Goal: Task Accomplishment & Management: Use online tool/utility

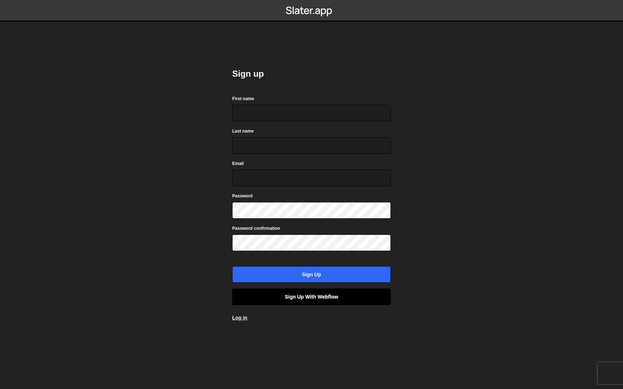
click at [289, 291] on link "Sign up with Webflow" at bounding box center [311, 297] width 159 height 17
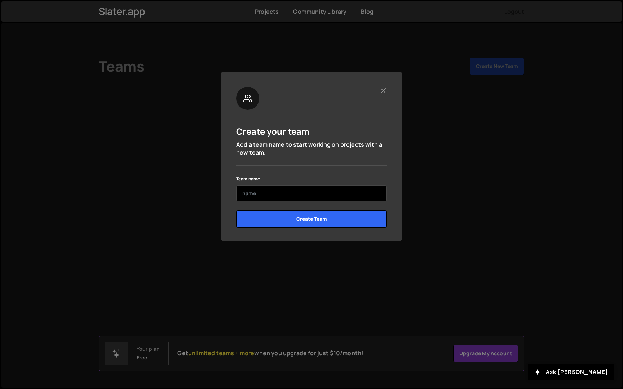
click at [332, 194] on input "text" at bounding box center [311, 194] width 151 height 16
type input "Studio Namma"
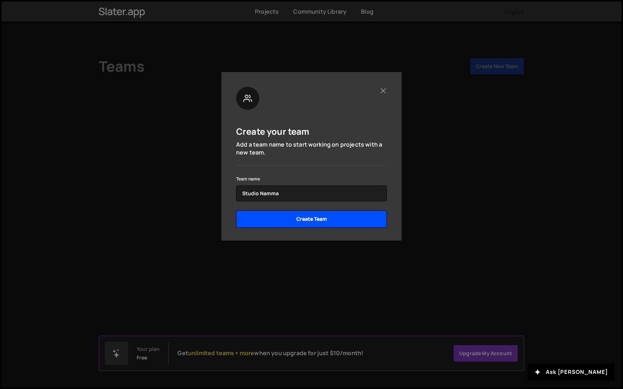
click at [349, 220] on input "Create Team" at bounding box center [311, 218] width 151 height 17
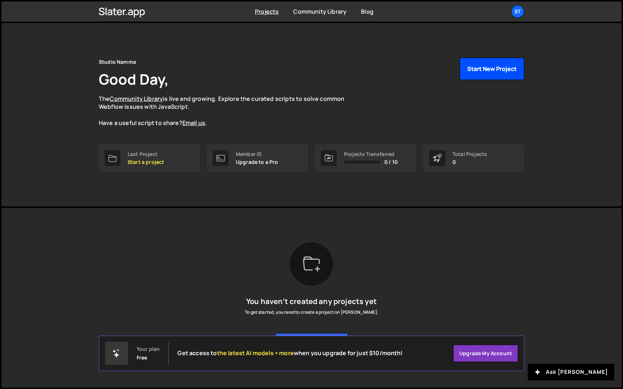
click at [485, 70] on button "Start New Project" at bounding box center [492, 69] width 65 height 22
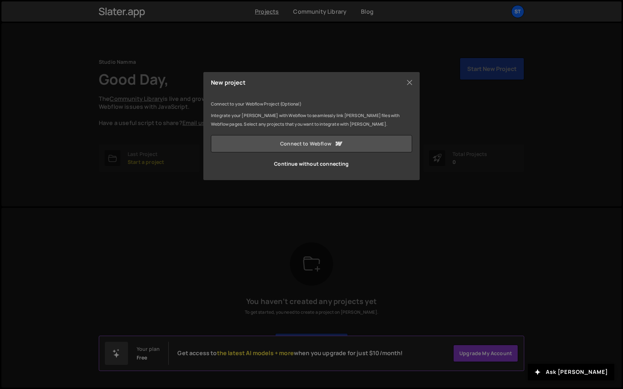
click at [320, 149] on link "Connect to Webflow" at bounding box center [311, 143] width 201 height 17
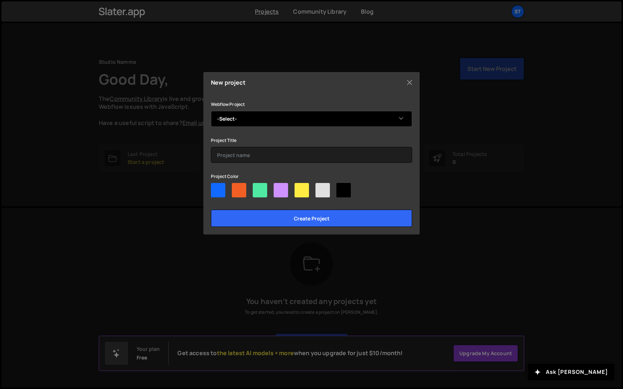
click at [277, 118] on select "-Select- Studio Namma" at bounding box center [311, 119] width 201 height 16
select select "66a4b14e4421398ae9e1eba1"
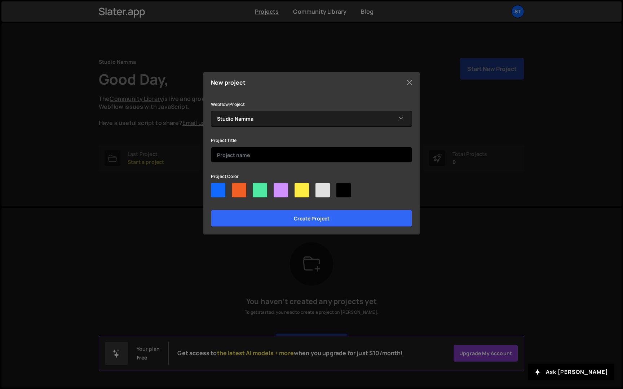
click at [261, 155] on input "text" at bounding box center [311, 155] width 201 height 16
type input "Namma"
click at [307, 191] on div at bounding box center [301, 190] width 14 height 14
click at [299, 188] on input"] "radio" at bounding box center [296, 185] width 5 height 5
radio input"] "true"
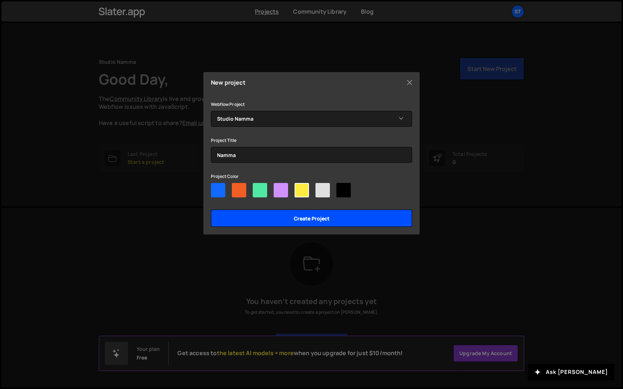
click at [297, 218] on input "Create project" at bounding box center [311, 218] width 201 height 17
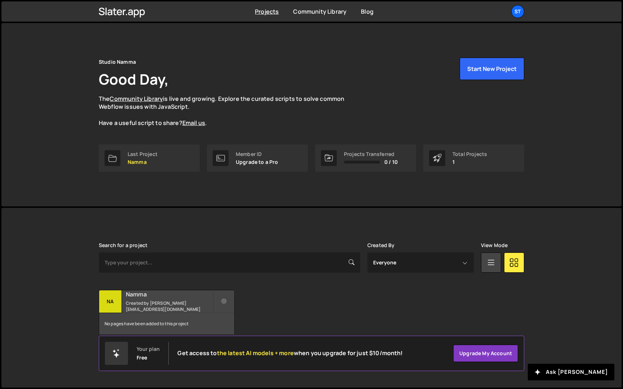
click at [166, 323] on div "No pages have been added to this project" at bounding box center [166, 324] width 135 height 22
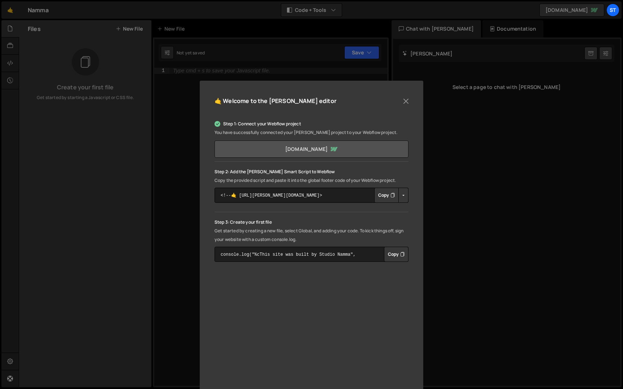
click at [288, 154] on link "studionamma.webflow.io" at bounding box center [311, 149] width 194 height 17
click at [406, 101] on button "Close" at bounding box center [405, 101] width 11 height 11
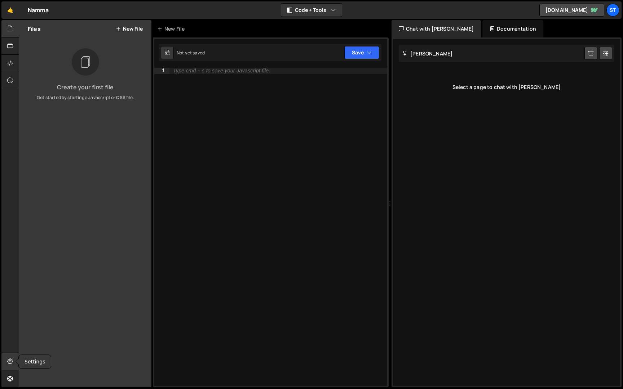
click at [10, 358] on icon at bounding box center [10, 362] width 6 height 8
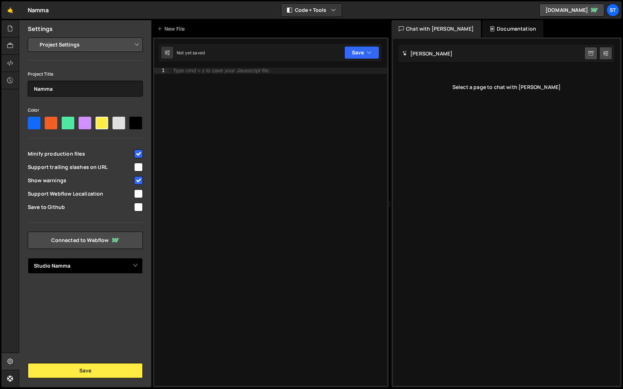
click at [95, 270] on select "Select Project Studio Namma" at bounding box center [85, 266] width 115 height 16
click at [584, 8] on link "studionamma.webflow.io" at bounding box center [571, 10] width 65 height 13
click at [11, 25] on icon at bounding box center [10, 29] width 6 height 8
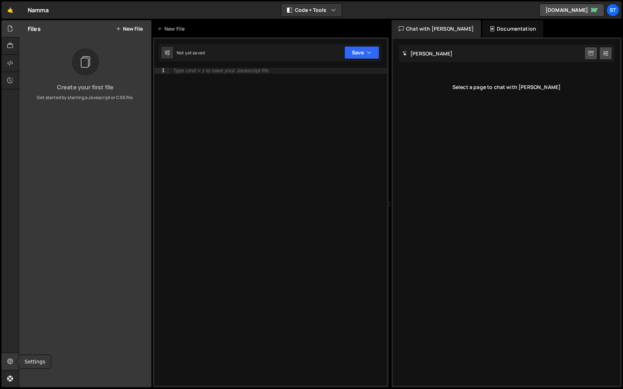
click at [12, 355] on div at bounding box center [10, 361] width 18 height 17
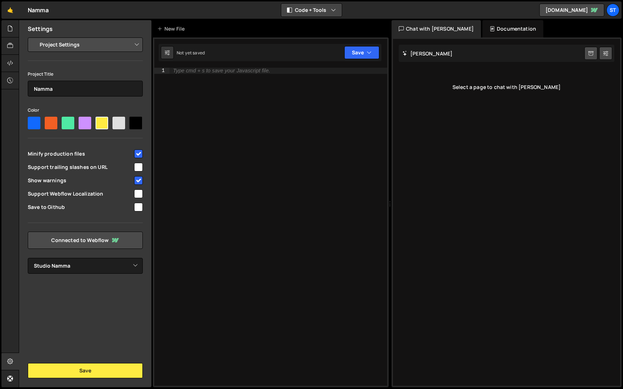
click at [310, 8] on button "Code + Tools" at bounding box center [311, 10] width 61 height 13
click at [10, 9] on link "🤙" at bounding box center [10, 9] width 18 height 17
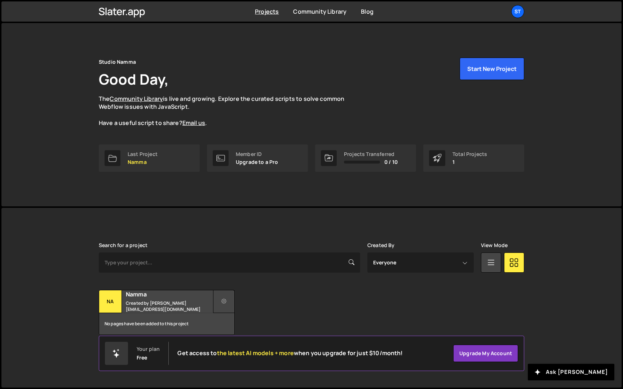
click at [225, 300] on icon at bounding box center [223, 301] width 5 height 7
click at [233, 345] on link "Delete Project" at bounding box center [257, 343] width 86 height 12
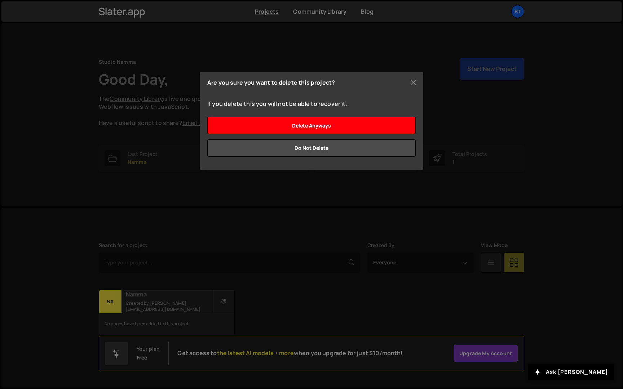
click at [349, 121] on input "Delete anyways" at bounding box center [311, 125] width 208 height 17
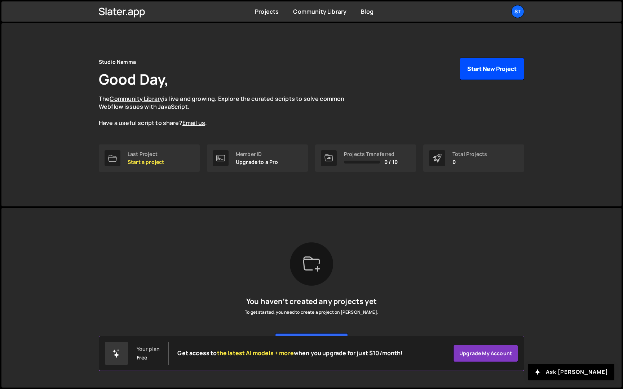
click at [480, 68] on button "Start New Project" at bounding box center [492, 69] width 65 height 22
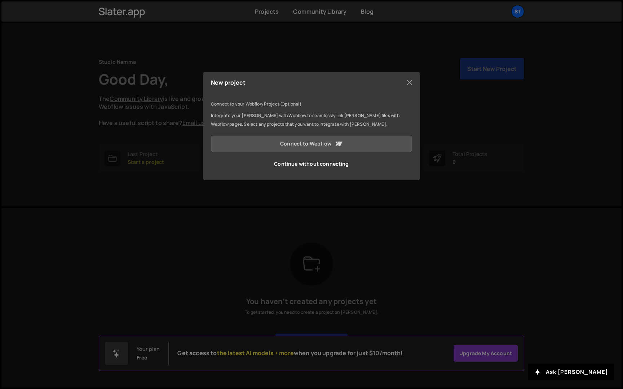
click at [294, 148] on link "Connect to Webflow" at bounding box center [311, 143] width 201 height 17
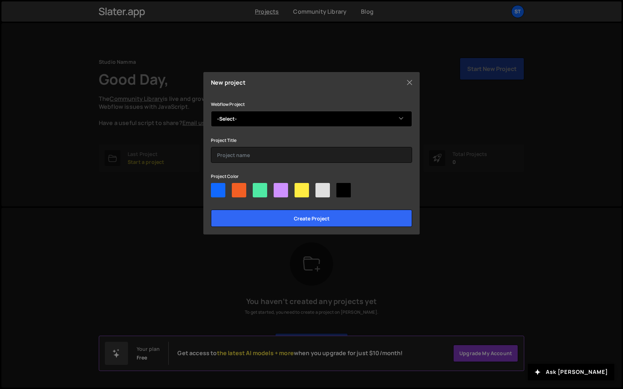
click at [285, 119] on select "-Select- Studio Namma 2025" at bounding box center [311, 119] width 201 height 16
select select "679cb9cacf00799ba4b4c985"
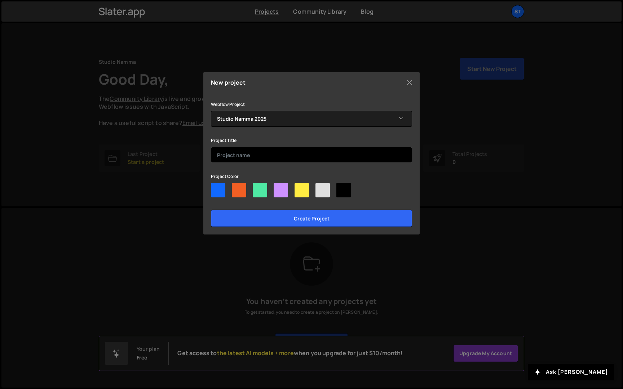
click at [255, 151] on input "text" at bounding box center [311, 155] width 201 height 16
type input "Studio Namma"
click at [301, 191] on div at bounding box center [301, 190] width 14 height 14
click at [299, 188] on input"] "radio" at bounding box center [296, 185] width 5 height 5
radio input"] "true"
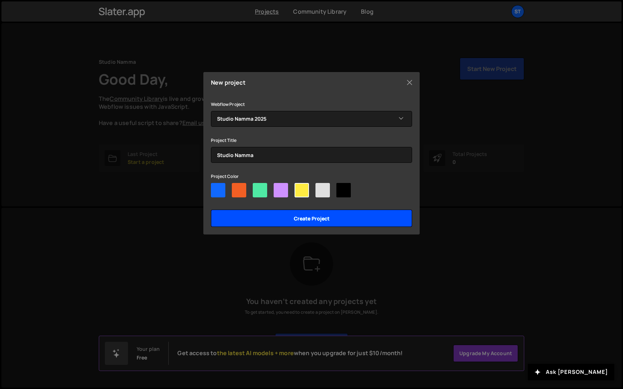
click at [300, 220] on input "Create project" at bounding box center [311, 218] width 201 height 17
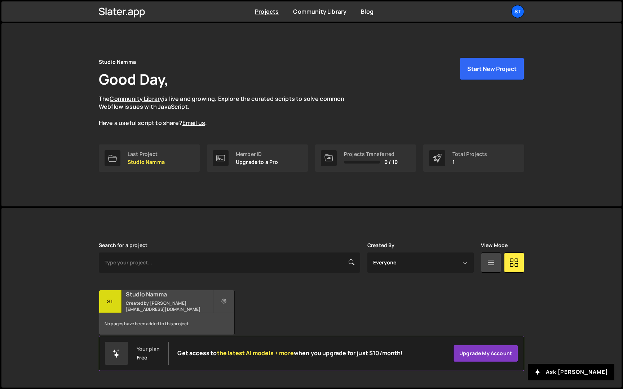
click at [182, 322] on div "No pages have been added to this project" at bounding box center [166, 324] width 135 height 22
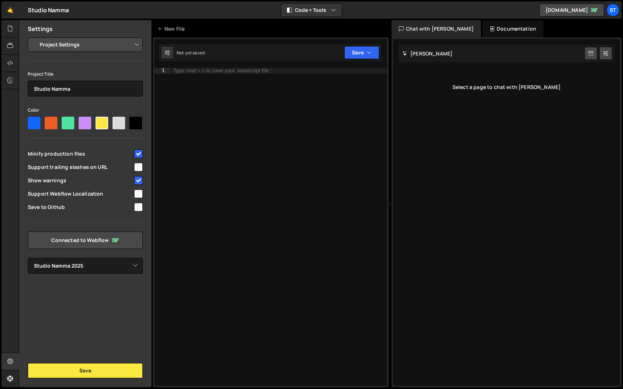
select select "679cb9cacf00799ba4b4c985"
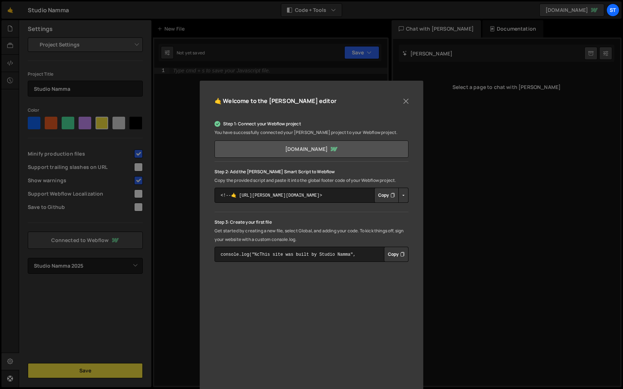
click at [325, 147] on link "[DOMAIN_NAME]" at bounding box center [311, 149] width 194 height 17
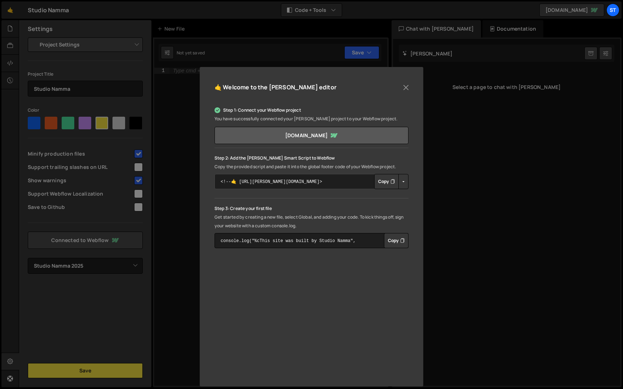
scroll to position [14, 0]
click at [401, 179] on button "Button group with nested dropdown" at bounding box center [403, 180] width 10 height 15
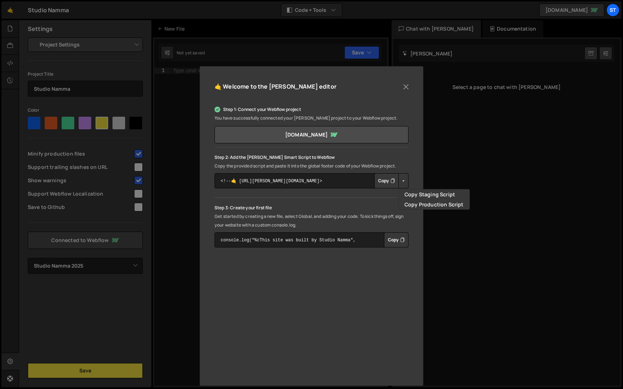
click at [401, 179] on button "Button group with nested dropdown" at bounding box center [403, 180] width 10 height 15
click at [377, 180] on button "Copy" at bounding box center [386, 180] width 25 height 15
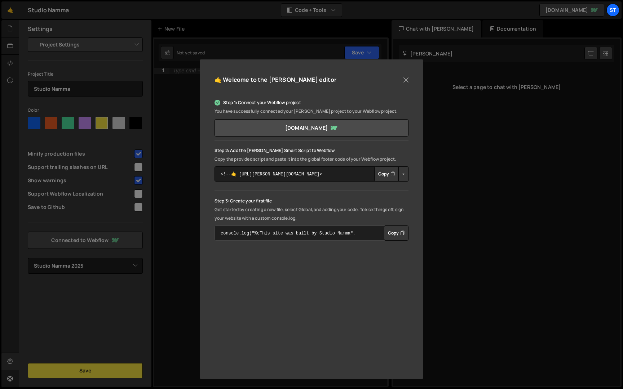
click at [300, 232] on textarea "console.log("%cThis site was built by Studio Namma", "background:blue;color:#ff…" at bounding box center [311, 233] width 194 height 15
click at [309, 236] on textarea "console.log("%cThis site was built by Studio Namma", "background:blue;color:#ff…" at bounding box center [311, 233] width 194 height 15
click at [372, 234] on textarea "console.log("%cThis site was built by Studio Namma", "background:blue;color:#ff…" at bounding box center [311, 233] width 194 height 15
click at [394, 232] on button "Copy" at bounding box center [396, 233] width 25 height 15
click at [405, 76] on button "Close" at bounding box center [405, 80] width 11 height 11
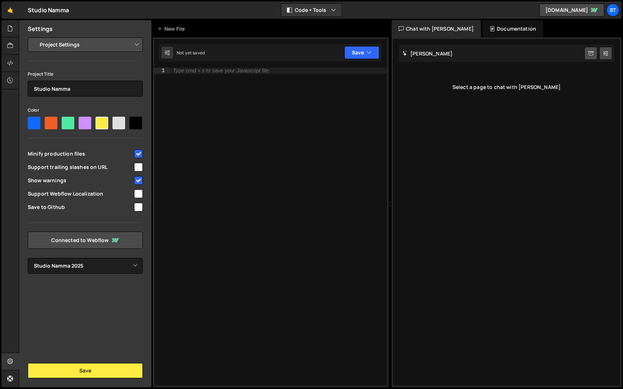
click at [210, 81] on div "Type cmd + s to save your Javascript file." at bounding box center [278, 233] width 218 height 330
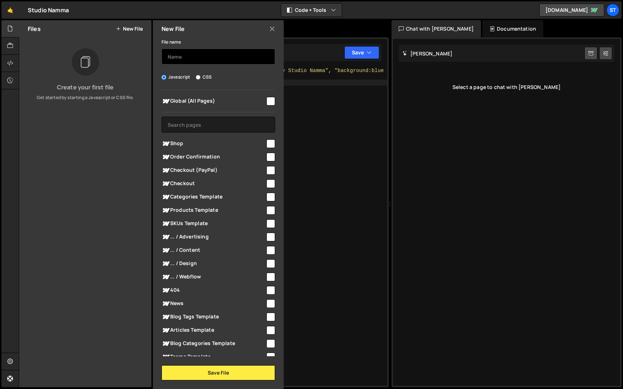
click at [202, 56] on input "text" at bounding box center [218, 57] width 114 height 16
type input "global"
click at [267, 98] on input "checkbox" at bounding box center [270, 101] width 9 height 9
checkbox input "true"
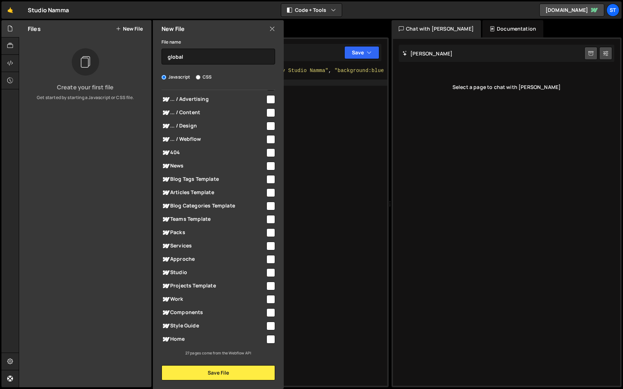
scroll to position [0, 0]
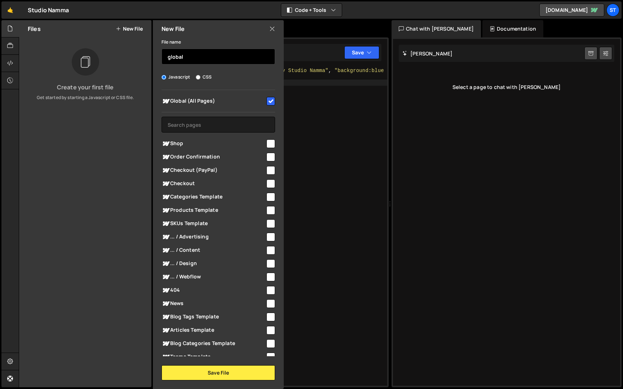
click at [220, 54] on input "global" at bounding box center [218, 57] width 114 height 16
click at [221, 55] on input "global" at bounding box center [218, 57] width 114 height 16
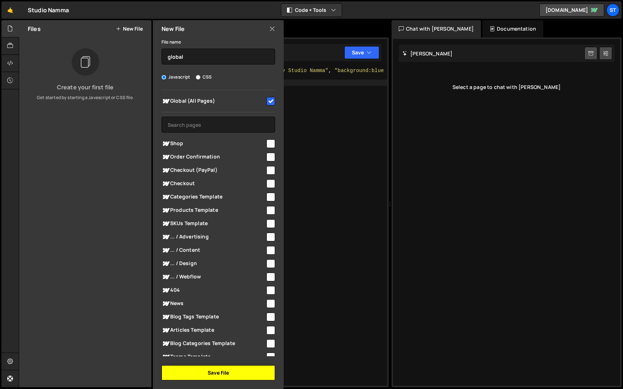
click at [216, 368] on button "Save File" at bounding box center [218, 372] width 114 height 15
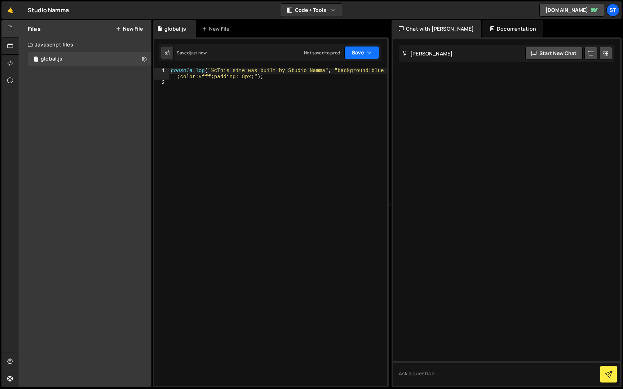
click at [362, 51] on button "Save" at bounding box center [361, 52] width 35 height 13
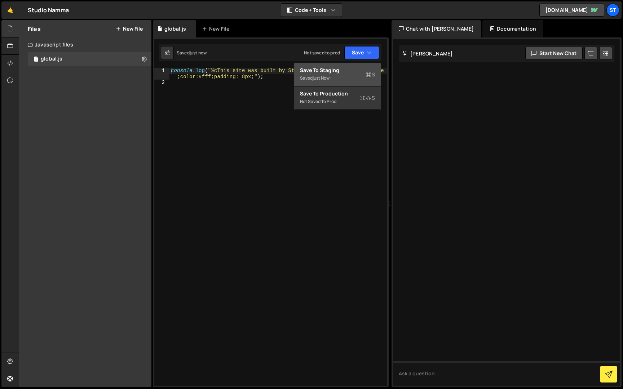
click at [346, 70] on div "Save to Staging S" at bounding box center [337, 70] width 75 height 7
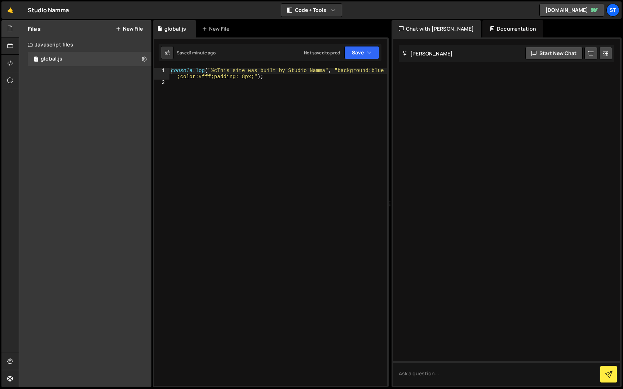
type textarea "console.log("%cThis site was built by Studio Namma", "background:blue;color:#ff…"
click at [207, 79] on div "console . log ( "%cThis site was built by Studio Namma" , "background:blue ;col…" at bounding box center [278, 236] width 218 height 336
click at [13, 43] on div at bounding box center [10, 45] width 18 height 17
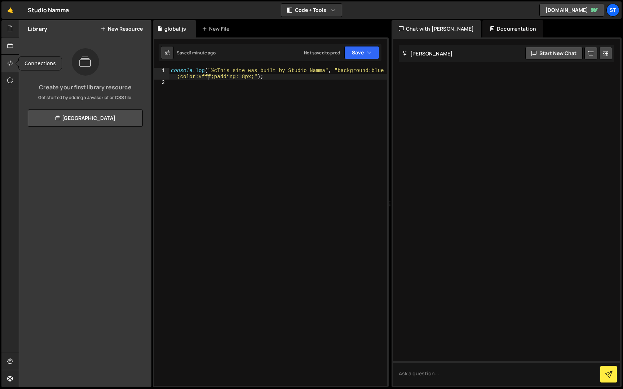
click at [14, 63] on div at bounding box center [10, 63] width 18 height 17
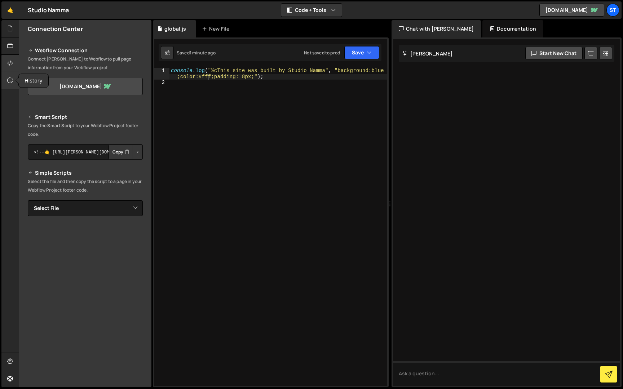
click at [11, 84] on icon at bounding box center [10, 80] width 6 height 8
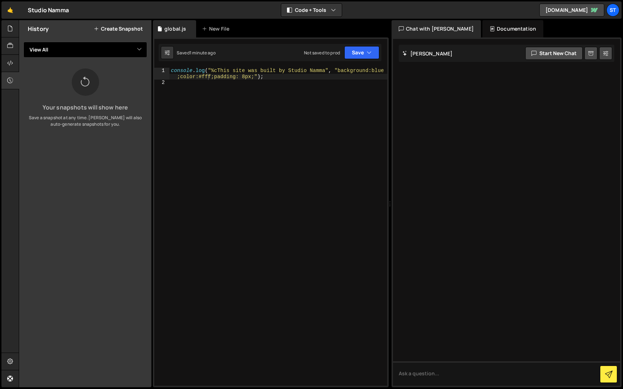
click at [42, 53] on select "View All" at bounding box center [85, 50] width 124 height 16
click at [14, 32] on div at bounding box center [10, 28] width 18 height 17
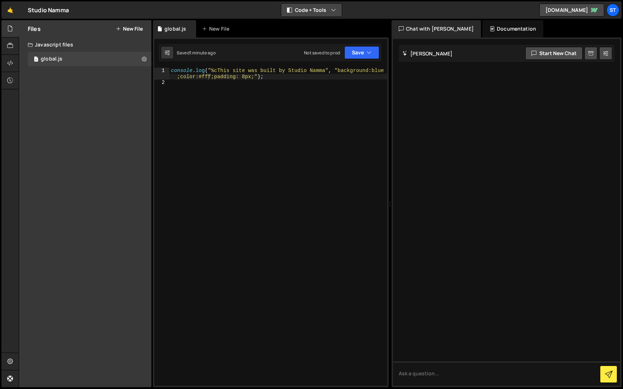
click at [323, 10] on button "Code + Tools" at bounding box center [311, 10] width 61 height 13
click at [316, 11] on button "Code + Tools" at bounding box center [311, 10] width 61 height 13
click at [130, 30] on button "New File" at bounding box center [129, 29] width 27 height 6
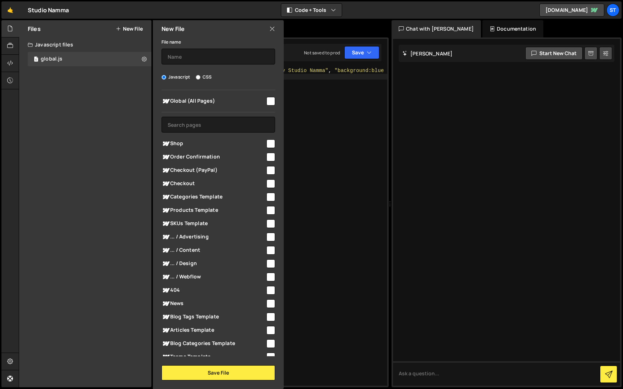
click at [274, 28] on icon at bounding box center [272, 29] width 6 height 8
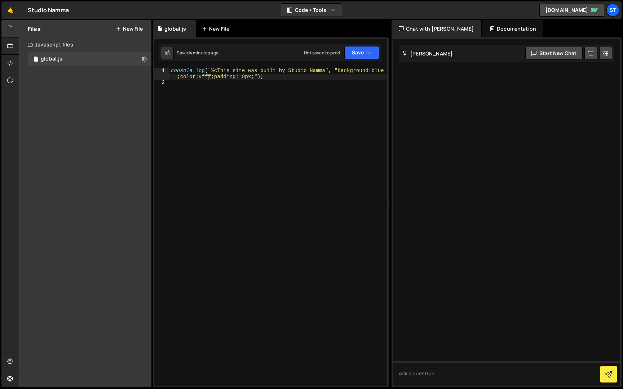
click at [217, 30] on div "New File" at bounding box center [217, 28] width 30 height 7
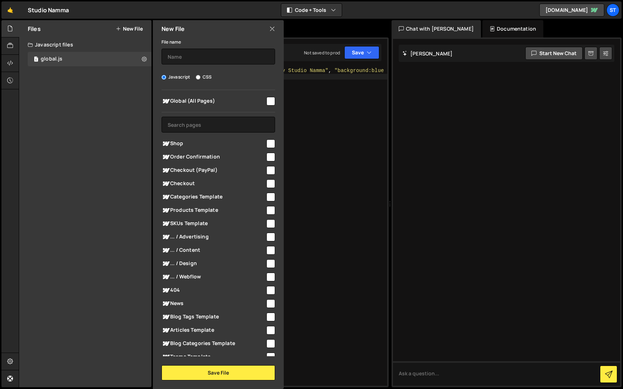
click at [270, 29] on icon at bounding box center [272, 29] width 6 height 8
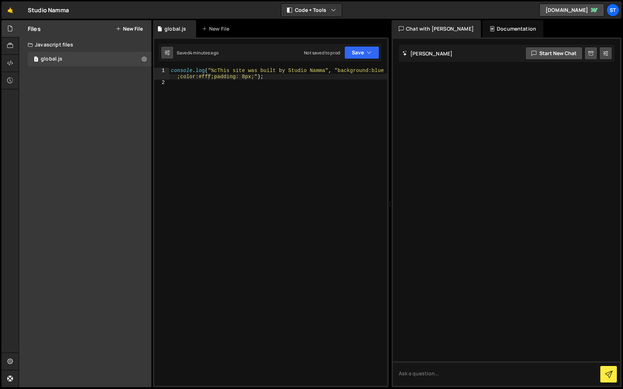
click at [169, 52] on icon at bounding box center [167, 52] width 5 height 7
select select "editor"
select select "ace/theme/monokai"
type input "14"
checkbox input "true"
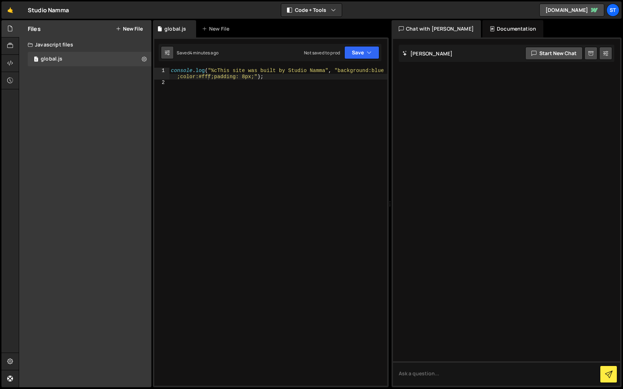
checkbox input "true"
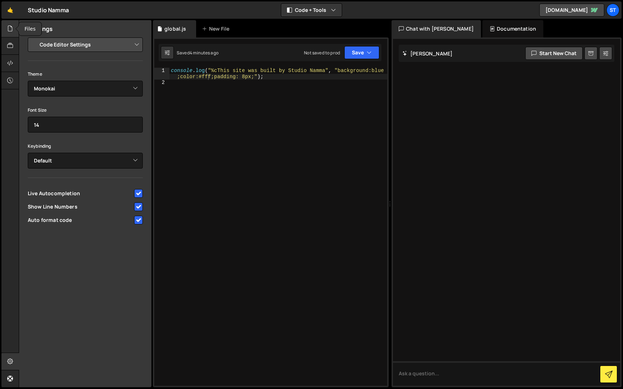
click at [13, 28] on icon at bounding box center [10, 29] width 6 height 8
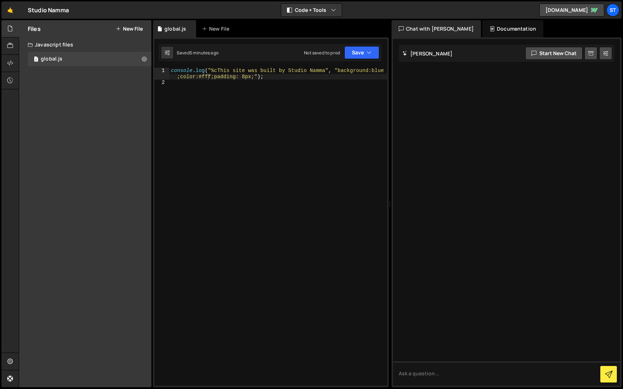
click at [494, 26] on div "Documentation" at bounding box center [512, 28] width 61 height 17
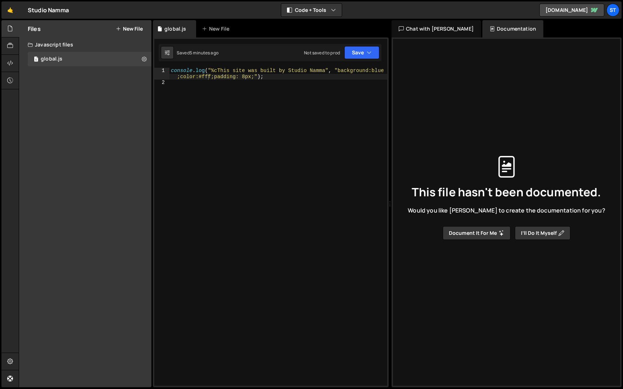
click at [433, 27] on div "Chat with [PERSON_NAME] AI" at bounding box center [435, 28] width 89 height 17
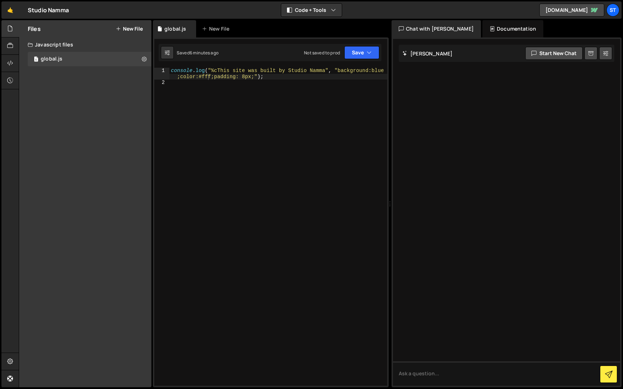
click at [248, 81] on div "console . log ( "%cThis site was built by Studio Namma" , "background:blue ;col…" at bounding box center [278, 236] width 218 height 336
click at [209, 91] on div "console . log ( "%cThis site was built by Studio Namma" , "background:blue ;col…" at bounding box center [278, 236] width 218 height 336
click at [133, 30] on button "New File" at bounding box center [129, 29] width 27 height 6
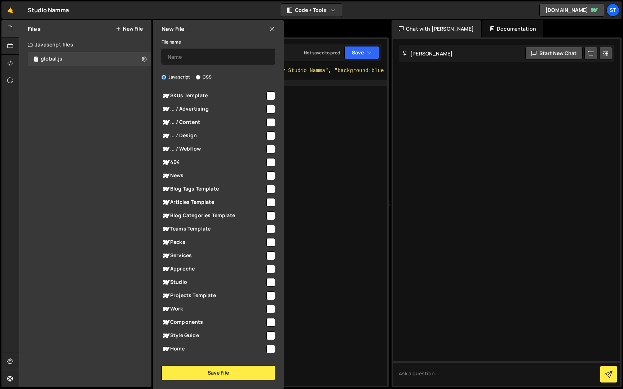
scroll to position [138, 0]
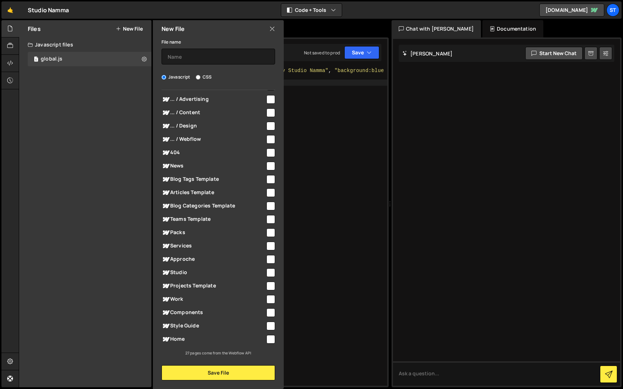
click at [179, 297] on span "Work" at bounding box center [213, 299] width 104 height 9
checkbox input "true"
click at [181, 60] on input "text" at bounding box center [218, 57] width 114 height 16
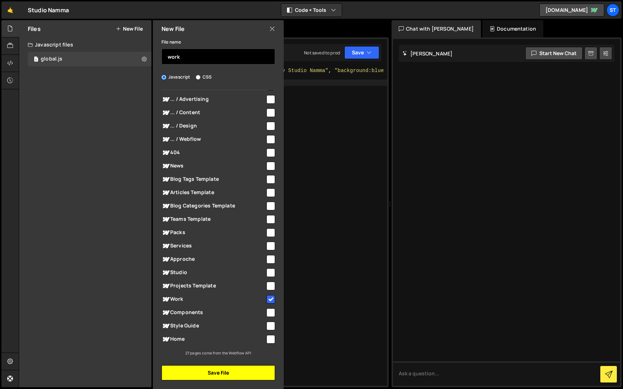
type input "work"
click at [216, 375] on button "Save File" at bounding box center [218, 372] width 114 height 15
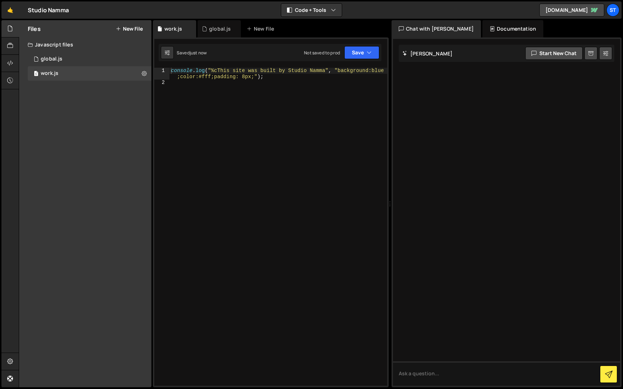
click at [250, 85] on div "console . log ( "%cThis site was built by Studio Namma" , "background:blue ;col…" at bounding box center [278, 236] width 218 height 336
click at [218, 24] on div "global.js" at bounding box center [219, 28] width 43 height 17
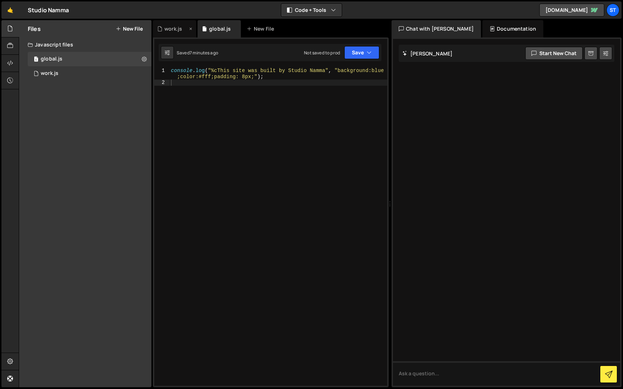
click at [173, 34] on div "work.js" at bounding box center [174, 28] width 43 height 17
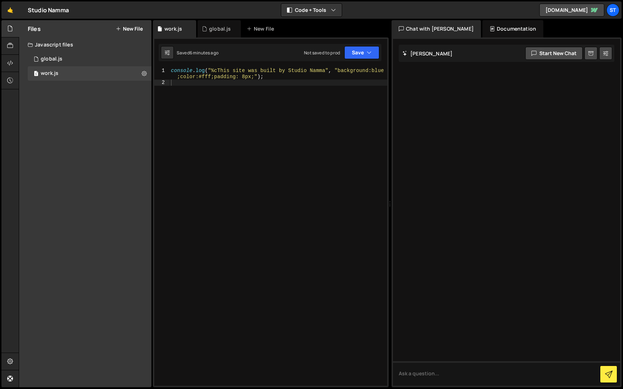
click at [136, 26] on button "New File" at bounding box center [129, 29] width 27 height 6
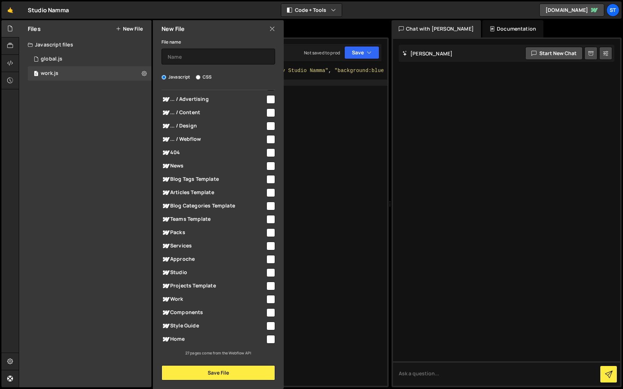
click at [199, 74] on label "CSS" at bounding box center [204, 77] width 16 height 7
click at [199, 75] on input "CSS" at bounding box center [198, 77] width 5 height 5
radio input "true"
click at [198, 58] on input "text" at bounding box center [218, 57] width 114 height 16
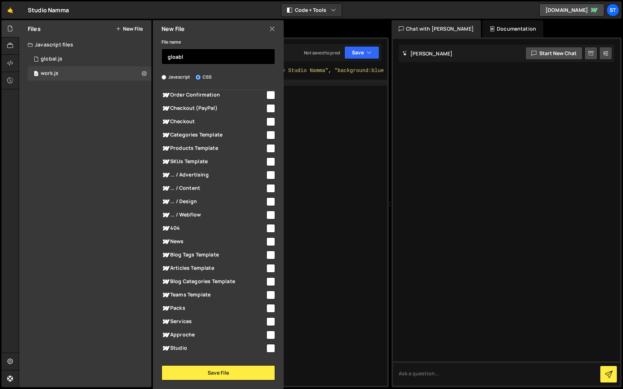
scroll to position [0, 0]
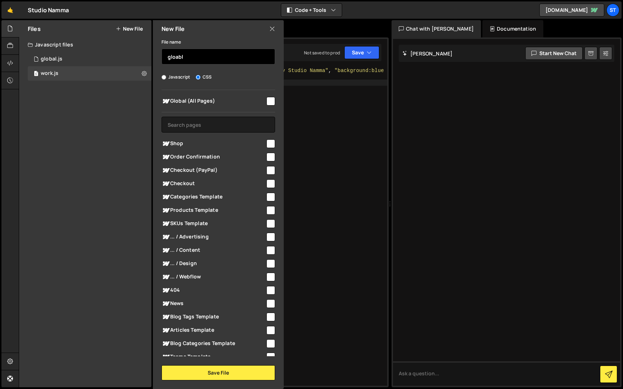
type input "gloabl"
click at [266, 99] on input "checkbox" at bounding box center [270, 101] width 9 height 9
checkbox input "true"
click at [179, 57] on input "gloabl" at bounding box center [218, 57] width 114 height 16
type input "global"
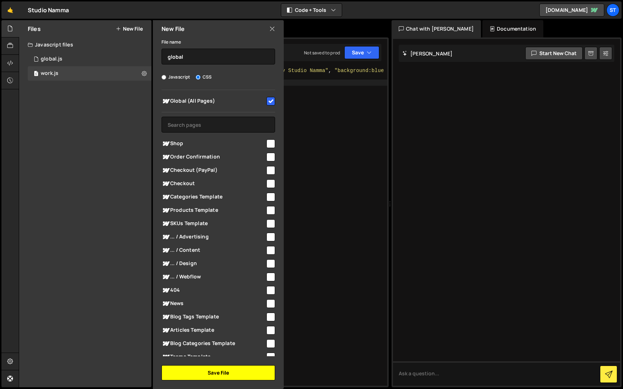
click at [225, 373] on button "Save File" at bounding box center [218, 372] width 114 height 15
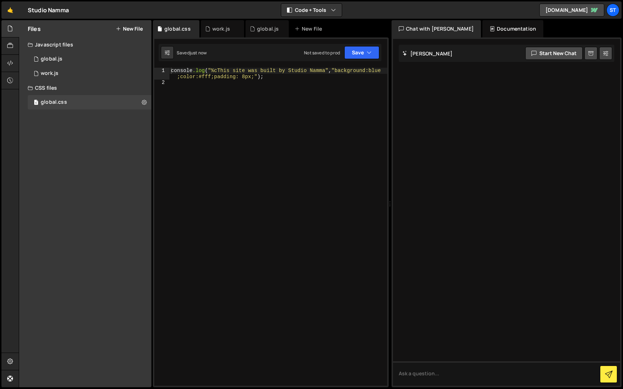
click at [186, 88] on div "console .log ( " %cThis site was built by Studio Namma " , " background:blue ;c…" at bounding box center [278, 236] width 218 height 336
click at [317, 5] on button "Code + Tools" at bounding box center [311, 10] width 61 height 13
click at [310, 28] on button "Code Only" at bounding box center [312, 25] width 61 height 13
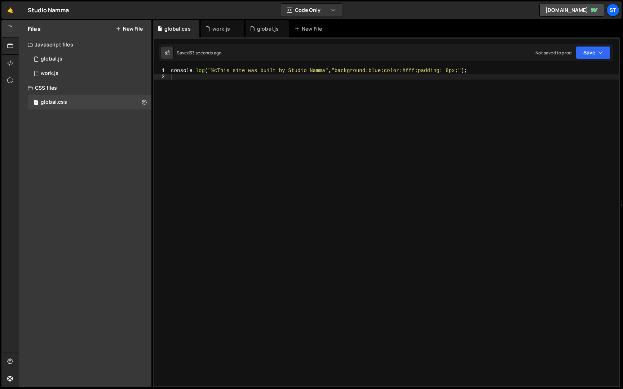
click at [220, 88] on div "console .log ( " %cThis site was built by Studio Namma " , " background:blue;co…" at bounding box center [393, 233] width 449 height 330
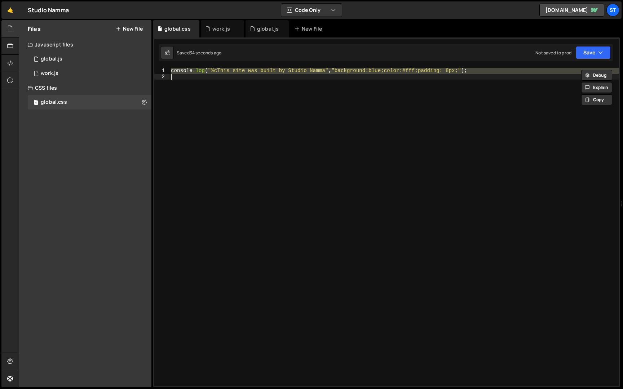
paste textarea "</style>"
type textarea "</style>"
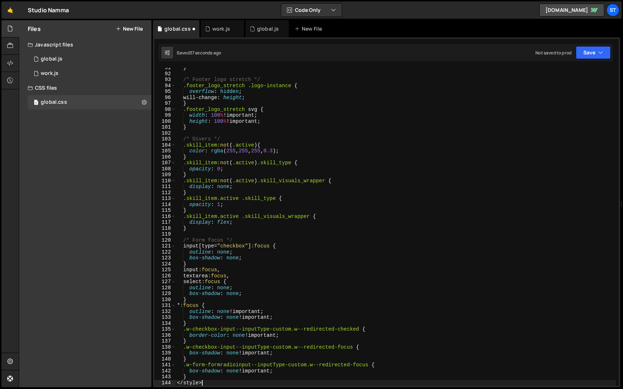
click at [177, 383] on div "} /* Footer logo stretch */ .footer_logo_stretch .logo-instance { overflow : hi…" at bounding box center [396, 230] width 440 height 330
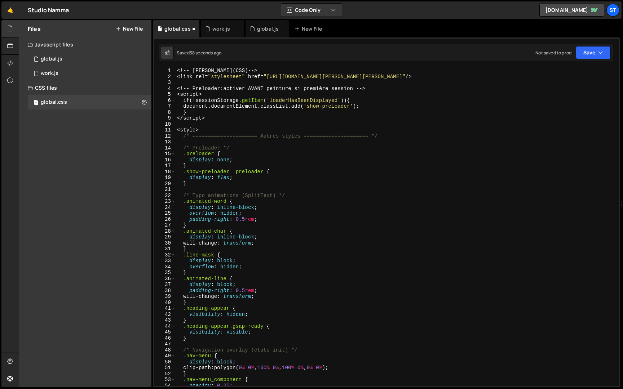
scroll to position [0, 0]
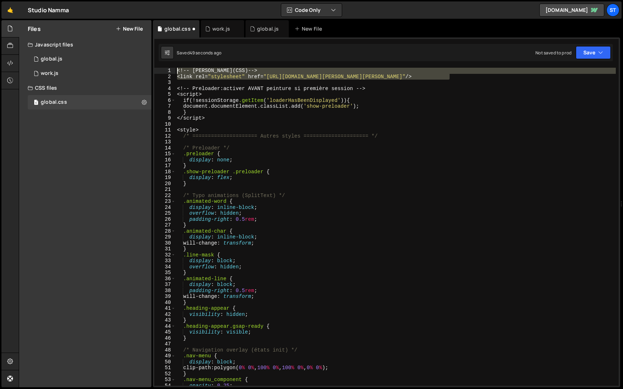
drag, startPoint x: 459, startPoint y: 77, endPoint x: 170, endPoint y: 65, distance: 289.0
click at [170, 65] on div "1 2 console . log ( "%cThis site was built by Studio Namma" , "background:blue …" at bounding box center [386, 212] width 467 height 350
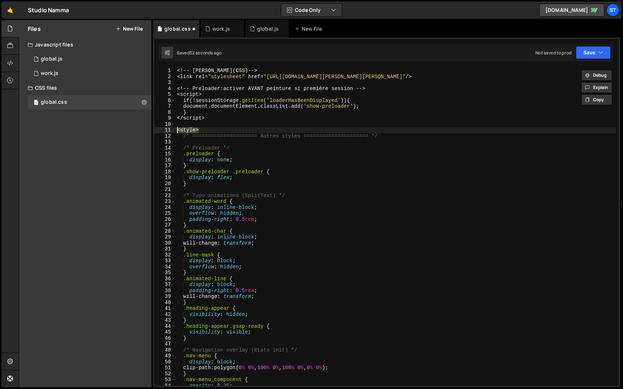
drag, startPoint x: 202, startPoint y: 129, endPoint x: 145, endPoint y: 129, distance: 57.7
click at [145, 129] on div "Files New File Create your first file Get started by starting a Javascript or C…" at bounding box center [321, 204] width 604 height 368
type textarea "<style>"
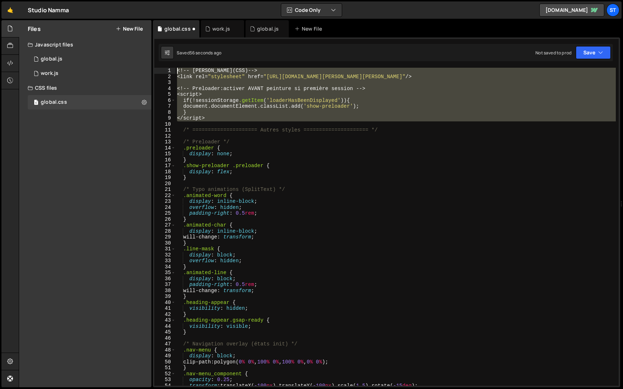
drag, startPoint x: 196, startPoint y: 124, endPoint x: 152, endPoint y: 61, distance: 76.7
click at [152, 61] on div "Files New File Create your first file Get started by starting a Javascript or C…" at bounding box center [321, 204] width 604 height 368
type textarea "<!-- Lenis (CSS) --> <link rel="stylesheet" href="https://cdn.jsdelivr.net/npm/…"
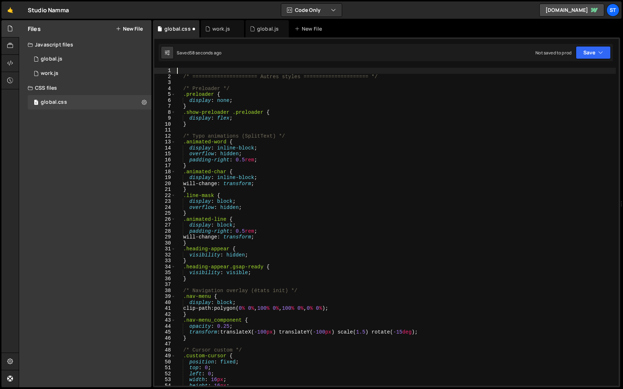
type textarea "/* ===================== Autres styles ===================== */"
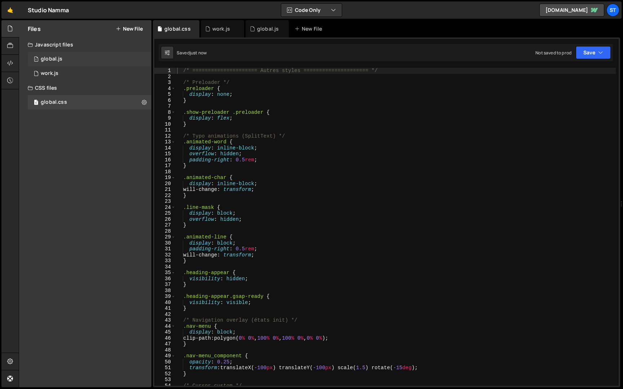
click at [91, 62] on div "1 global.js 0" at bounding box center [90, 59] width 124 height 14
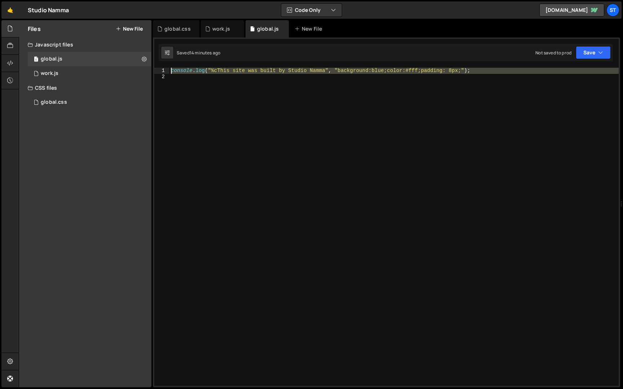
drag, startPoint x: 189, startPoint y: 88, endPoint x: 146, endPoint y: 51, distance: 56.2
click at [146, 51] on div "Files New File Create your first file Get started by starting a Javascript or C…" at bounding box center [321, 204] width 604 height 368
type textarea "console.log("%cThis site was built by Studio Namma", "background:blue;color:#ff…"
paste textarea
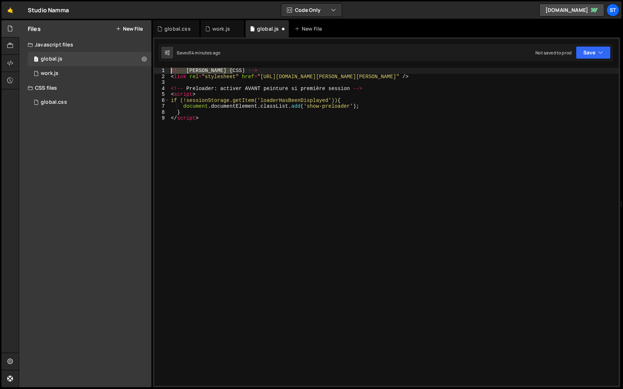
drag, startPoint x: 243, startPoint y: 69, endPoint x: 152, endPoint y: 68, distance: 90.8
click at [152, 68] on div "Files New File Create your first file Get started by starting a Javascript or C…" at bounding box center [321, 204] width 604 height 368
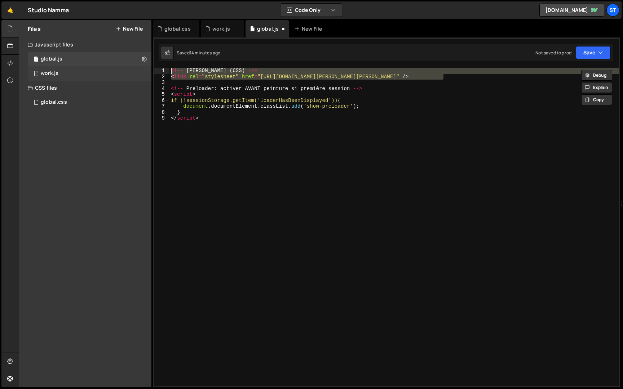
drag, startPoint x: 447, startPoint y: 76, endPoint x: 128, endPoint y: 71, distance: 319.4
click at [128, 71] on div "Files New File Create your first file Get started by starting a Javascript or C…" at bounding box center [321, 204] width 604 height 368
type textarea "<!-- Lenis (CSS) --> <link rel="stylesheet" href="https://cdn.jsdelivr.net/npm/…"
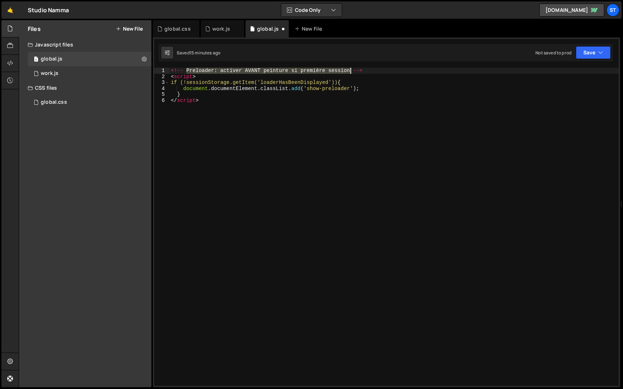
drag, startPoint x: 186, startPoint y: 70, endPoint x: 349, endPoint y: 70, distance: 162.9
click at [349, 70] on div "<!-- Preloader : activer AVANT peinture si première session --> < script > if (…" at bounding box center [393, 233] width 449 height 330
click at [219, 79] on div "<!-- --> < script > if (!sessionStorage.getItem('loaderHasBeenDisplayed')) { do…" at bounding box center [393, 233] width 449 height 330
drag, startPoint x: 219, startPoint y: 78, endPoint x: 141, endPoint y: 69, distance: 78.7
click at [141, 69] on div "Files New File Create your first file Get started by starting a Javascript or C…" at bounding box center [321, 204] width 604 height 368
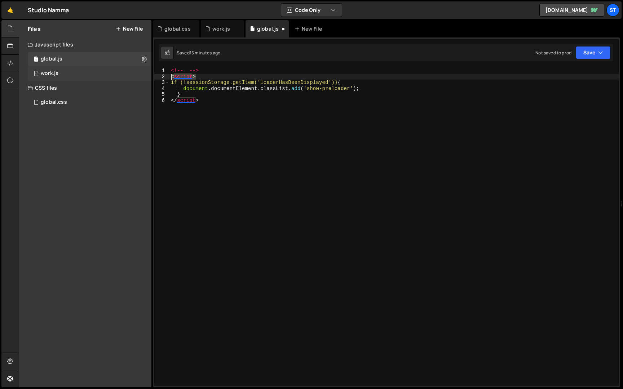
type textarea "<!-- --> <script>"
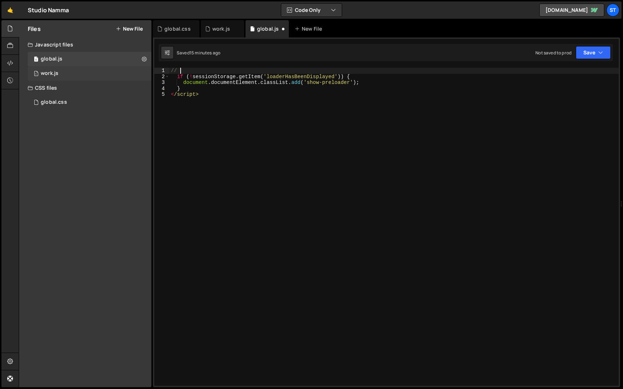
paste textarea "Preloader: activer AVANT peinture si première session"
type textarea "// Preloader: activer AVANT peinture si première session"
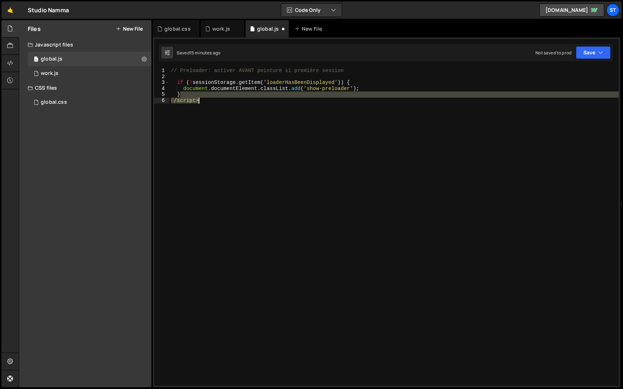
drag, startPoint x: 204, startPoint y: 97, endPoint x: 219, endPoint y: 100, distance: 15.8
click at [219, 100] on div "// Preloader: activer AVANT peinture si première session if ( ! sessionStorage …" at bounding box center [393, 233] width 449 height 330
click at [254, 122] on div "// Preloader: activer AVANT peinture si première session if ( ! sessionStorage …" at bounding box center [393, 233] width 449 height 330
click at [300, 182] on div "// Preloader: activer AVANT peinture si première session if ( ! sessionStorage …" at bounding box center [393, 233] width 449 height 330
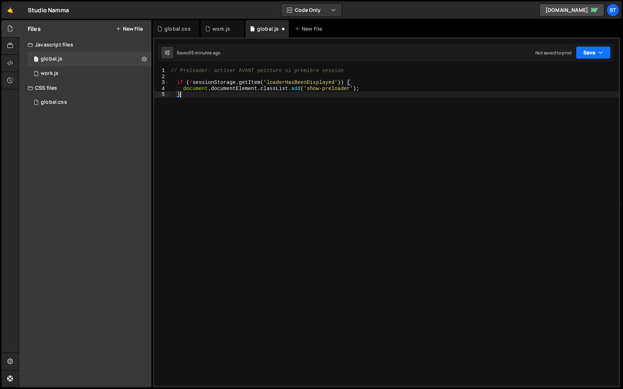
type textarea "}"
click at [590, 54] on button "Save" at bounding box center [593, 52] width 35 height 13
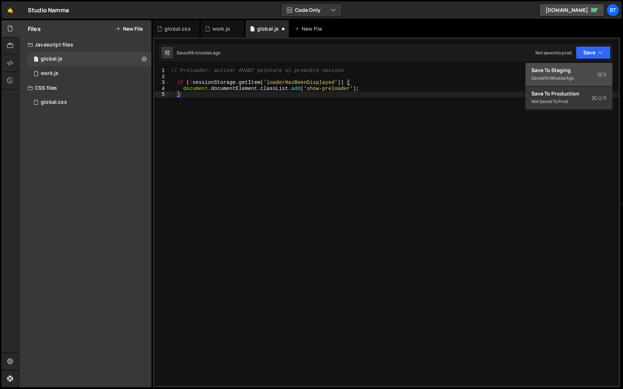
click at [551, 76] on div "16 minutes ago" at bounding box center [559, 78] width 30 height 6
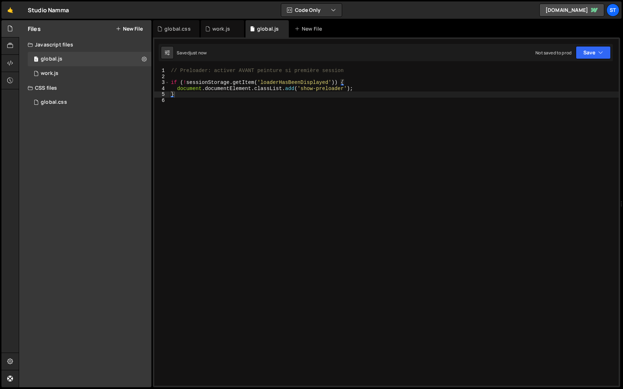
click at [277, 139] on div "// Preloader: activer AVANT peinture si première session if ( ! sessionStorage …" at bounding box center [393, 233] width 449 height 330
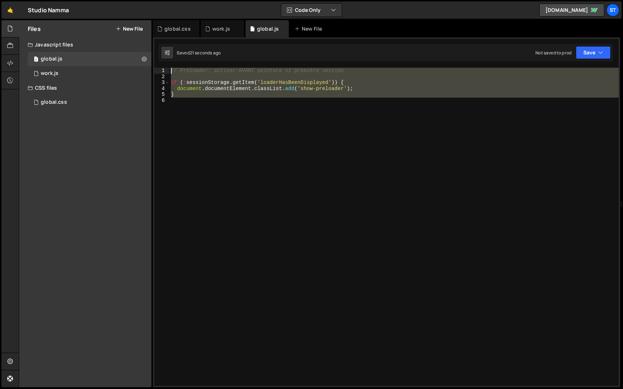
drag, startPoint x: 181, startPoint y: 98, endPoint x: 155, endPoint y: 63, distance: 43.0
click at [155, 63] on div "1 2 console . log ( "%cThis site was built by Studio Namma" , "background:blue …" at bounding box center [386, 212] width 467 height 350
type textarea "// Preloader: activer AVANT peinture si première session"
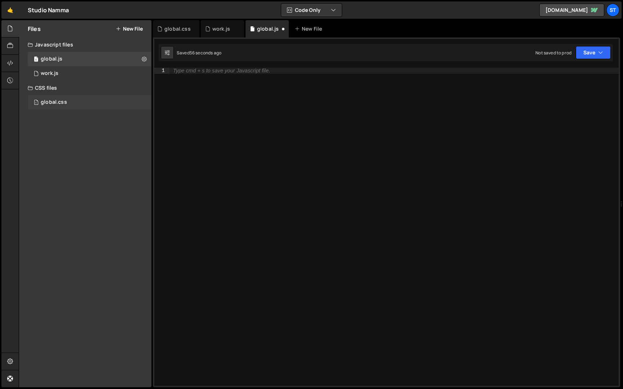
click at [58, 102] on div "global.css" at bounding box center [54, 102] width 26 height 6
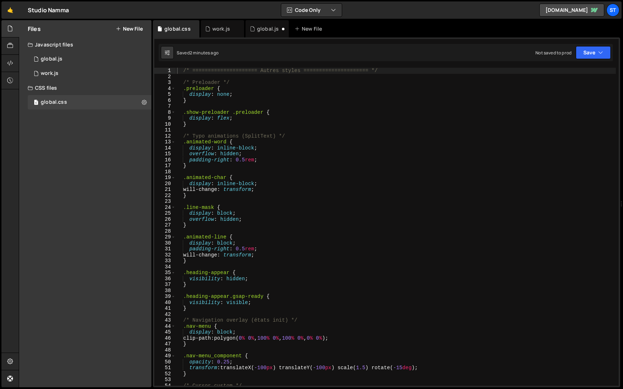
type textarea "overflow: hidden;"
click at [250, 221] on div "/* ===================== Autres styles ===================== */ /* Preloader */…" at bounding box center [396, 233] width 440 height 330
click at [135, 26] on button "New File" at bounding box center [129, 29] width 27 height 6
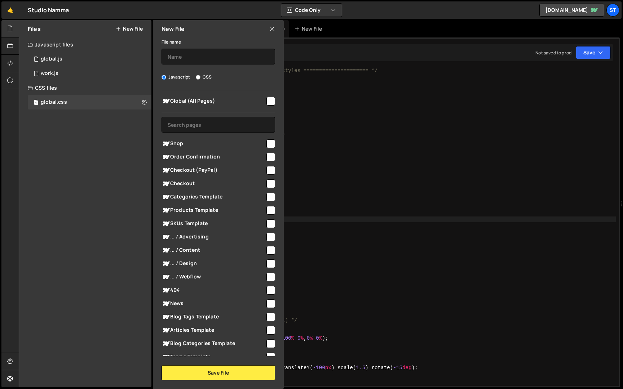
click at [201, 78] on label "CSS" at bounding box center [204, 77] width 16 height 7
click at [200, 78] on input "CSS" at bounding box center [198, 77] width 5 height 5
radio input "true"
click at [197, 56] on input "text" at bounding box center [218, 57] width 114 height 16
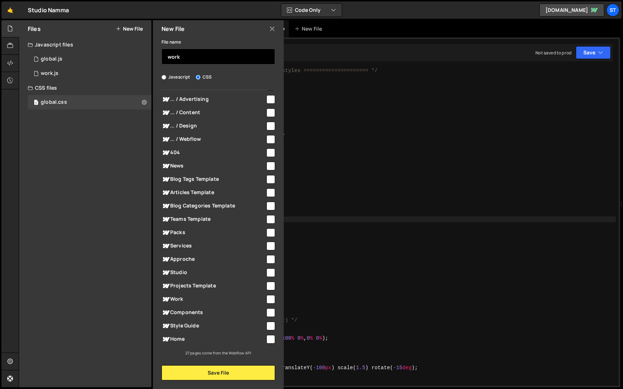
type input "work"
click at [267, 300] on input "checkbox" at bounding box center [270, 299] width 9 height 9
checkbox input "true"
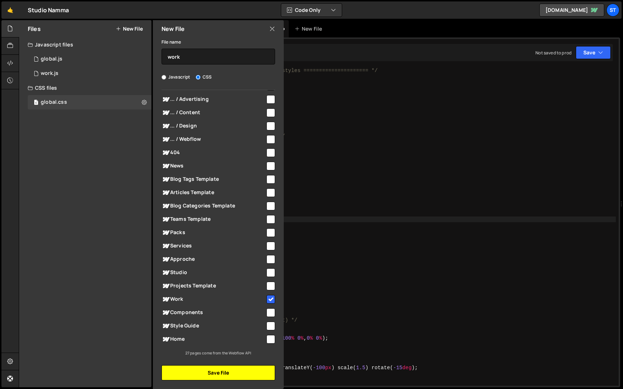
click at [230, 373] on button "Save File" at bounding box center [218, 372] width 114 height 15
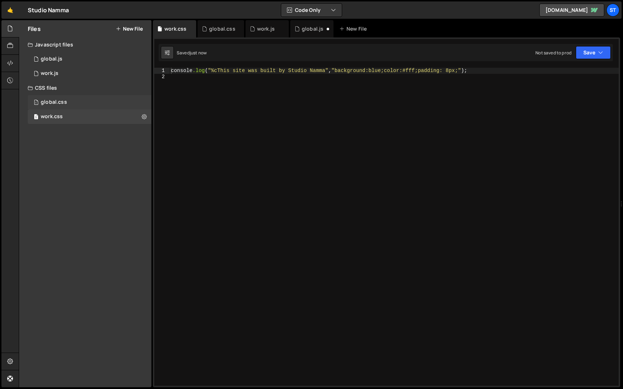
click at [77, 103] on div "1 global.css 0" at bounding box center [90, 102] width 124 height 14
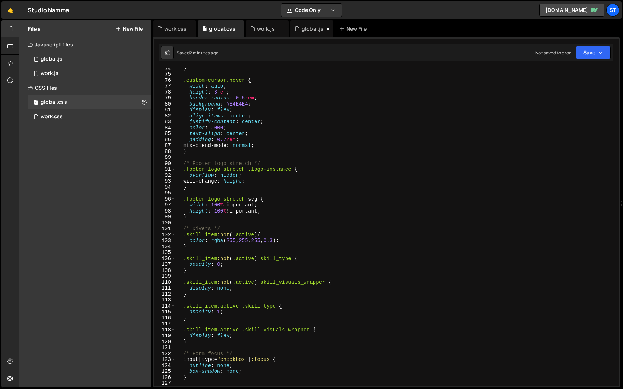
scroll to position [436, 0]
click at [207, 231] on div "} .custom-cursor.hover { width : auto ; height : 3 rem ; border-radius : 0.5 re…" at bounding box center [396, 230] width 440 height 330
click at [198, 228] on div "} .custom-cursor.hover { width : auto ; height : 3 rem ; border-radius : 0.5 re…" at bounding box center [396, 230] width 440 height 330
click at [209, 177] on div "} .custom-cursor.hover { width : auto ; height : 3 rem ; border-radius : 0.5 re…" at bounding box center [396, 230] width 440 height 330
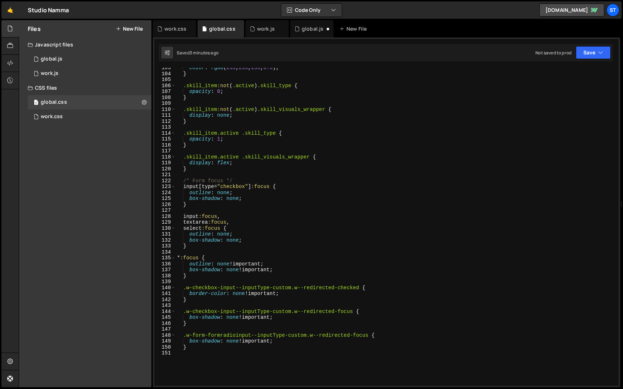
scroll to position [594, 0]
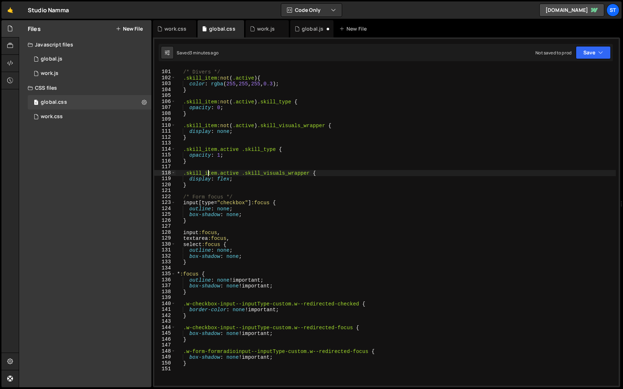
click at [208, 171] on div "/* Divers */ .skill_item :not ( .active ) { color : rgba ( 255 , 255 , 255 , 0.…" at bounding box center [396, 228] width 440 height 330
click at [214, 171] on div "/* Divers */ .skill_item :not ( .active ) { color : rgba ( 255 , 255 , 255 , 0.…" at bounding box center [396, 228] width 440 height 330
click at [210, 171] on div "/* Divers */ .skill_item :not ( .active ) { color : rgba ( 255 , 255 , 255 , 0.…" at bounding box center [396, 228] width 440 height 330
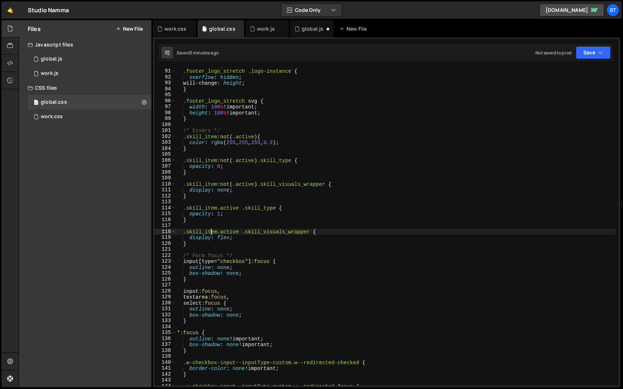
scroll to position [489, 0]
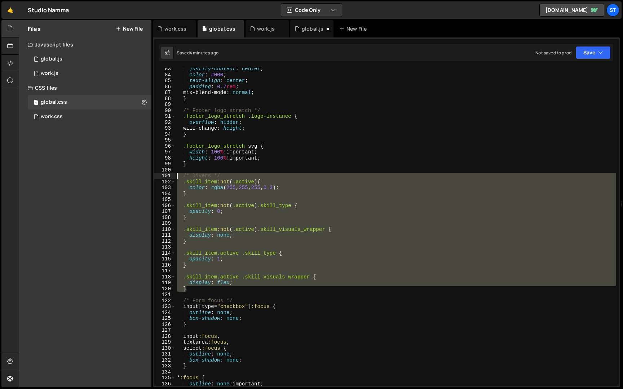
drag, startPoint x: 193, startPoint y: 289, endPoint x: 157, endPoint y: 178, distance: 116.5
click at [157, 178] on div ".skill_item.active .skill_visuals_wrapper { 83 84 85 86 87 88 89 90 91 92 93 94…" at bounding box center [386, 227] width 464 height 318
type textarea "/* Divers */ .skill_item:not(.active) {"
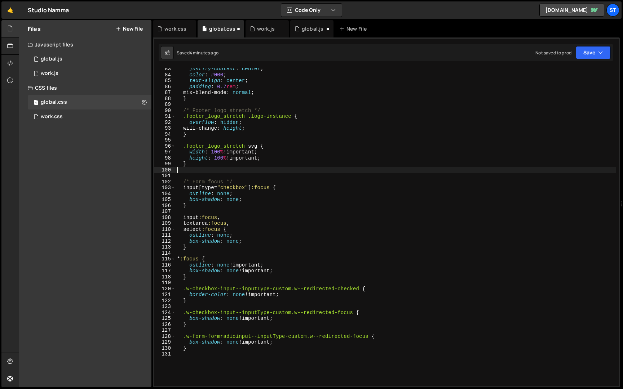
type textarea "}"
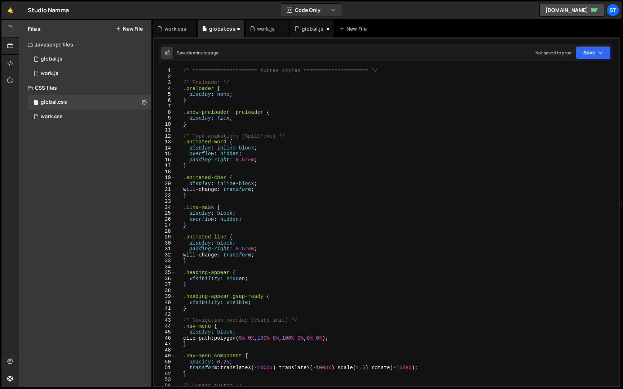
scroll to position [0, 0]
click at [591, 52] on button "Save" at bounding box center [593, 52] width 35 height 13
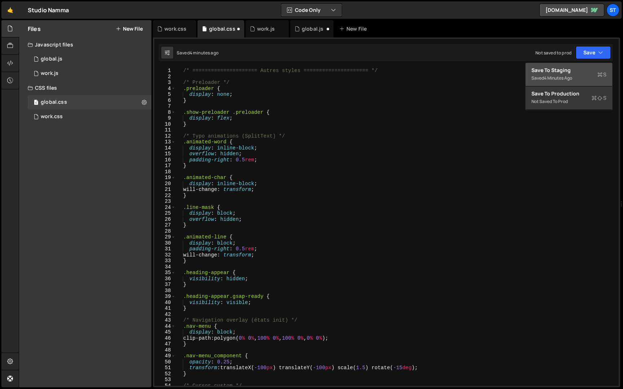
click at [562, 72] on div "Save to Staging S" at bounding box center [568, 70] width 75 height 7
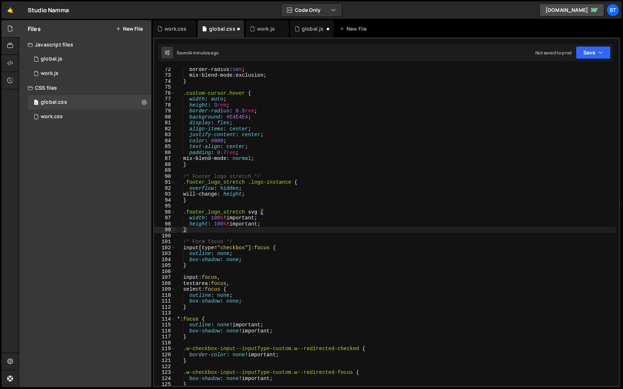
scroll to position [424, 0]
click at [62, 118] on div "work.css" at bounding box center [52, 117] width 22 height 6
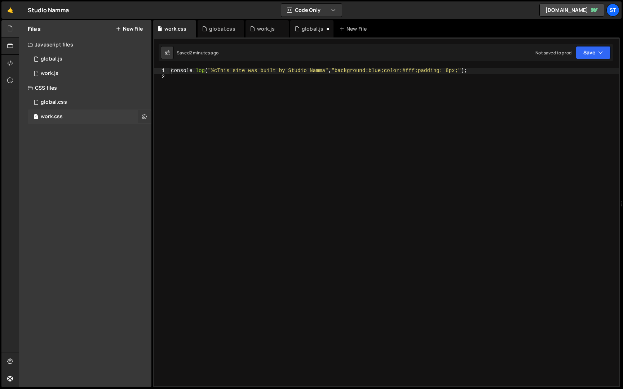
click at [146, 118] on icon at bounding box center [144, 116] width 5 height 7
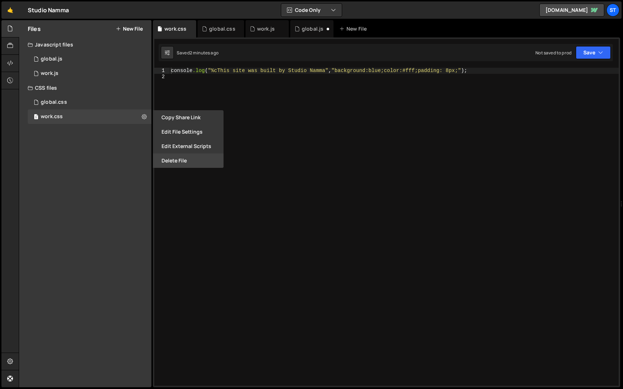
click at [171, 159] on button "Delete File" at bounding box center [188, 161] width 71 height 14
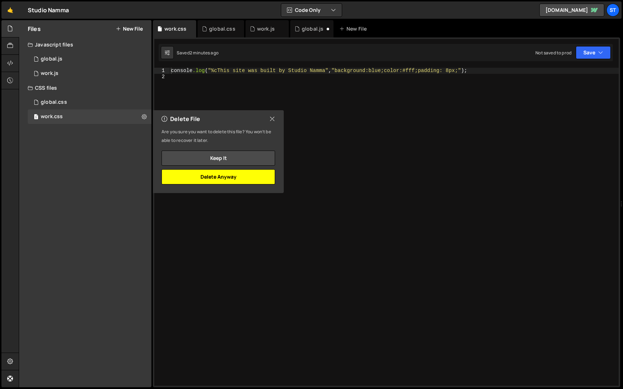
click at [214, 180] on button "Delete Anyway" at bounding box center [218, 176] width 114 height 15
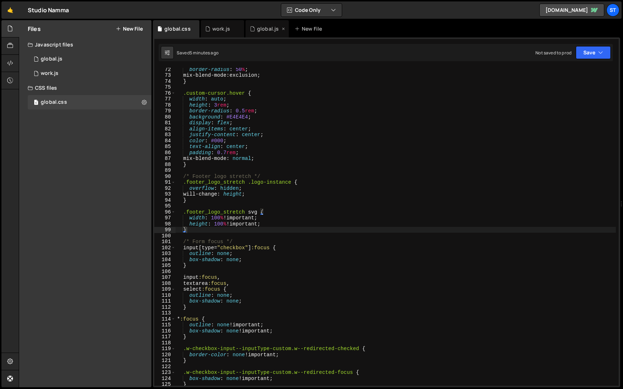
click at [257, 29] on div "global.js" at bounding box center [268, 28] width 22 height 7
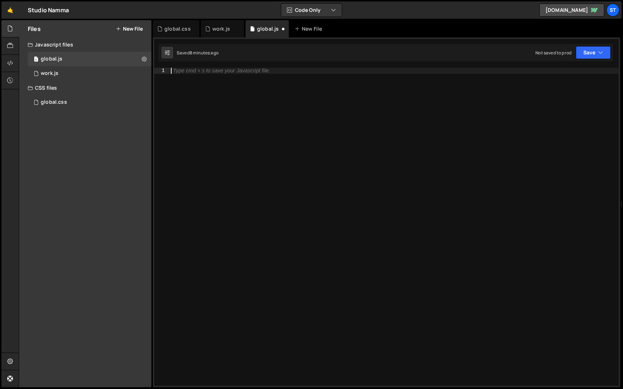
click at [231, 69] on div "Type cmd + s to save your Javascript file." at bounding box center [221, 70] width 97 height 5
paste textarea "});"
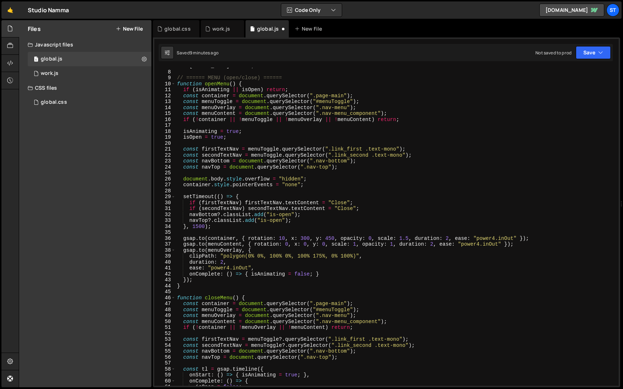
scroll to position [0, 0]
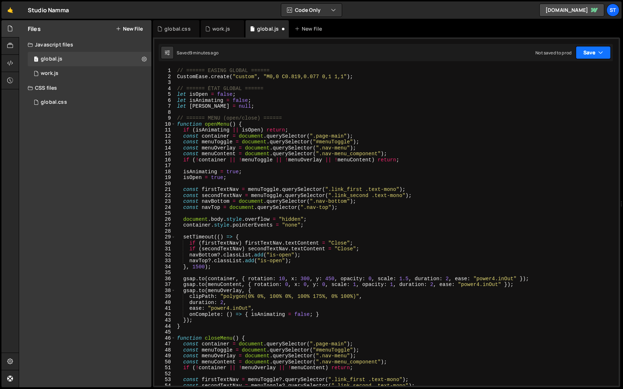
click at [595, 52] on button "Save" at bounding box center [593, 52] width 35 height 13
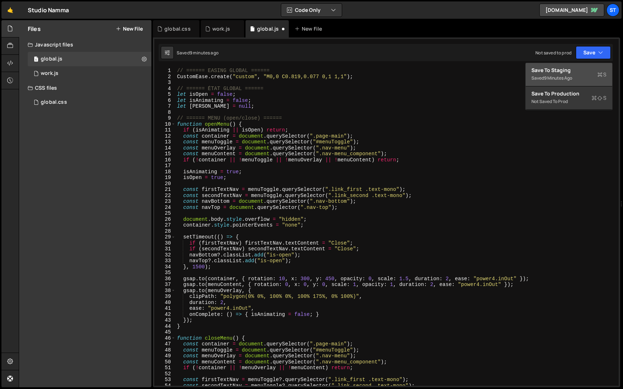
click at [571, 71] on div "Save to Staging S" at bounding box center [568, 70] width 75 height 7
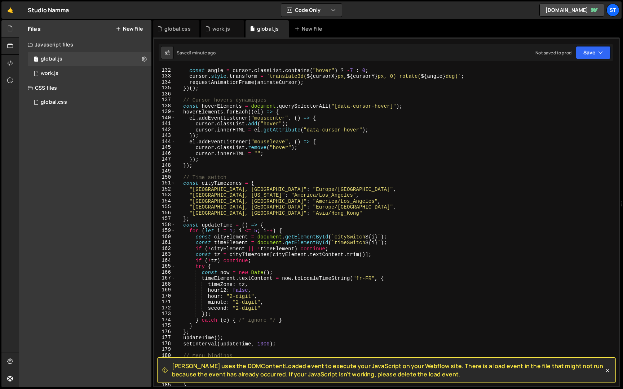
scroll to position [780, 0]
drag, startPoint x: 422, startPoint y: 374, endPoint x: 171, endPoint y: 367, distance: 251.0
click at [171, 367] on div "Slater uses the DOMContentLoaded event to execute your JavaScript on your Webfl…" at bounding box center [383, 370] width 442 height 16
copy span "Slater uses the DOMContentLoaded event to execute your JavaScript on your Webfl…"
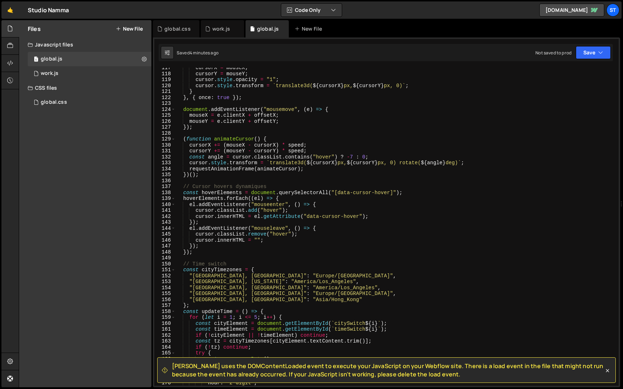
scroll to position [689, 0]
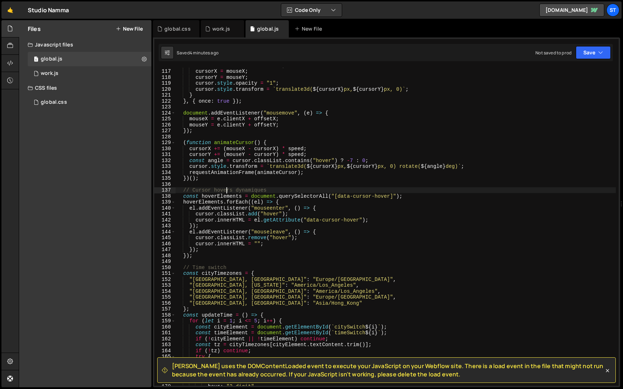
click at [227, 189] on div "mouseY = e . clientY + offsetY ; cursorX = mouseX ; cursorY = mouseY ; cursor .…" at bounding box center [396, 227] width 440 height 330
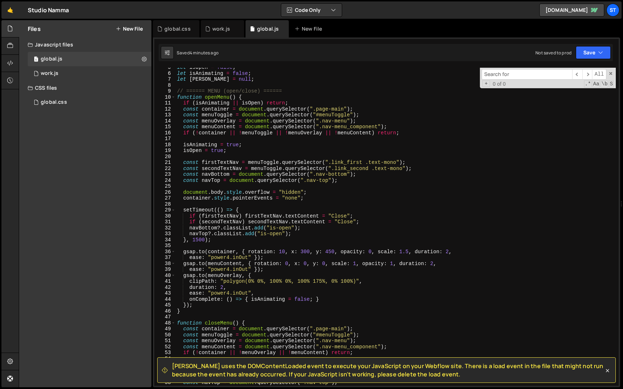
scroll to position [0, 0]
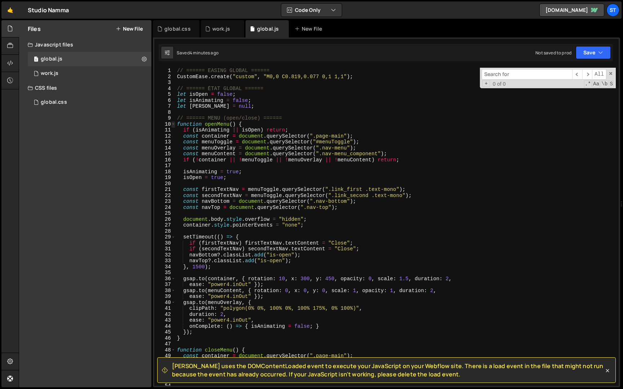
click at [173, 124] on span at bounding box center [173, 124] width 4 height 6
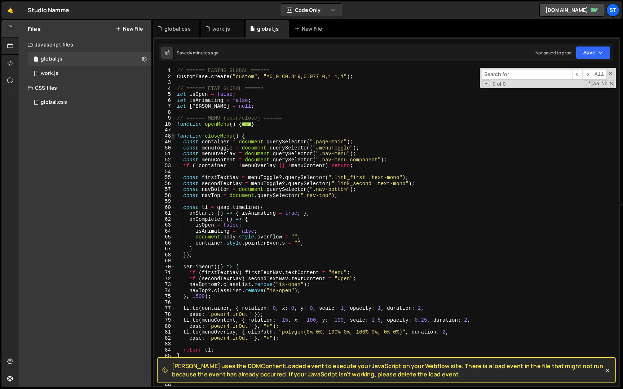
click at [173, 135] on span at bounding box center [173, 136] width 4 height 6
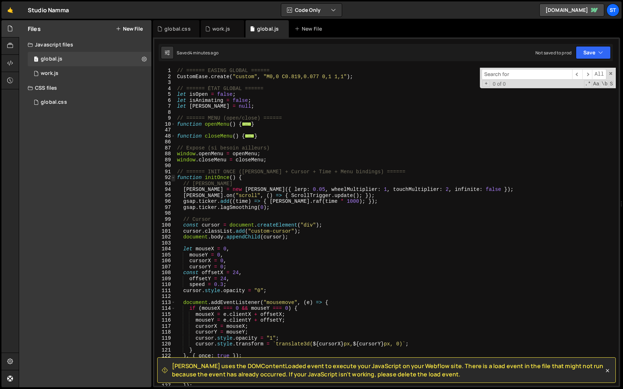
click at [173, 176] on span at bounding box center [173, 178] width 4 height 6
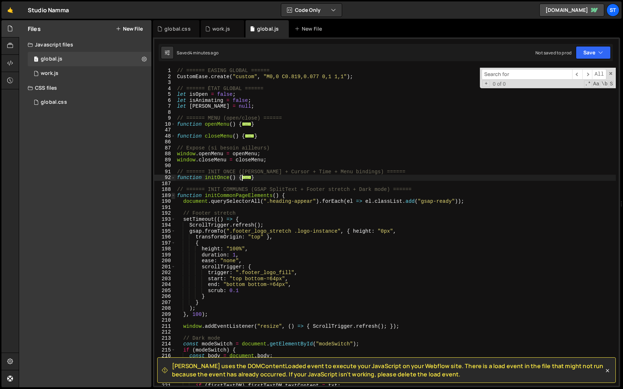
click at [173, 196] on span at bounding box center [173, 196] width 4 height 6
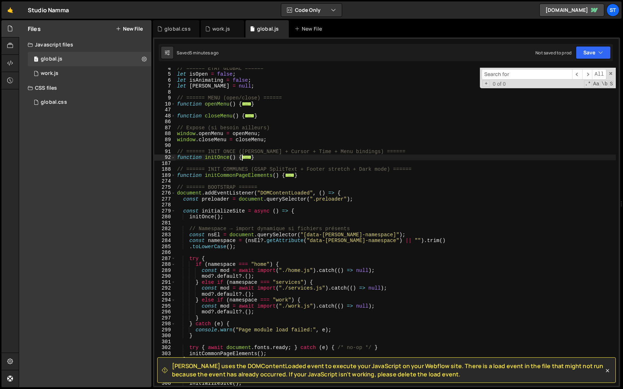
scroll to position [20, 0]
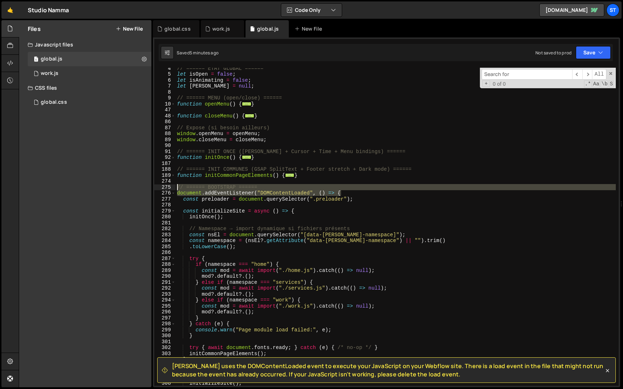
drag, startPoint x: 354, startPoint y: 193, endPoint x: 170, endPoint y: 190, distance: 183.8
click at [170, 190] on div "// Cursor hovers dynamiques 4 5 6 7 8 9 10 47 48 86 87 88 89 90 91 92 187 188 1…" at bounding box center [386, 227] width 464 height 318
type textarea "// ====== BOOTSTRAP ====== document.addEventListener("DOMContentLoaded", () => {"
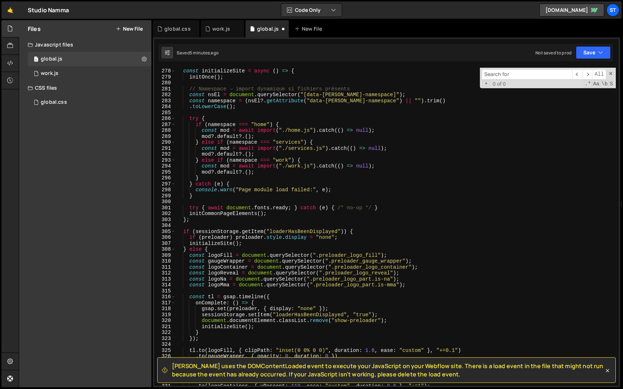
scroll to position [223, 0]
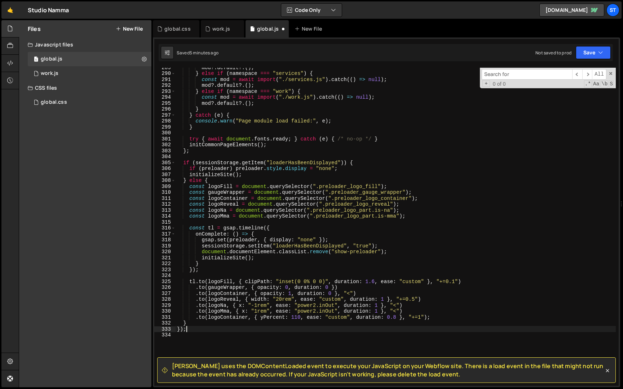
click at [205, 331] on div "mod ?. default ?. ( ) ; } else if ( namespace === "services" ) { const mod = aw…" at bounding box center [396, 230] width 440 height 330
type textarea "}"
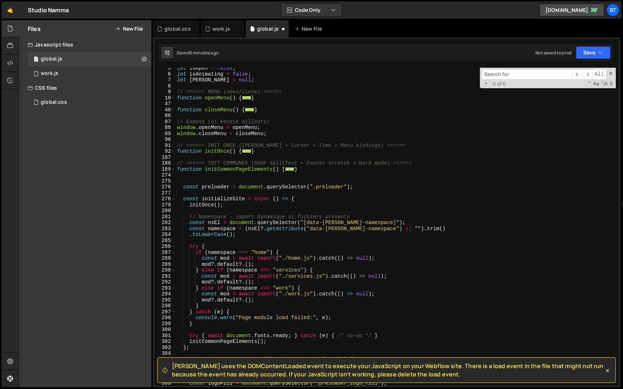
scroll to position [26, 0]
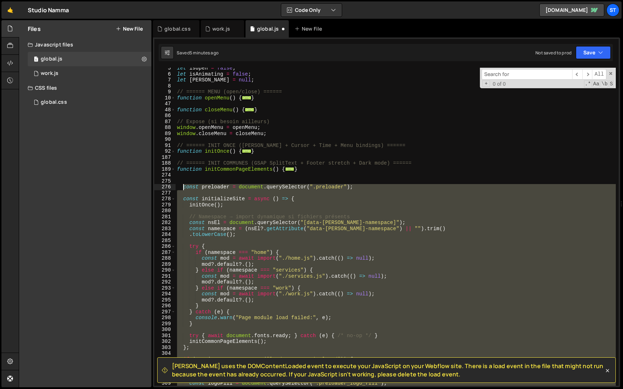
click at [184, 189] on div "let isOpen = false ; let isAnimating = false ; let lenis = null ; // ====== MEN…" at bounding box center [396, 230] width 440 height 330
type textarea "const preloader = document.querySelector(".preloader");"
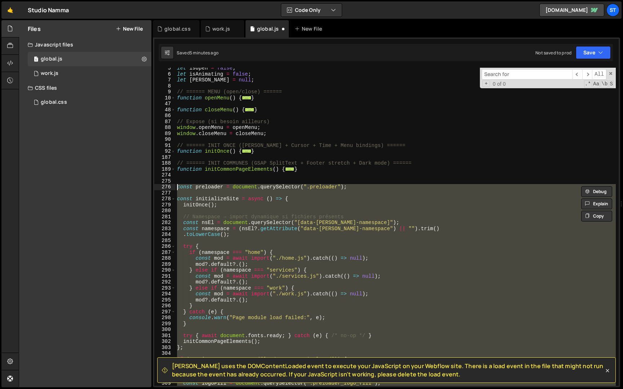
click at [186, 191] on div "let isOpen = false ; let isAnimating = false ; let lenis = null ; // ====== MEN…" at bounding box center [396, 227] width 440 height 318
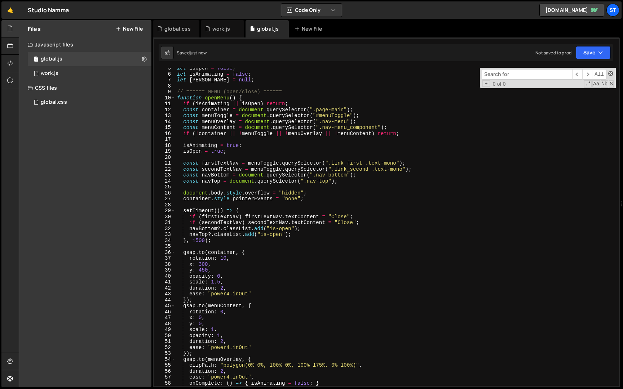
click at [610, 73] on span at bounding box center [610, 73] width 5 height 5
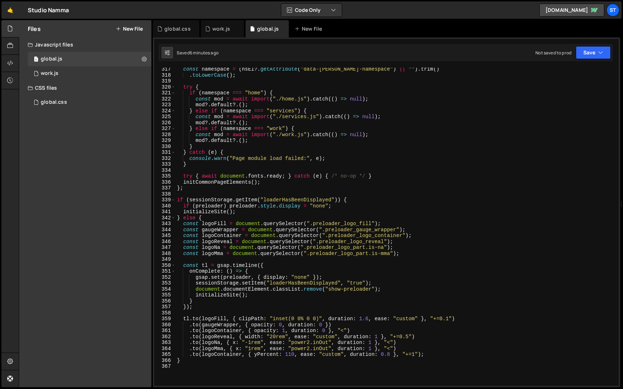
scroll to position [1853, 0]
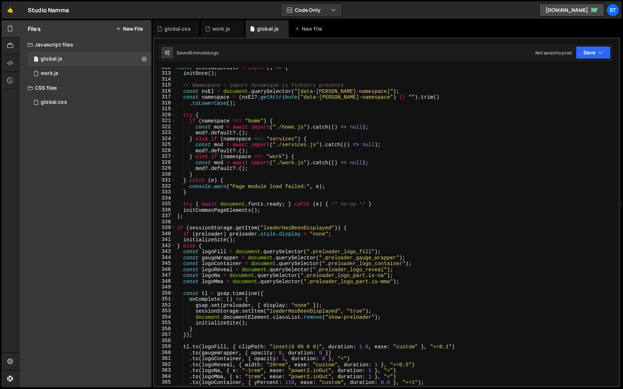
click at [221, 158] on div "const initializeSite = async ( ) => { initOnce ( ) ; // Namespace → import dyna…" at bounding box center [396, 230] width 440 height 330
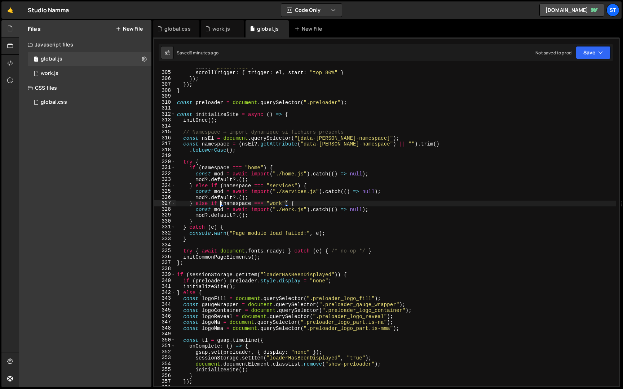
scroll to position [1806, 0]
type textarea "}"
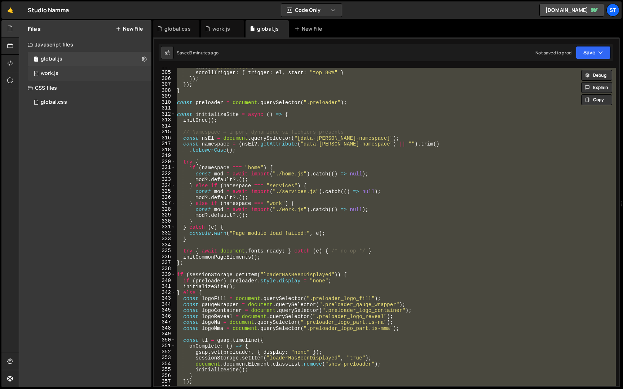
click at [145, 70] on div "1 work.js 0" at bounding box center [90, 73] width 124 height 14
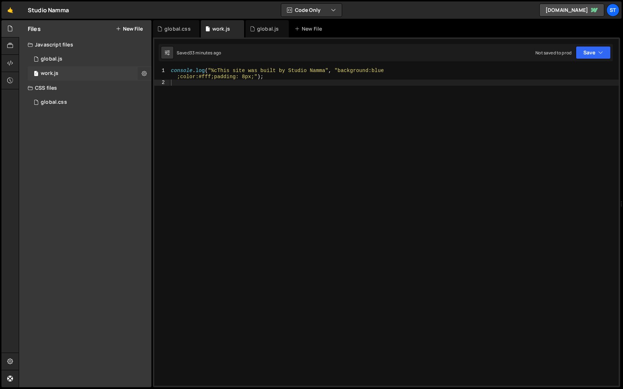
click at [145, 74] on icon at bounding box center [144, 73] width 5 height 7
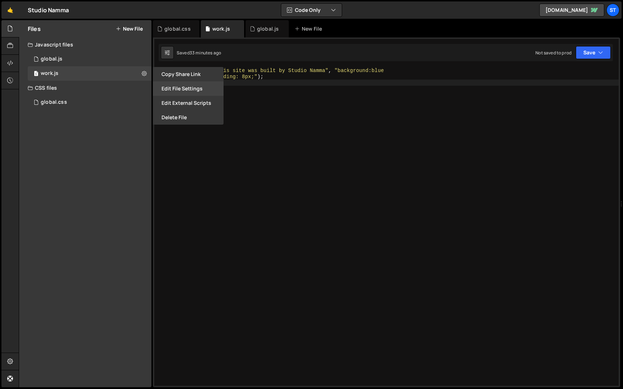
click at [174, 92] on button "Edit File Settings" at bounding box center [188, 88] width 71 height 14
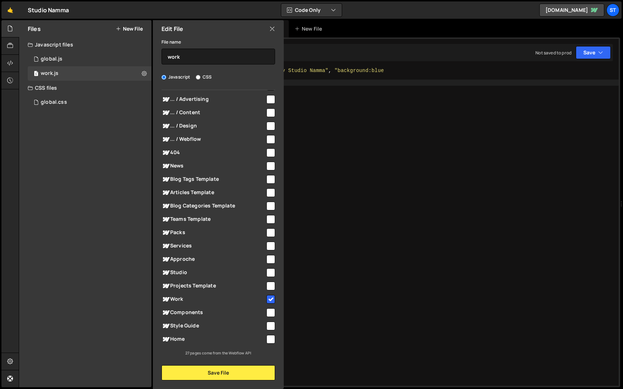
click at [270, 300] on input "checkbox" at bounding box center [270, 299] width 9 height 9
checkbox input "false"
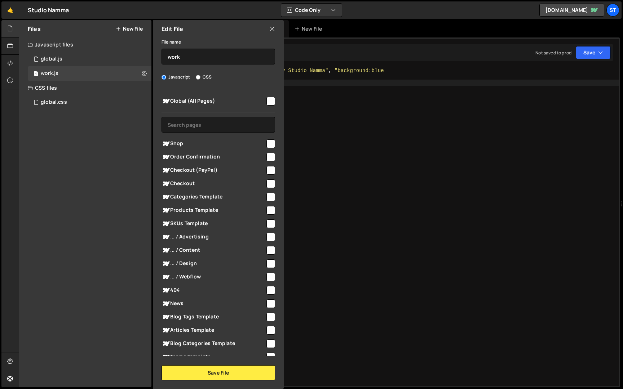
click at [266, 102] on input "checkbox" at bounding box center [270, 101] width 9 height 9
checkbox input "true"
click at [224, 378] on button "Save File" at bounding box center [218, 372] width 114 height 15
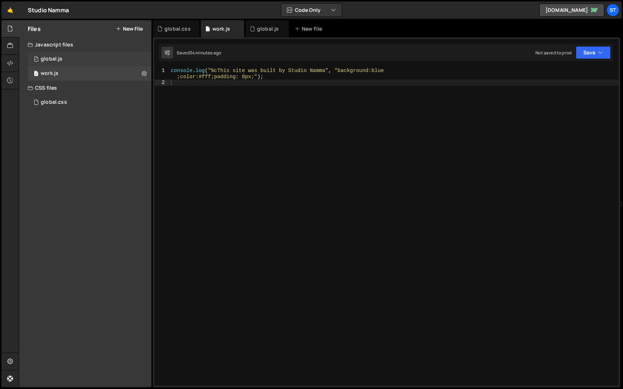
click at [82, 59] on div "1 global.js 0" at bounding box center [90, 59] width 124 height 14
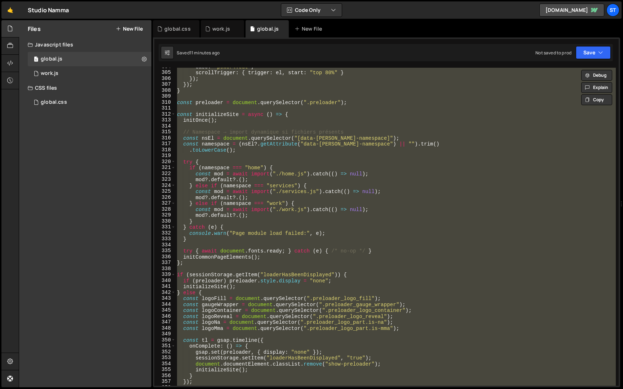
click at [238, 111] on div "ease : "power4.out" , scrollTrigger : { trigger : el , start : "top 80%" } }) ;…" at bounding box center [396, 227] width 440 height 318
paste textarea "});"
type textarea "});"
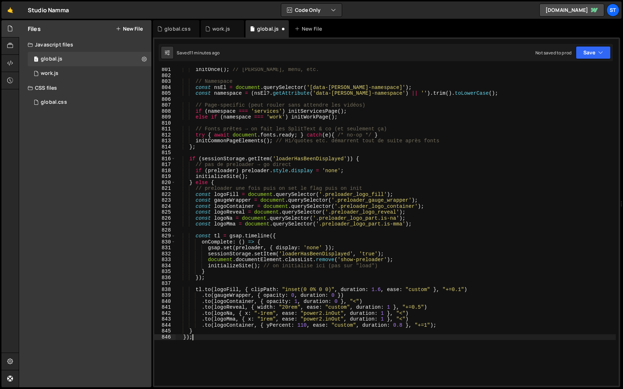
scroll to position [4795, 0]
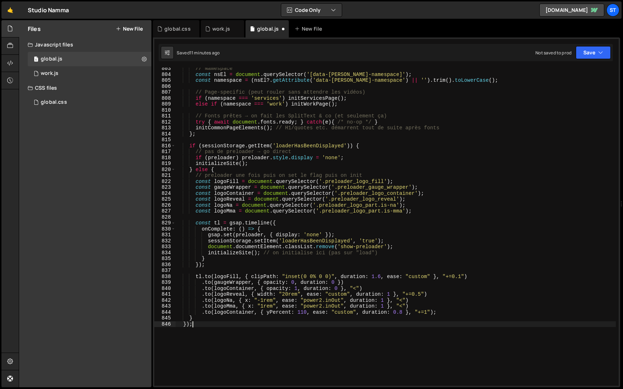
drag, startPoint x: 197, startPoint y: 324, endPoint x: 145, endPoint y: 324, distance: 52.3
click at [145, 324] on div "Files New File Create your first file Get started by starting a Javascript or C…" at bounding box center [321, 204] width 604 height 368
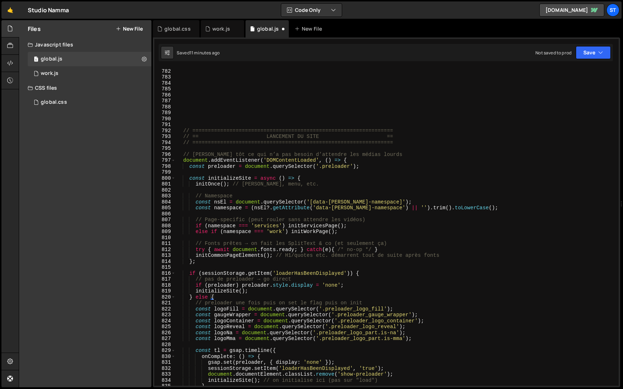
scroll to position [4642, 0]
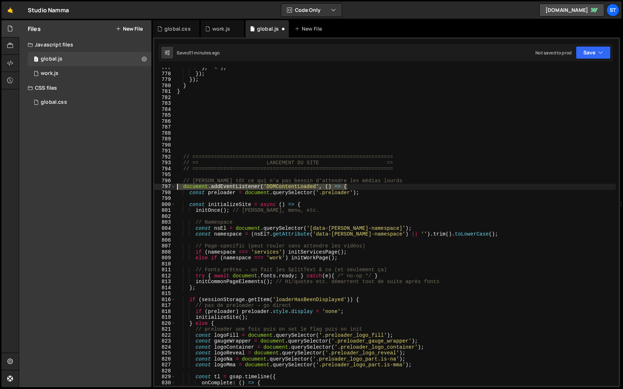
drag, startPoint x: 353, startPoint y: 186, endPoint x: 143, endPoint y: 184, distance: 210.1
click at [142, 185] on div "Files New File Create your first file Get started by starting a Javascript or C…" at bounding box center [321, 204] width 604 height 368
type textarea "document.addEventListener('DOMContentLoaded', () => {"
type textarea "// [PERSON_NAME] tôt ce qui n’a pas besoin d’attendre les médias lourds"
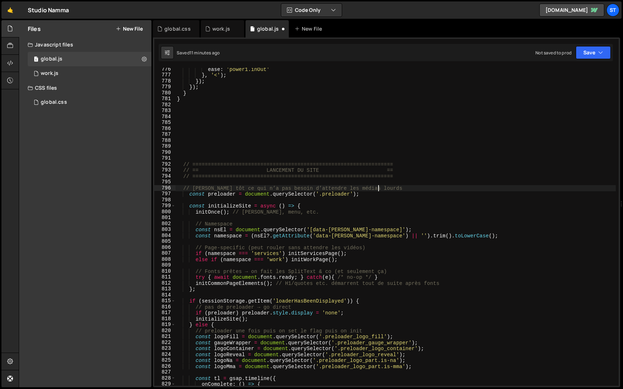
scroll to position [4639, 0]
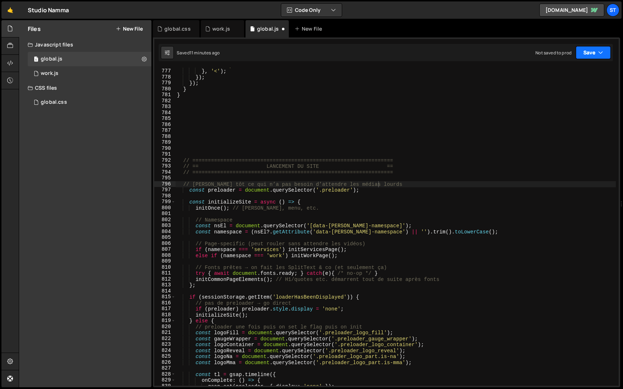
click at [584, 56] on button "Save" at bounding box center [593, 52] width 35 height 13
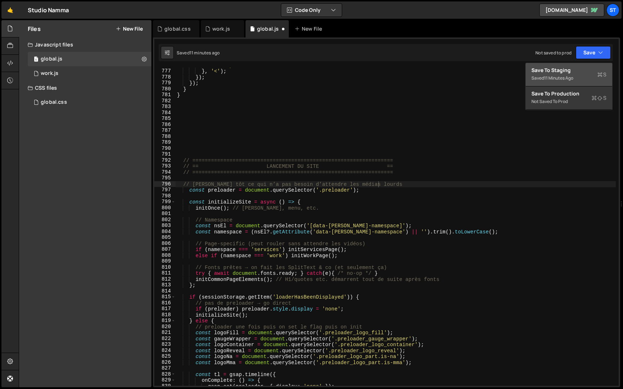
click at [574, 71] on div "Save to Staging S" at bounding box center [568, 70] width 75 height 7
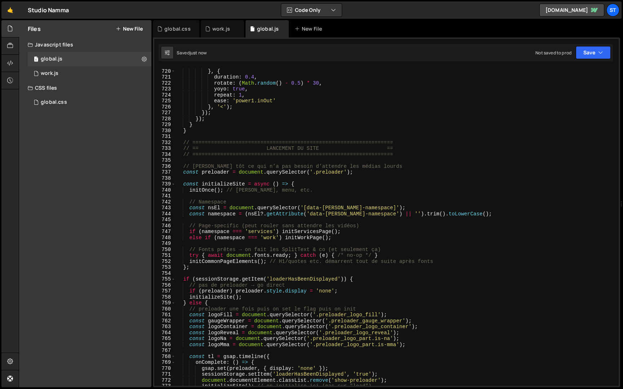
scroll to position [4289, 0]
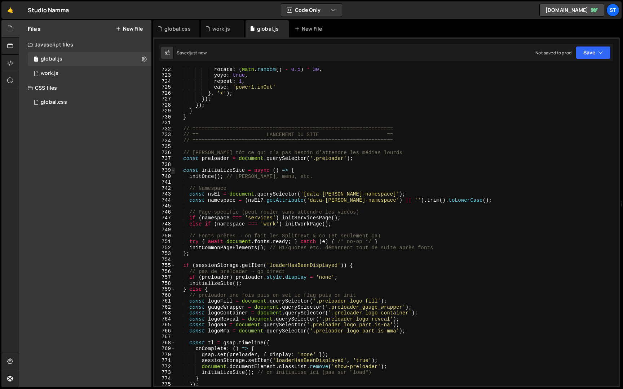
click at [174, 171] on span at bounding box center [173, 171] width 4 height 6
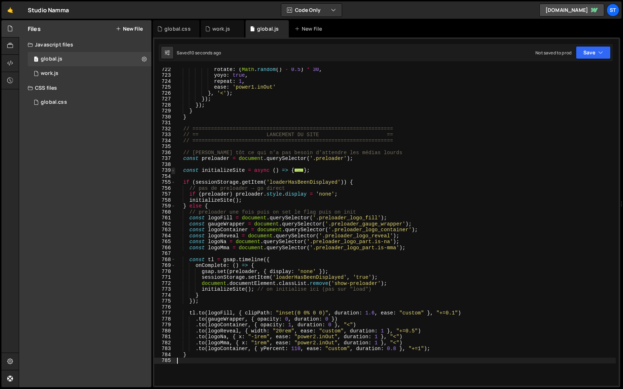
click at [174, 171] on span at bounding box center [173, 171] width 4 height 6
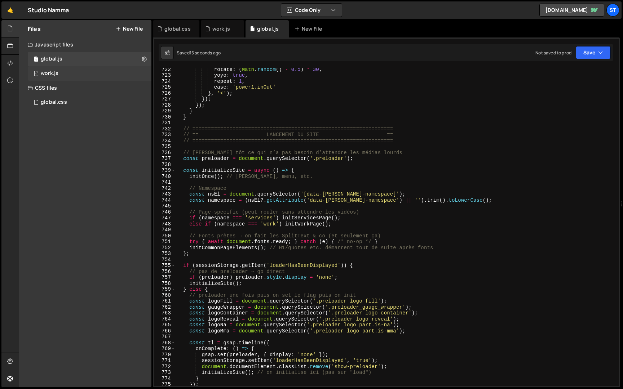
click at [107, 68] on div "1 work.js 0" at bounding box center [90, 73] width 124 height 14
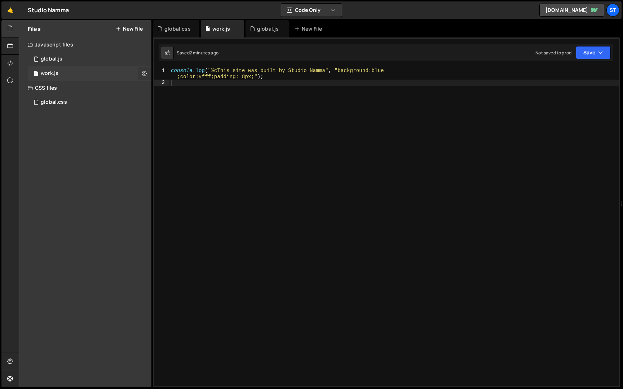
click at [145, 74] on icon at bounding box center [144, 73] width 5 height 7
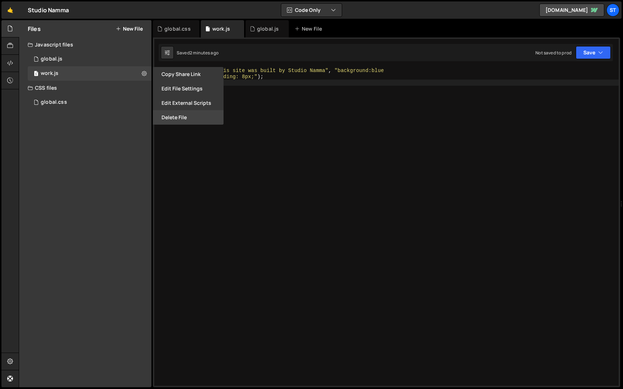
click at [164, 118] on button "Delete File" at bounding box center [188, 117] width 71 height 14
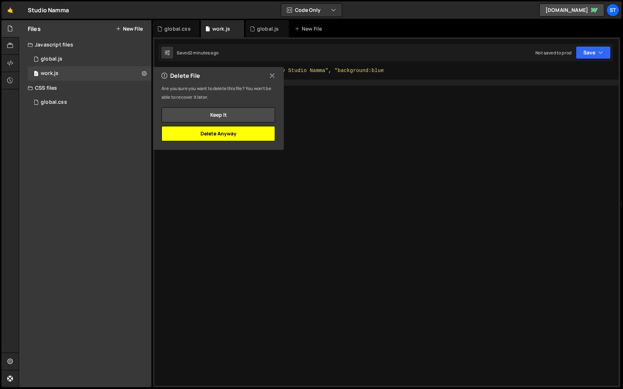
click at [201, 132] on button "Delete Anyway" at bounding box center [218, 133] width 114 height 15
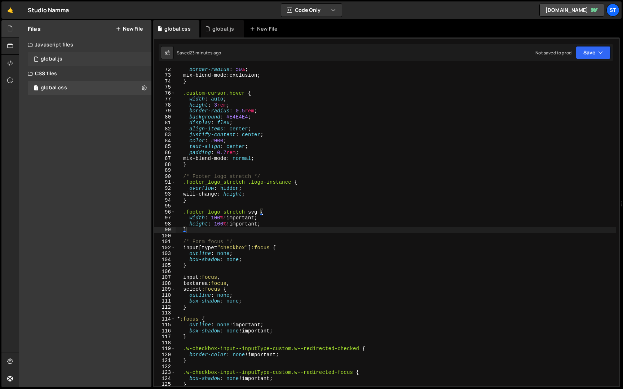
click at [99, 59] on div "1 global.js 0" at bounding box center [90, 59] width 124 height 14
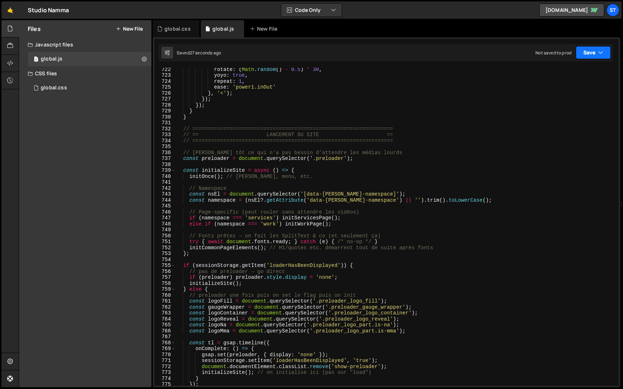
click at [599, 56] on icon "button" at bounding box center [600, 52] width 5 height 7
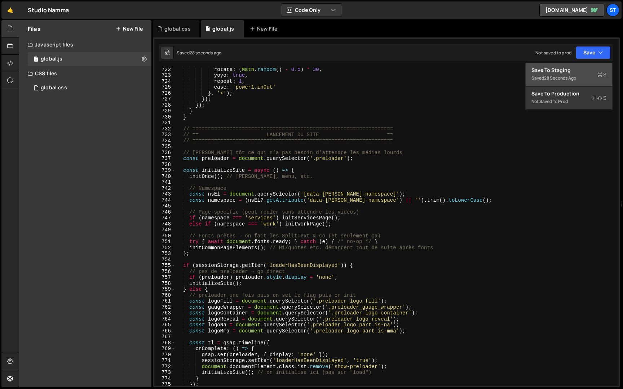
click at [569, 66] on button "Save to Staging S Saved 28 seconds ago" at bounding box center [569, 74] width 87 height 23
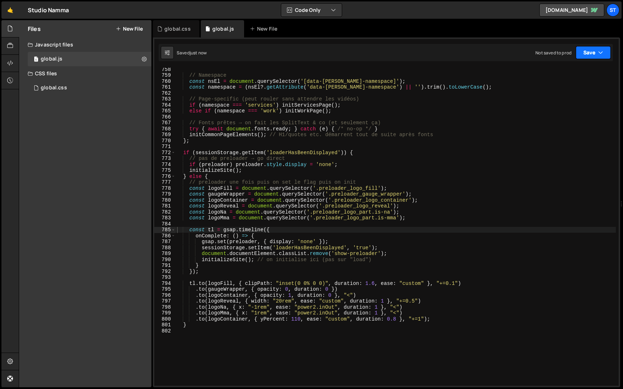
click at [592, 50] on button "Save" at bounding box center [593, 52] width 35 height 13
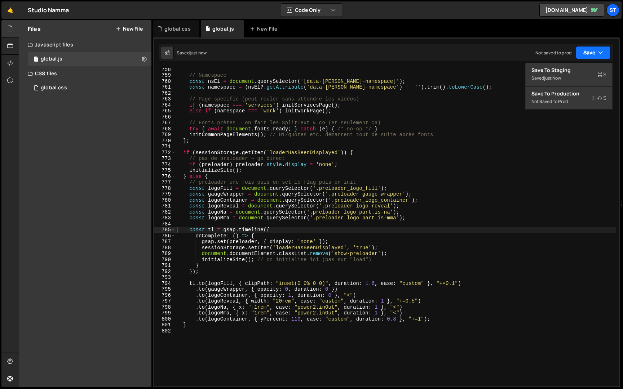
click at [592, 50] on button "Save" at bounding box center [593, 52] width 35 height 13
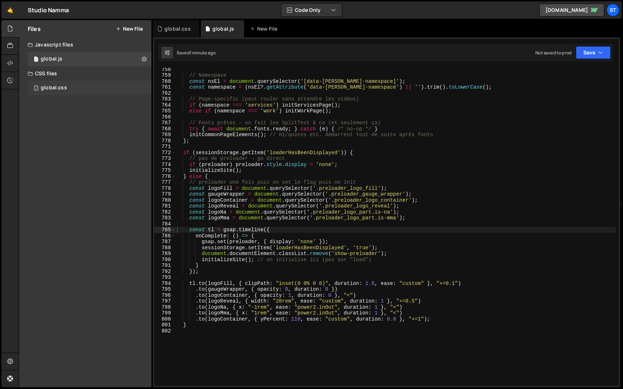
click at [72, 90] on div "1 global.css 0" at bounding box center [90, 88] width 124 height 14
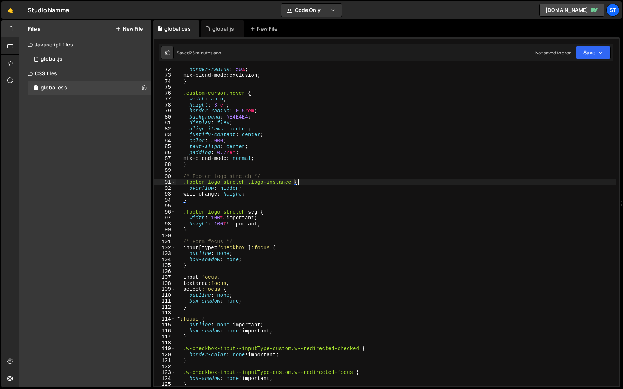
click at [316, 181] on div "border-radius : 50 % ; mix-blend-mode : exclusion ; } .custom-cursor.hover { wi…" at bounding box center [396, 231] width 440 height 330
type textarea "}"
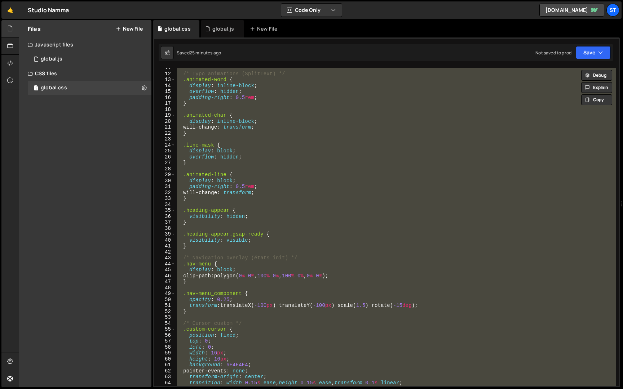
scroll to position [0, 0]
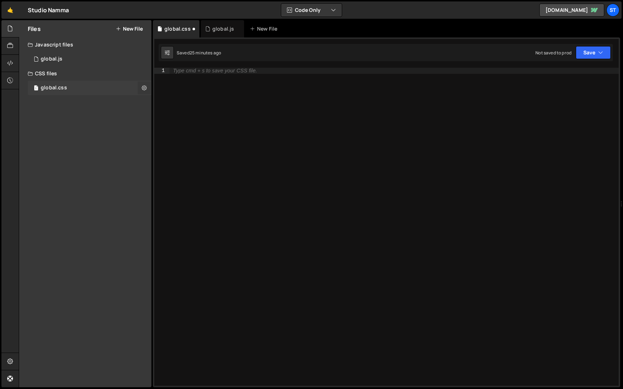
click at [144, 88] on icon at bounding box center [144, 87] width 5 height 7
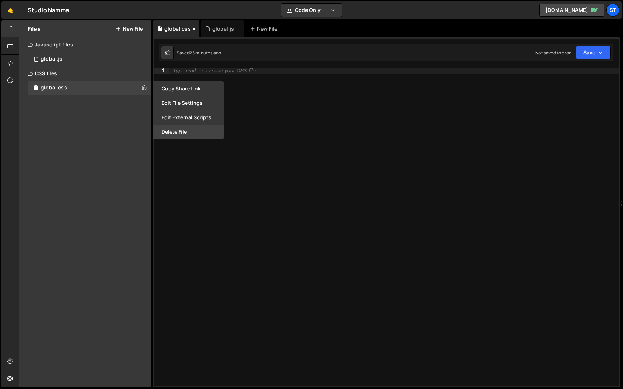
click at [173, 131] on button "Delete File" at bounding box center [188, 132] width 71 height 14
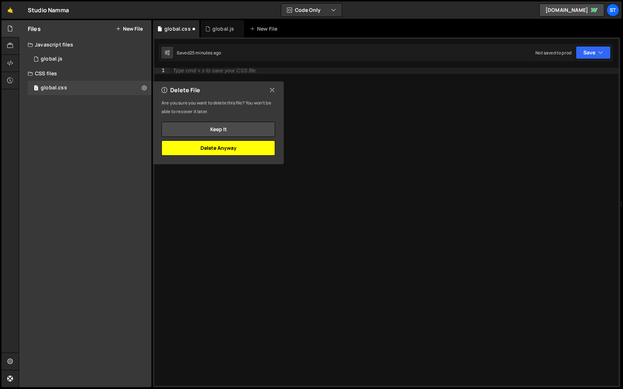
click at [190, 145] on button "Delete Anyway" at bounding box center [218, 148] width 114 height 15
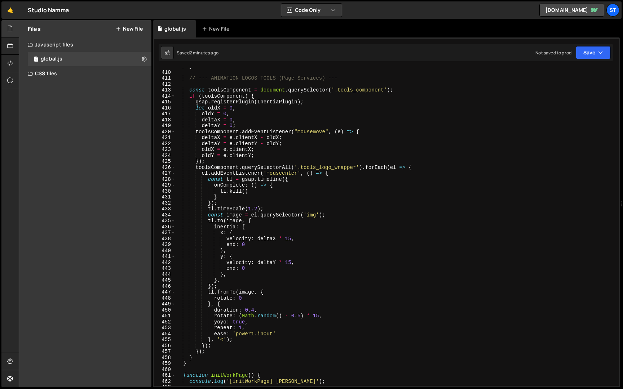
scroll to position [2508, 0]
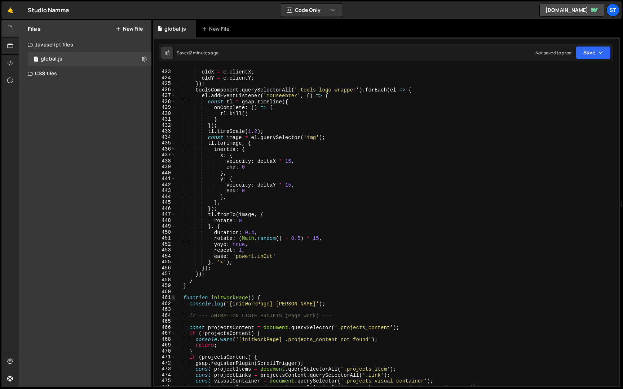
type textarea "const tl = gsap.timeline({"
click at [173, 299] on span at bounding box center [173, 298] width 4 height 6
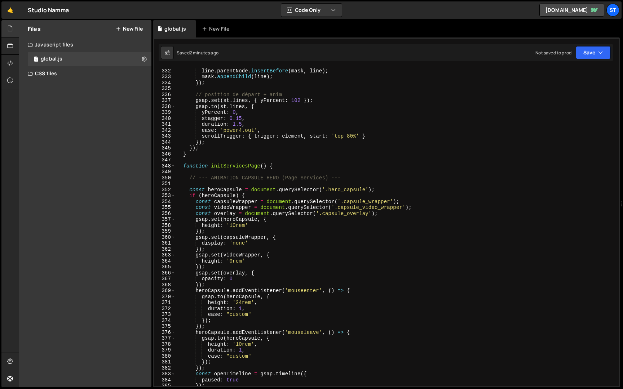
scroll to position [1968, 0]
click at [174, 167] on span at bounding box center [173, 166] width 4 height 6
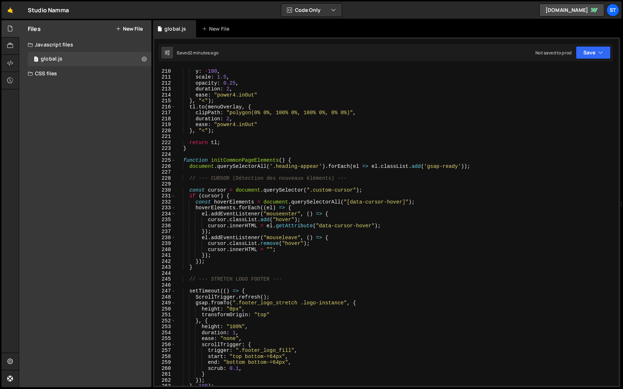
scroll to position [1242, 0]
click at [174, 161] on span at bounding box center [173, 161] width 4 height 6
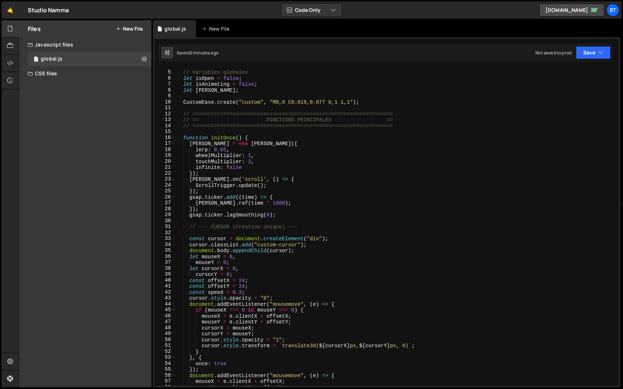
scroll to position [0, 0]
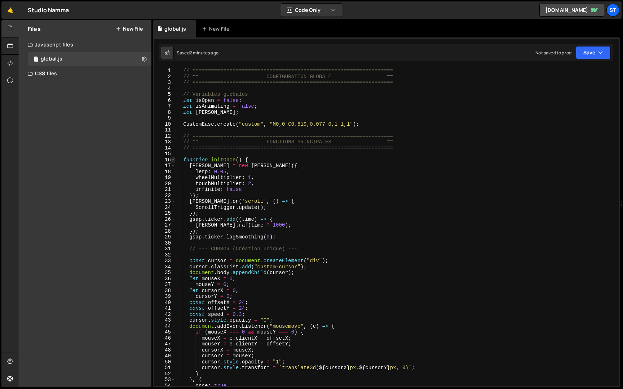
click at [173, 159] on span at bounding box center [173, 160] width 4 height 6
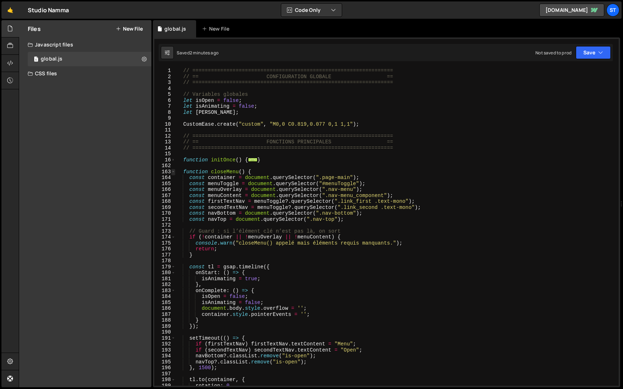
click at [174, 170] on span at bounding box center [173, 172] width 4 height 6
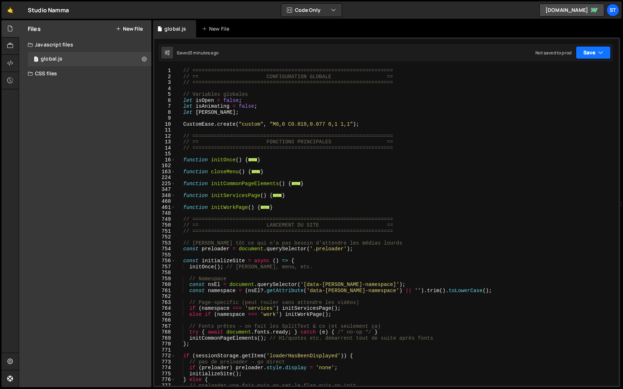
click at [598, 48] on button "Save" at bounding box center [593, 52] width 35 height 13
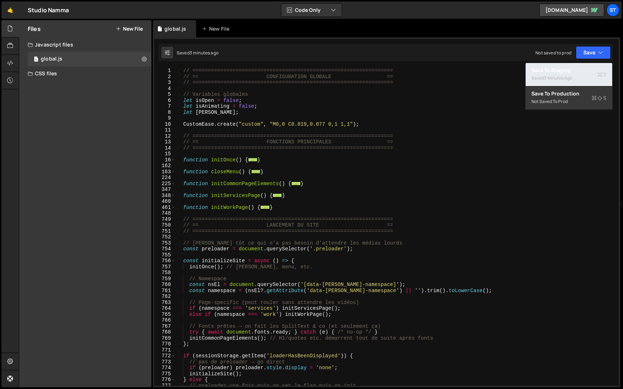
click at [574, 75] on div "Saved 3 minutes ago" at bounding box center [568, 78] width 75 height 9
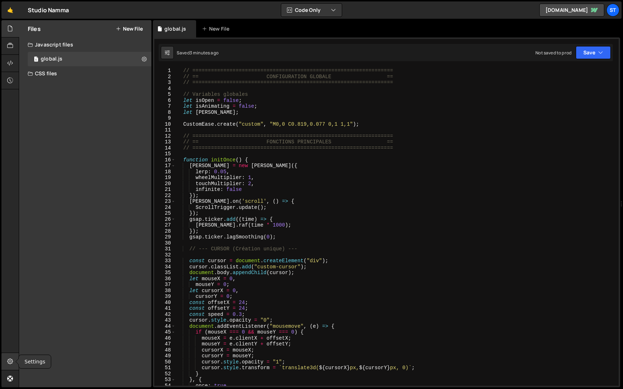
click at [14, 359] on div at bounding box center [10, 361] width 18 height 17
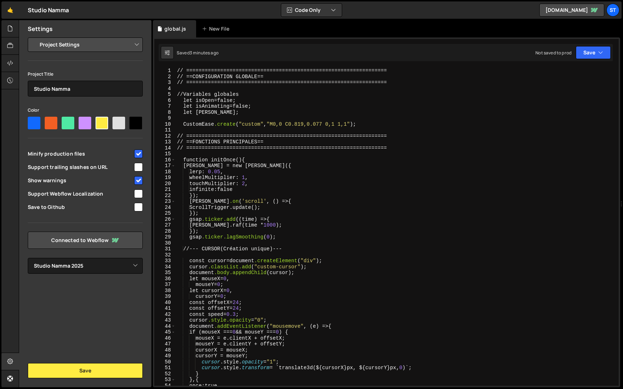
click at [123, 46] on select "Project Settings Code Editor Settings Chat Settings" at bounding box center [87, 45] width 106 height 16
select select "editor"
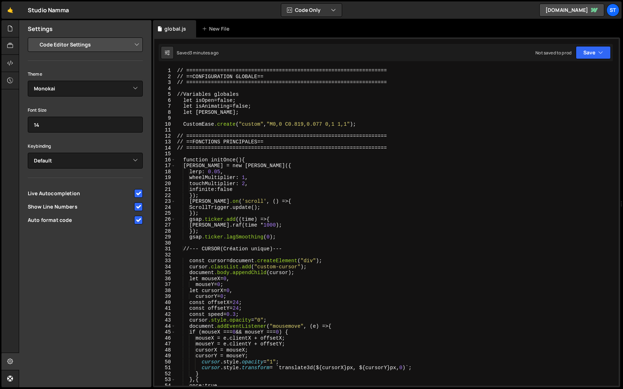
click at [140, 221] on input "checkbox" at bounding box center [138, 220] width 9 height 9
checkbox input "false"
click at [139, 205] on input "checkbox" at bounding box center [138, 207] width 9 height 9
checkbox input "false"
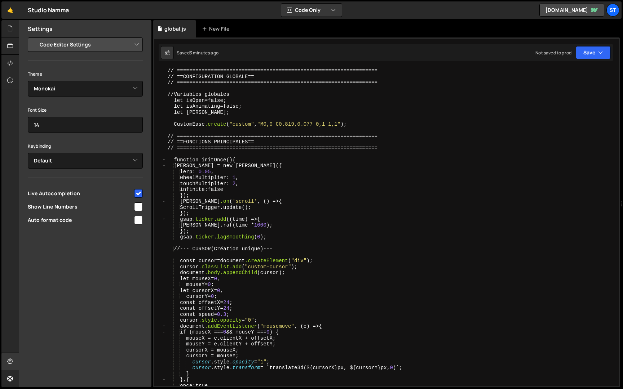
click at [100, 44] on select "Project Settings Code Editor Settings Chat Settings" at bounding box center [87, 45] width 106 height 16
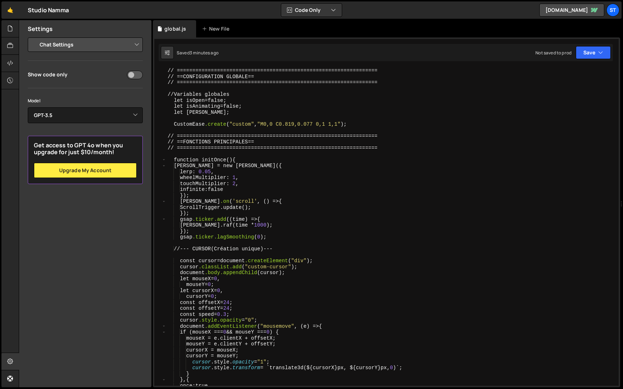
click at [93, 45] on select "Project Settings Code Editor Settings Chat Settings" at bounding box center [87, 45] width 106 height 16
click at [164, 159] on span at bounding box center [164, 160] width 4 height 6
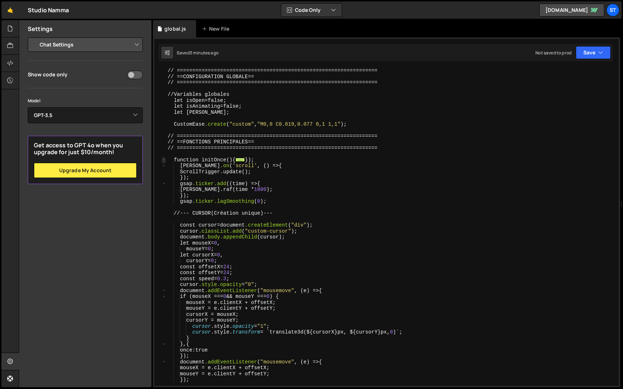
click at [165, 160] on span at bounding box center [164, 160] width 4 height 6
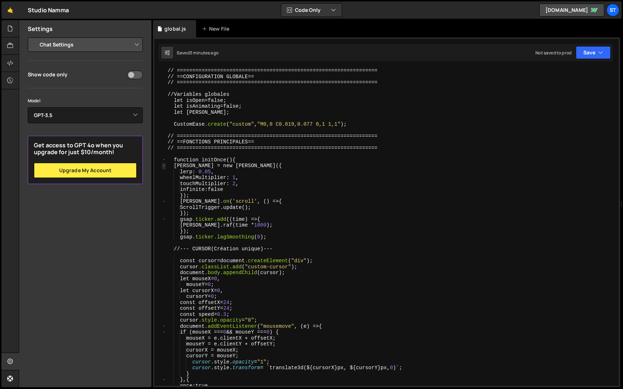
click at [163, 167] on span at bounding box center [164, 166] width 4 height 6
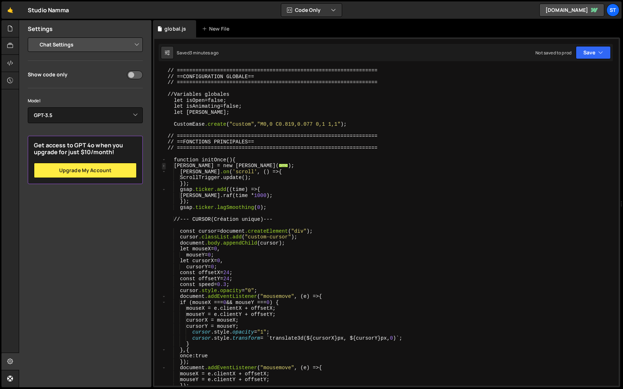
click at [163, 167] on span at bounding box center [164, 166] width 4 height 6
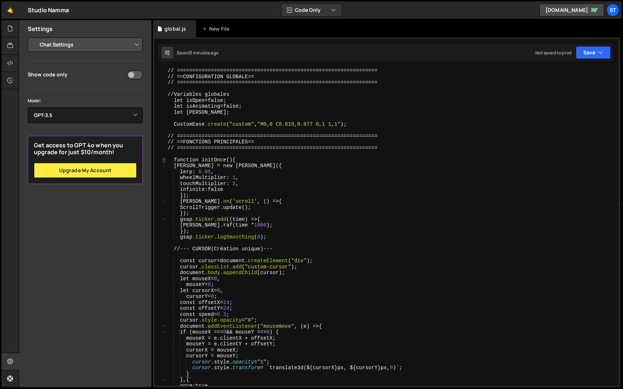
click at [163, 161] on span at bounding box center [164, 160] width 4 height 6
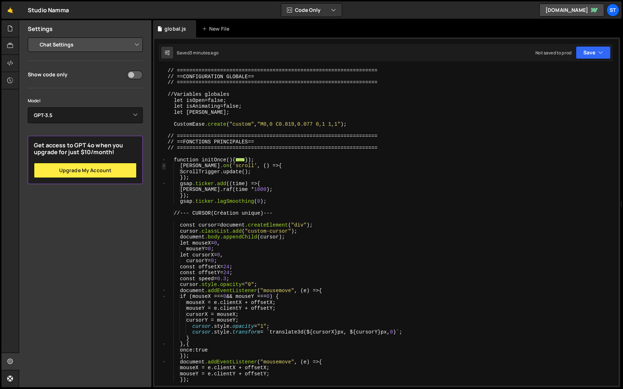
click at [163, 165] on span at bounding box center [164, 166] width 4 height 6
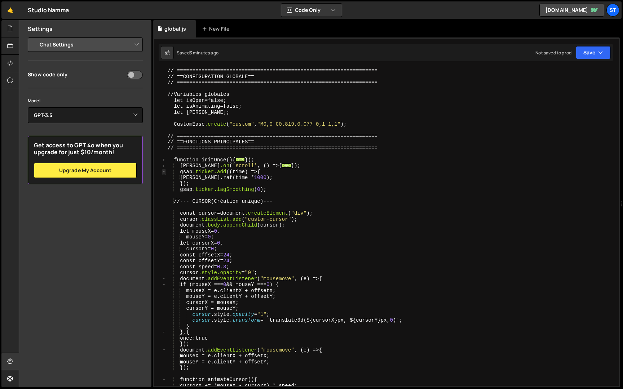
click at [164, 172] on span at bounding box center [164, 172] width 4 height 6
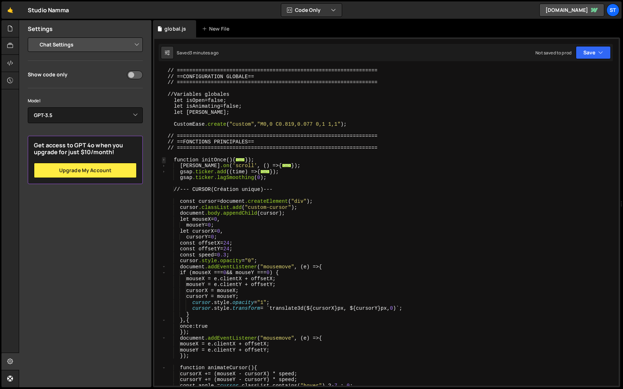
click at [165, 159] on span at bounding box center [164, 160] width 4 height 6
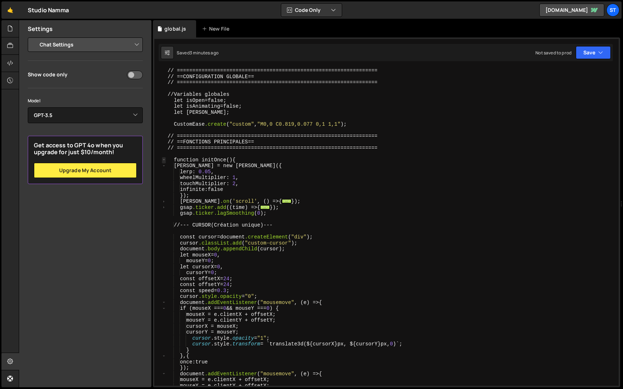
click at [165, 159] on span at bounding box center [164, 160] width 4 height 6
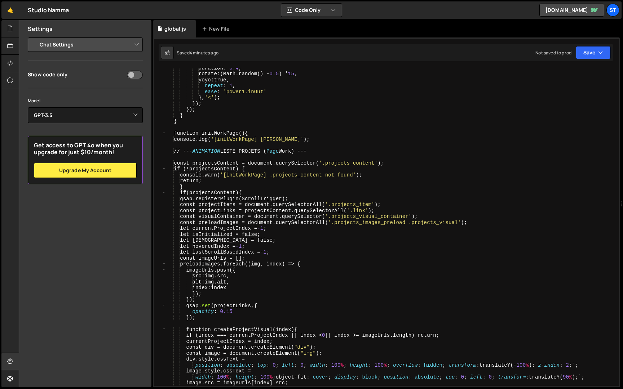
scroll to position [2609, 0]
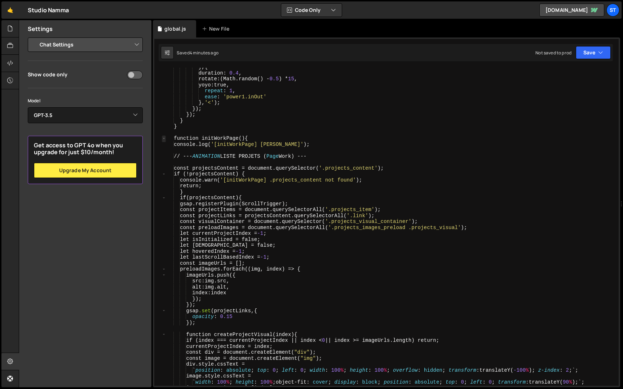
click at [165, 137] on span at bounding box center [164, 139] width 4 height 6
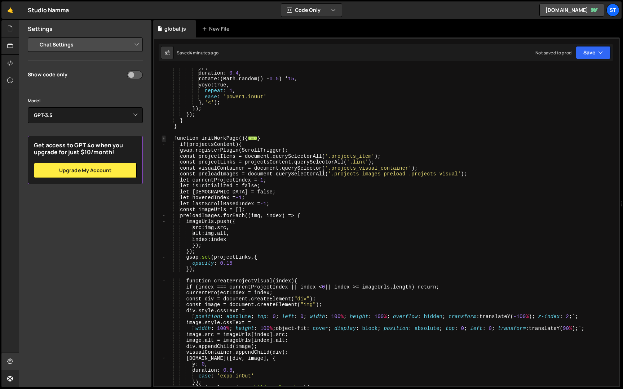
click at [164, 139] on span at bounding box center [164, 139] width 4 height 6
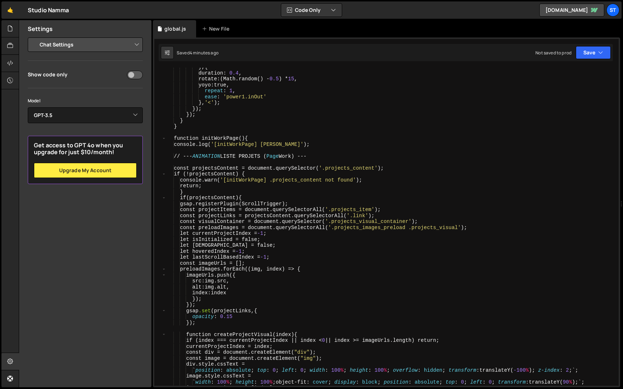
click at [103, 43] on select "Project Settings Code Editor Settings Chat Settings" at bounding box center [87, 45] width 106 height 16
select select "editor"
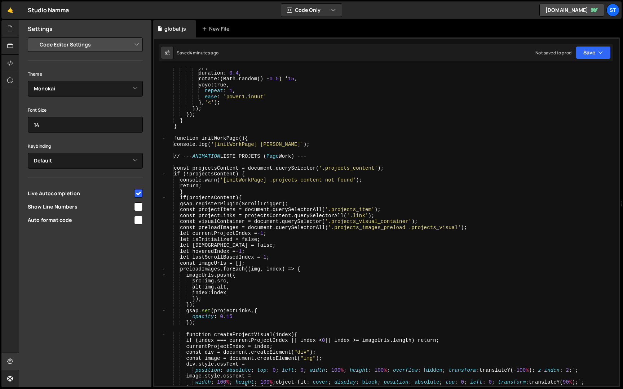
click at [139, 207] on input "checkbox" at bounding box center [138, 207] width 9 height 9
checkbox input "true"
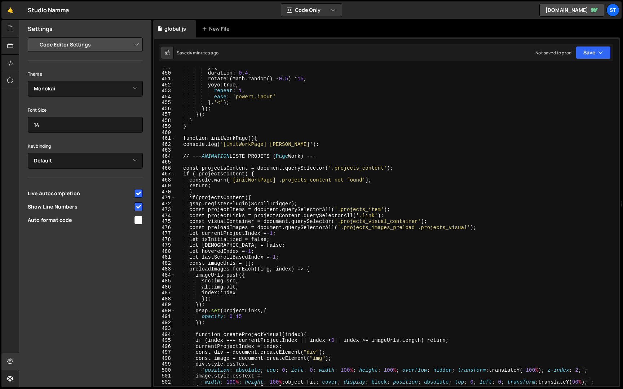
click at [139, 220] on input "checkbox" at bounding box center [138, 220] width 9 height 9
click at [173, 138] on span at bounding box center [173, 139] width 4 height 6
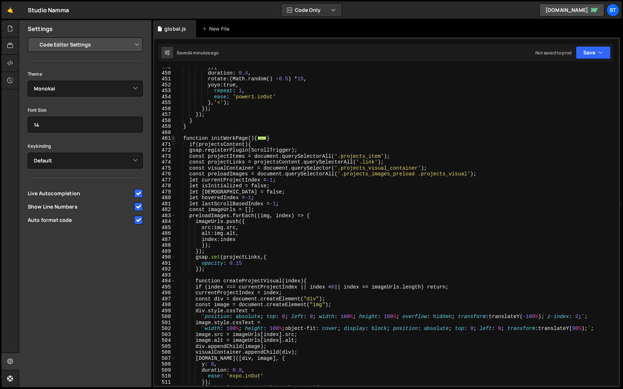
click at [173, 138] on span at bounding box center [173, 139] width 4 height 6
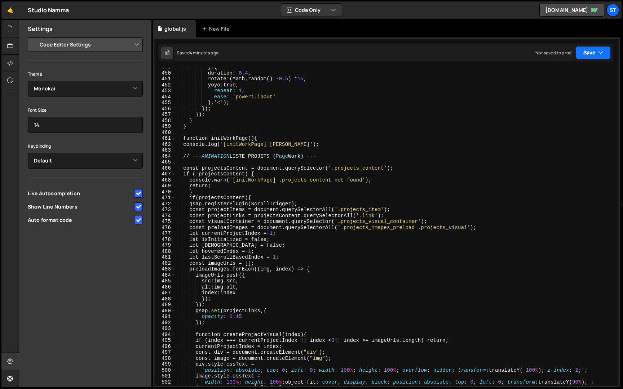
click at [602, 52] on icon "button" at bounding box center [600, 52] width 5 height 7
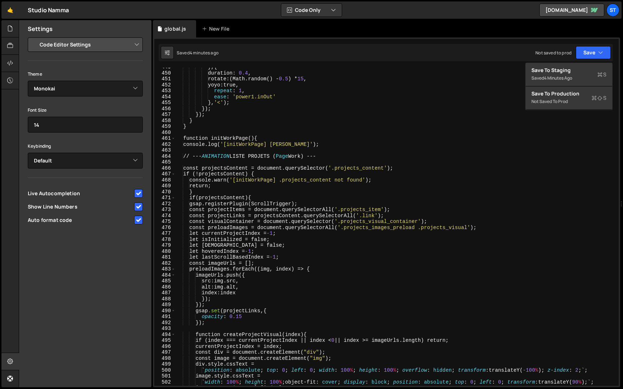
click at [139, 222] on input "checkbox" at bounding box center [138, 220] width 9 height 9
checkbox input "false"
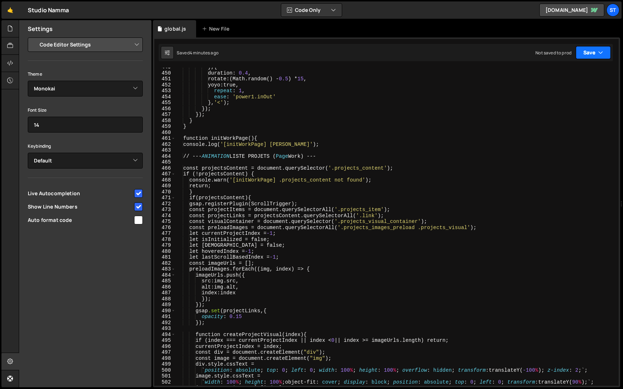
click at [603, 52] on icon "button" at bounding box center [600, 52] width 5 height 7
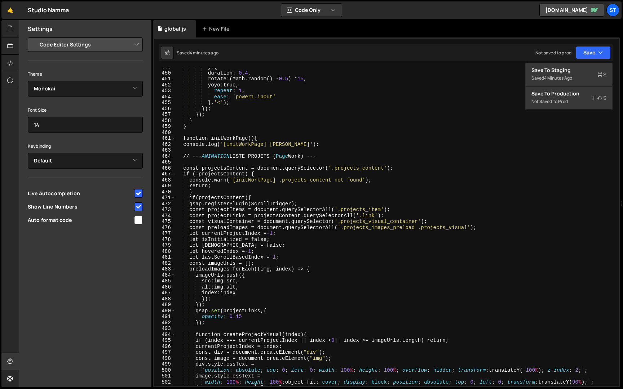
type textarea "console.log('[initWorkPage] lancé');"
click at [184, 143] on div "} , { duration : 0.4 , rotate : (Math.random() - 0.5 ) * 15 , yoyo : true, repe…" at bounding box center [396, 229] width 440 height 330
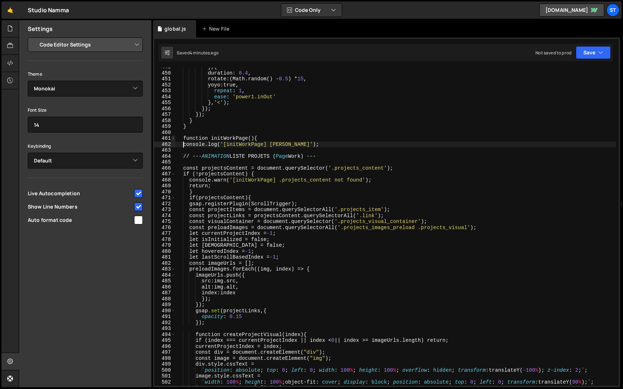
click at [174, 140] on span at bounding box center [173, 139] width 4 height 6
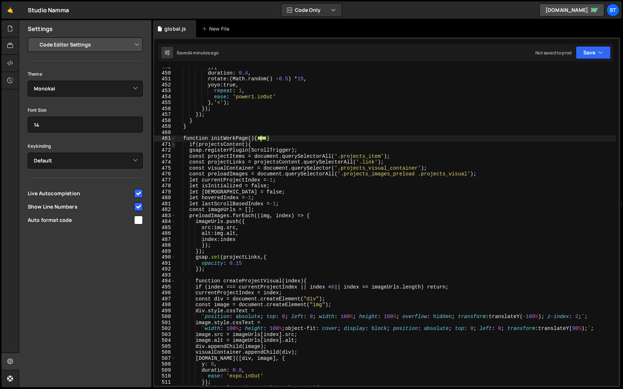
click at [174, 145] on span at bounding box center [173, 145] width 4 height 6
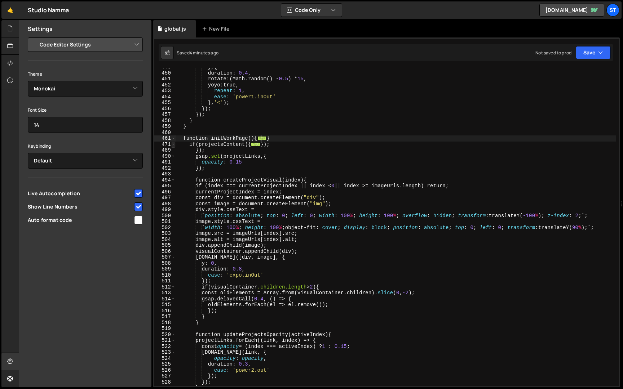
click at [173, 144] on span at bounding box center [173, 145] width 4 height 6
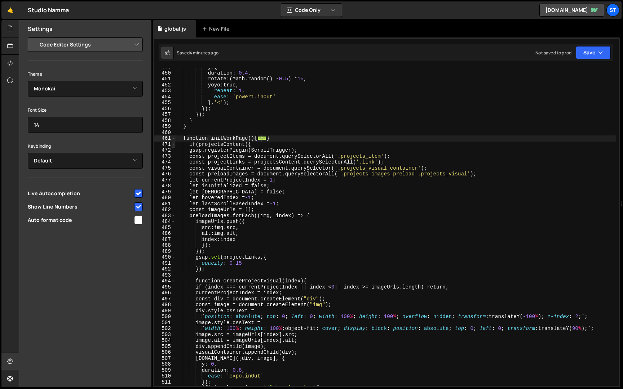
click at [173, 144] on span at bounding box center [173, 145] width 4 height 6
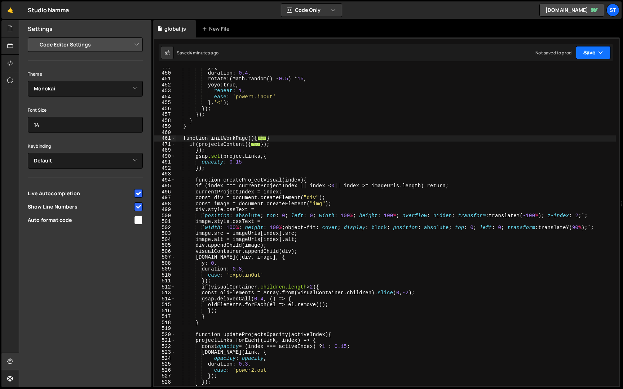
click at [607, 56] on button "Save" at bounding box center [593, 52] width 35 height 13
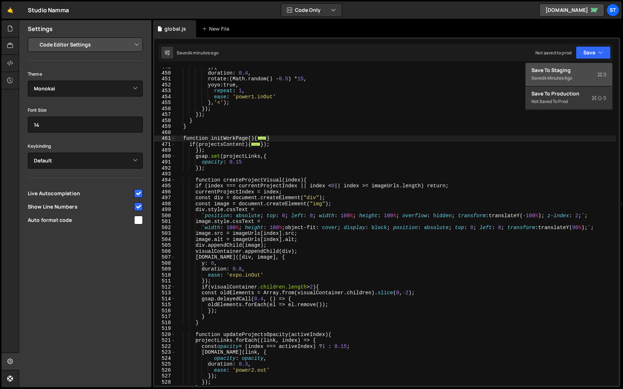
click at [564, 67] on div "Save to Staging S" at bounding box center [568, 70] width 75 height 7
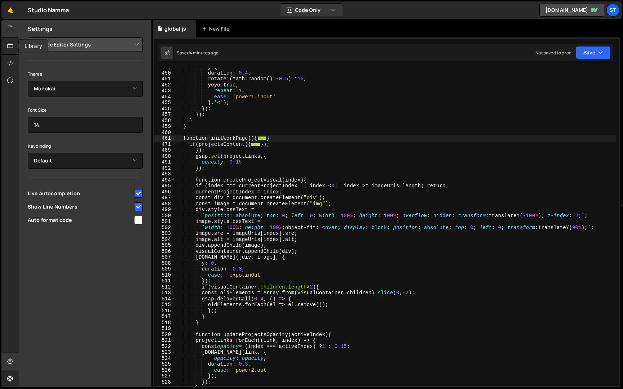
click at [12, 32] on icon at bounding box center [10, 29] width 6 height 8
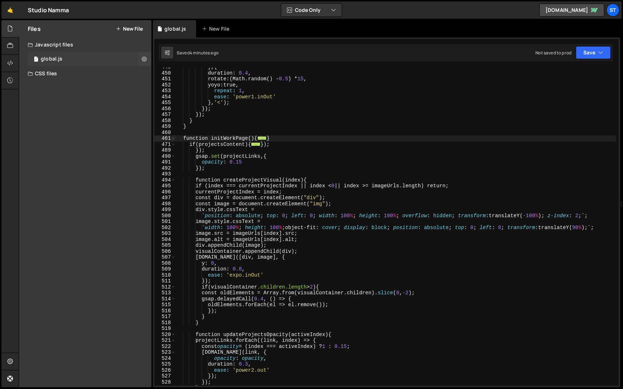
click at [57, 54] on div "1 global.js 0" at bounding box center [90, 59] width 124 height 14
click at [54, 81] on div "Files New File Create your first file Get started by starting a Javascript or C…" at bounding box center [85, 203] width 132 height 367
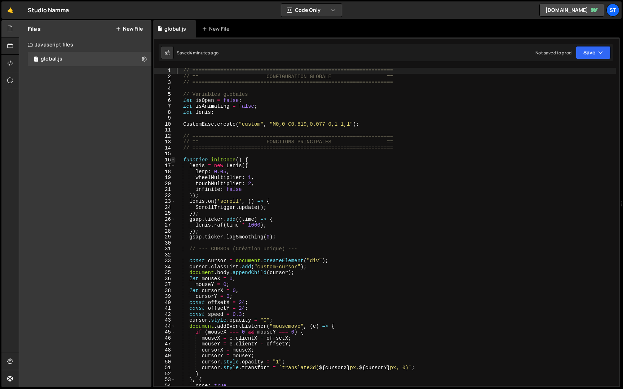
click at [174, 161] on span at bounding box center [173, 160] width 4 height 6
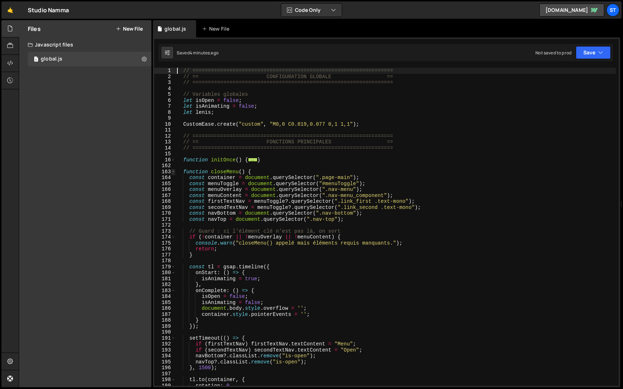
click at [174, 172] on span at bounding box center [173, 172] width 4 height 6
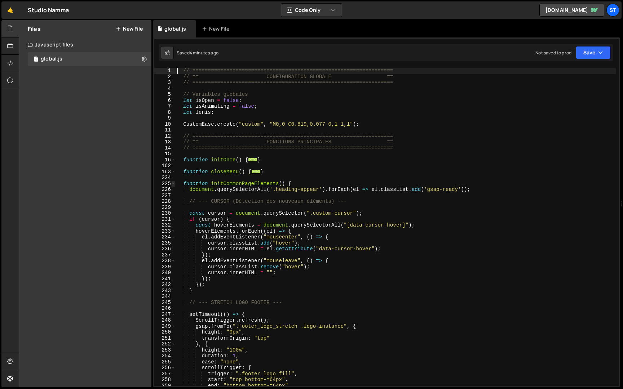
click at [174, 182] on span at bounding box center [173, 184] width 4 height 6
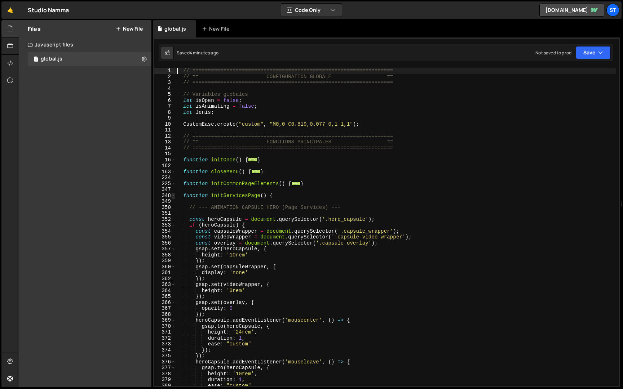
click at [174, 198] on span at bounding box center [173, 196] width 4 height 6
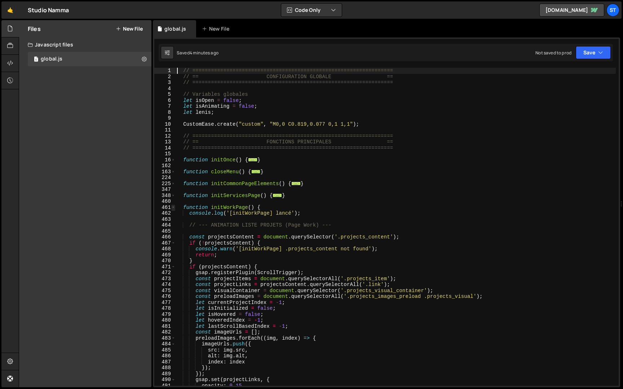
click at [174, 209] on span at bounding box center [173, 208] width 4 height 6
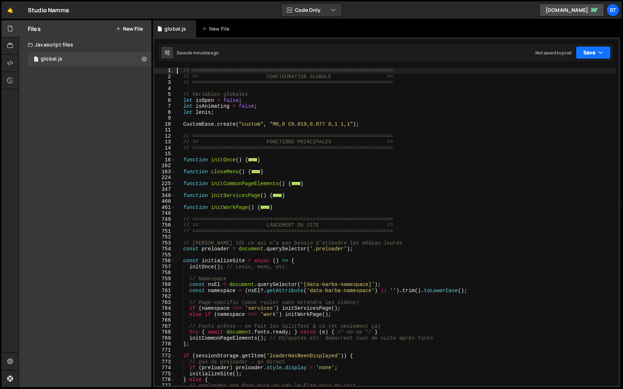
click at [592, 51] on button "Save" at bounding box center [593, 52] width 35 height 13
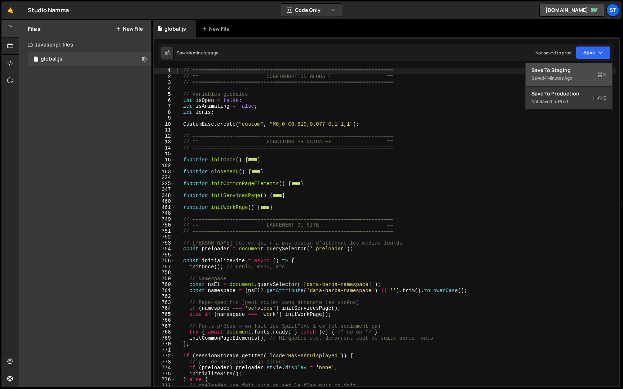
click at [559, 74] on div "Saved 4 minutes ago" at bounding box center [568, 78] width 75 height 9
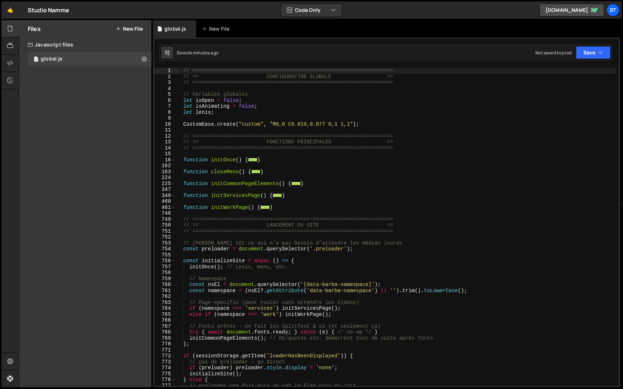
click at [307, 140] on div "// ================================================================= // == CONF…" at bounding box center [396, 233] width 440 height 330
type textarea "}"
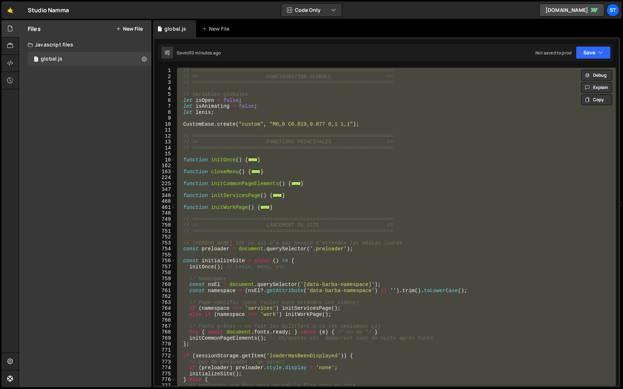
click at [216, 257] on div "// ================================================================= // == CONF…" at bounding box center [396, 227] width 440 height 318
click at [172, 261] on span at bounding box center [173, 261] width 4 height 6
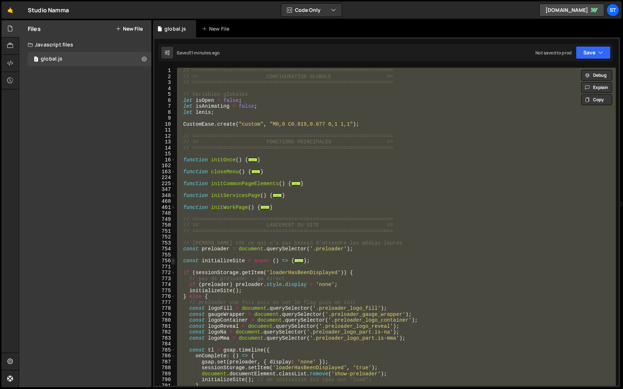
click at [172, 261] on span at bounding box center [173, 261] width 4 height 6
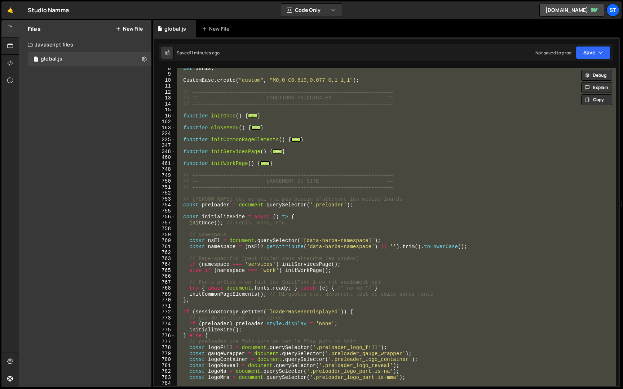
scroll to position [98, 0]
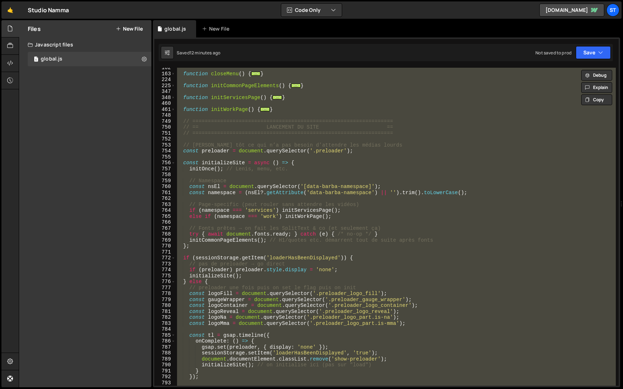
click at [282, 259] on div "function closeMenu ( ) { ... } function initCommonPageElements ( ) { ... } func…" at bounding box center [396, 227] width 440 height 318
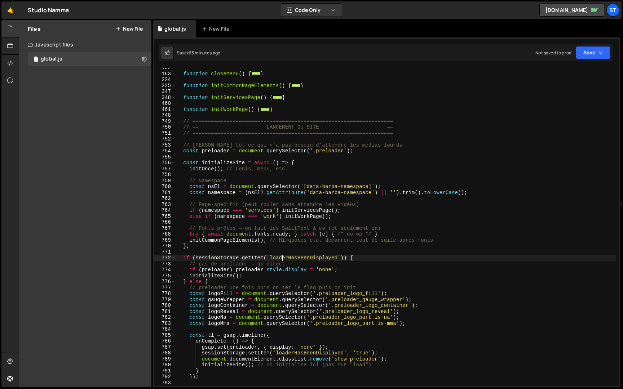
click at [340, 217] on div "function closeMenu ( ) { ... } function initCommonPageElements ( ) { ... } func…" at bounding box center [396, 230] width 440 height 330
type textarea "else if (namespace === 'work') initWorkPage();"
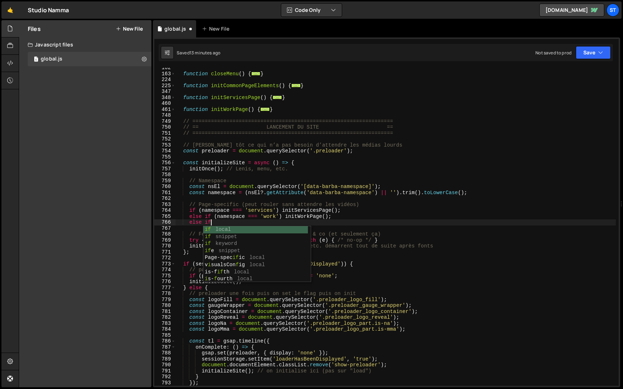
scroll to position [0, 2]
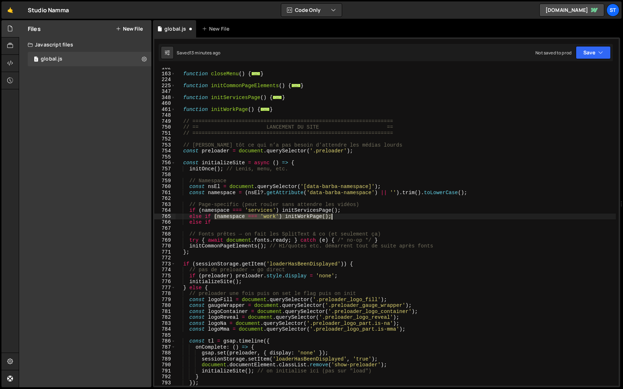
drag, startPoint x: 214, startPoint y: 217, endPoint x: 331, endPoint y: 217, distance: 117.1
click at [331, 217] on div "function closeMenu ( ) { ... } function initCommonPageElements ( ) { ... } func…" at bounding box center [396, 230] width 440 height 330
type textarea "else if (namespace === 'work') initWorkPage();"
click at [263, 227] on div "function closeMenu ( ) { ... } function initCommonPageElements ( ) { ... } func…" at bounding box center [396, 230] width 440 height 330
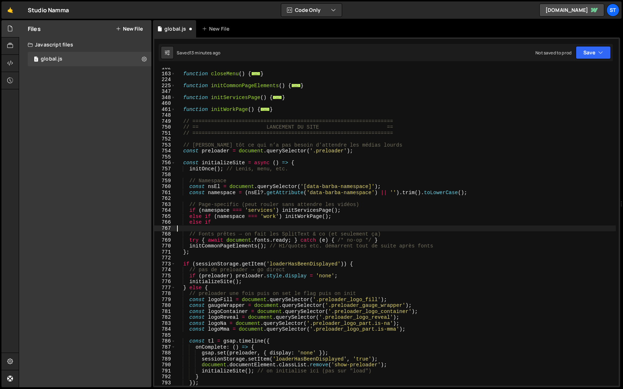
click at [261, 224] on div "function closeMenu ( ) { ... } function initCommonPageElements ( ) { ... } func…" at bounding box center [396, 230] width 440 height 330
paste textarea "(namespace === 'work') initWorkPage();"
click at [276, 224] on div "function closeMenu ( ) { ... } function initCommonPageElements ( ) { ... } func…" at bounding box center [396, 230] width 440 height 330
click at [310, 223] on div "function closeMenu ( ) { ... } function initCommonPageElements ( ) { ... } func…" at bounding box center [396, 230] width 440 height 330
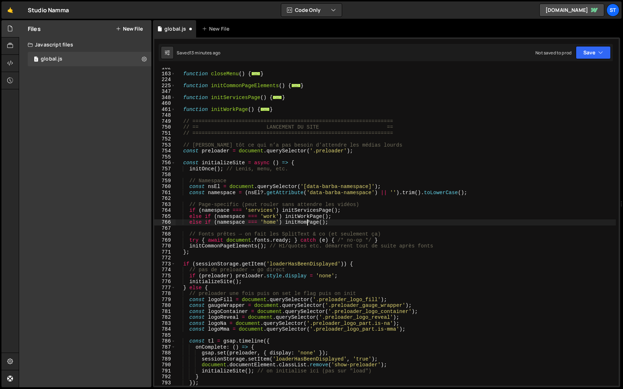
scroll to position [0, 9]
click at [174, 110] on span at bounding box center [173, 110] width 4 height 6
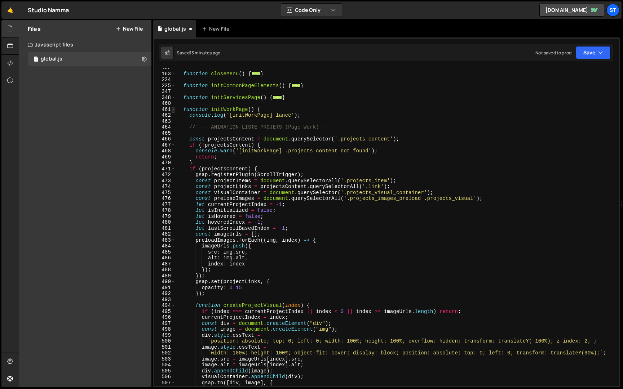
click at [173, 110] on span at bounding box center [173, 110] width 4 height 6
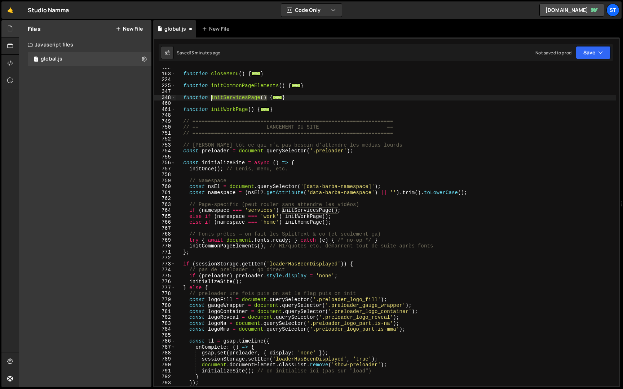
drag, startPoint x: 266, startPoint y: 98, endPoint x: 211, endPoint y: 97, distance: 55.1
click at [211, 97] on div "function closeMenu ( ) { ... } function initCommonPageElements ( ) { ... } func…" at bounding box center [396, 230] width 440 height 330
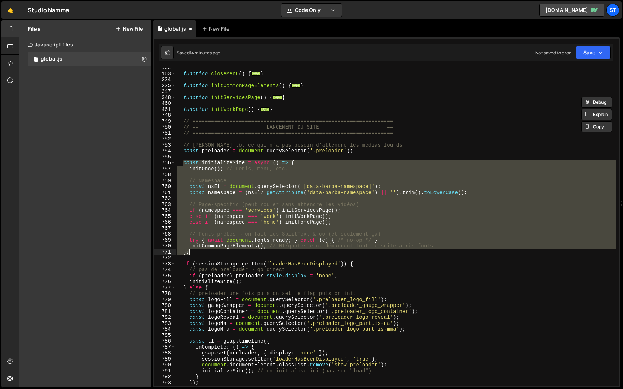
drag, startPoint x: 182, startPoint y: 163, endPoint x: 203, endPoint y: 253, distance: 92.2
click at [203, 253] on div "function closeMenu ( ) { ... } function initCommonPageElements ( ) { ... } func…" at bounding box center [396, 230] width 440 height 330
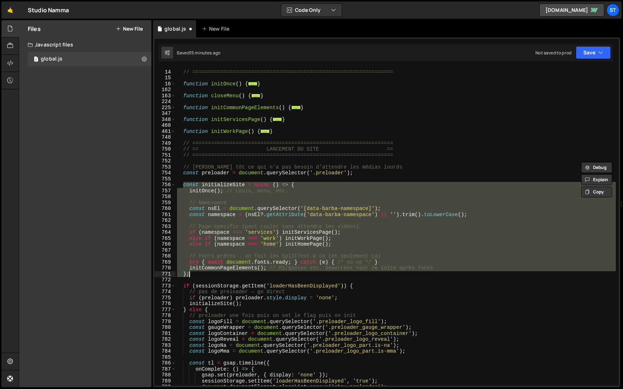
scroll to position [76, 0]
click at [282, 131] on div "// == FONCTIONS PRINCIPALES == // =============================================…" at bounding box center [396, 228] width 440 height 330
type textarea "}"
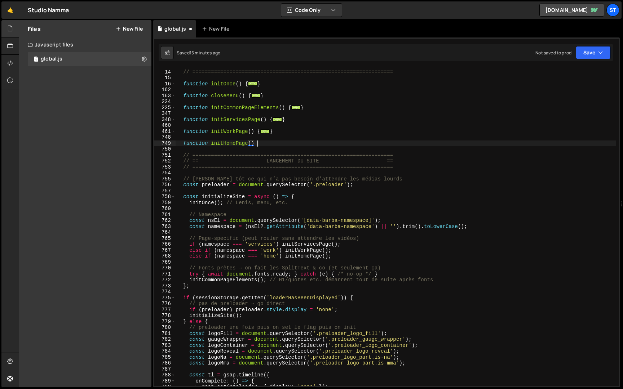
scroll to position [0, 5]
type textarea "function initHomePage() {"
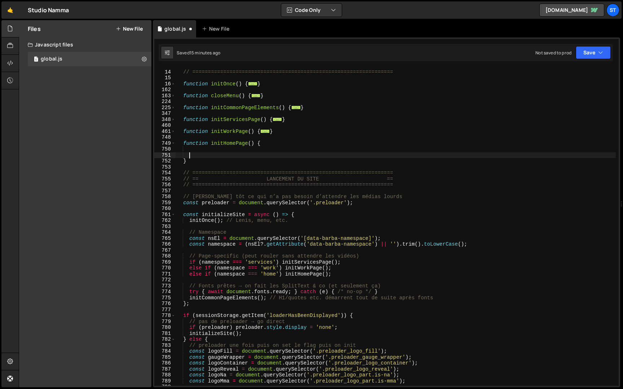
scroll to position [0, 0]
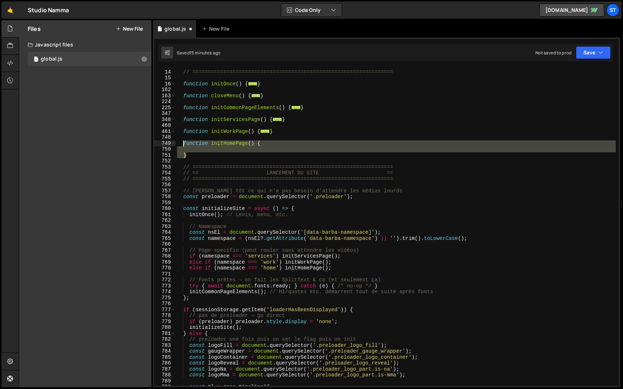
drag, startPoint x: 194, startPoint y: 153, endPoint x: 183, endPoint y: 145, distance: 13.8
click at [183, 145] on div "// == FONCTIONS PRINCIPALES == // =============================================…" at bounding box center [396, 228] width 440 height 330
type textarea "function initHomePage() {"
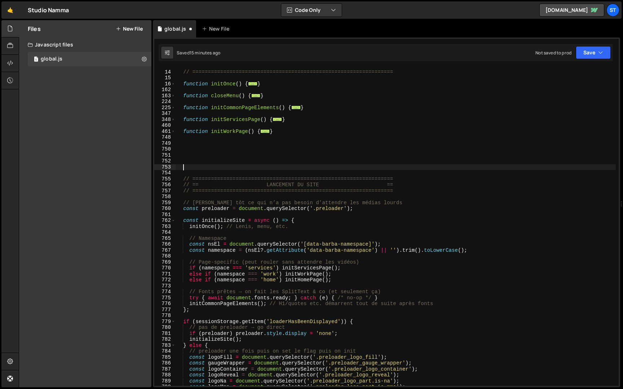
click at [319, 108] on div "// == FONCTIONS PRINCIPALES == // =============================================…" at bounding box center [396, 228] width 440 height 330
type textarea "}"
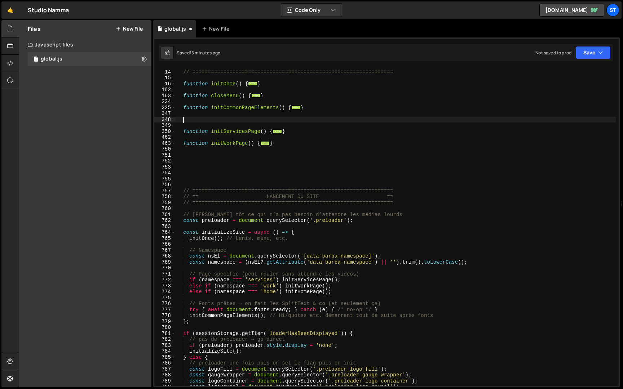
paste textarea "}"
type textarea "}"
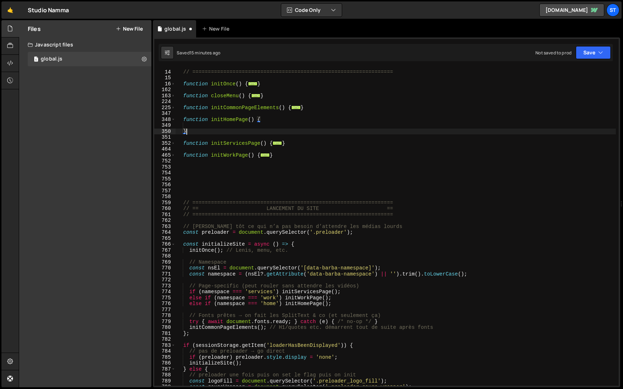
click at [257, 124] on div "// == FONCTIONS PRINCIPALES == // =============================================…" at bounding box center [396, 228] width 440 height 330
paste textarea "}"
type textarea "}"
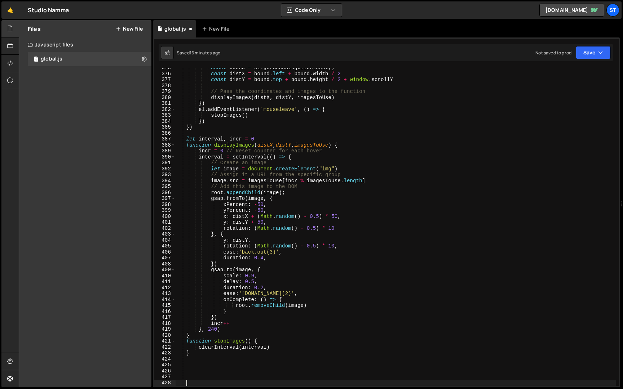
paste textarea "})"
type textarea "})"
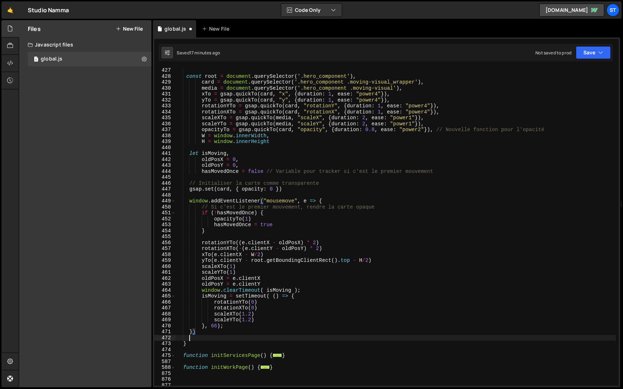
scroll to position [0, 0]
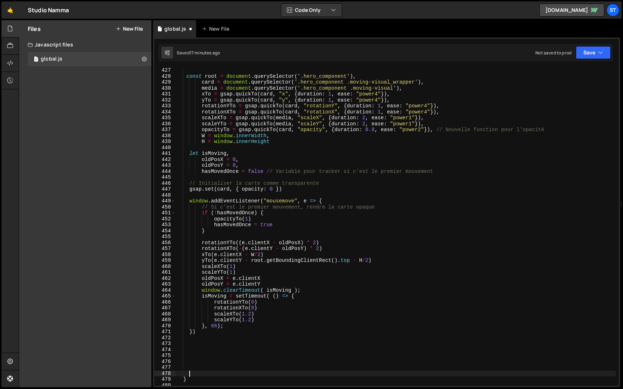
paste textarea "ScrollTrigger.addEventListener("refresh", setupIntroAnimation); // Reconfigure …"
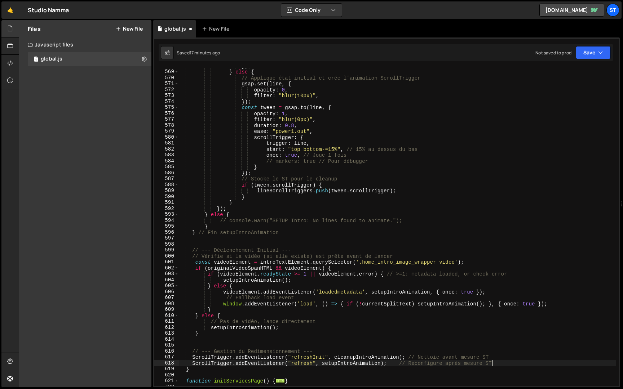
scroll to position [1438, 0]
click at [593, 50] on button "Save" at bounding box center [593, 52] width 35 height 13
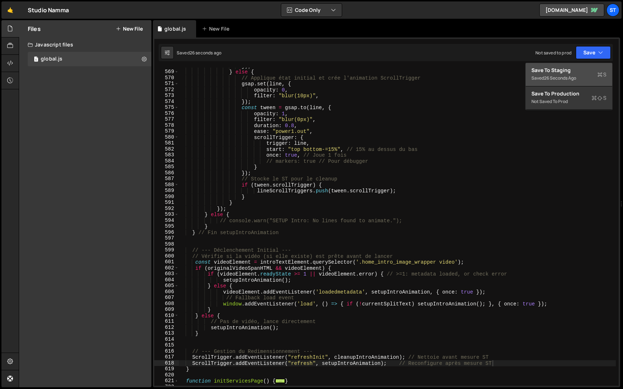
click at [567, 68] on div "Save to Staging S" at bounding box center [568, 70] width 75 height 7
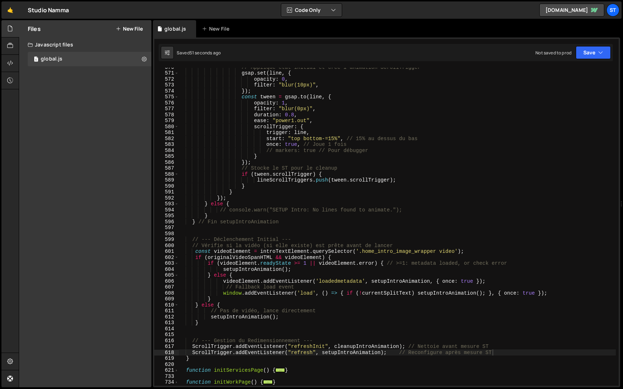
scroll to position [1515, 0]
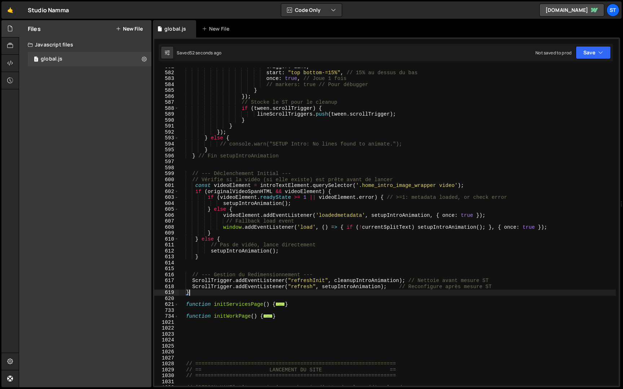
click at [208, 295] on div "trigger : line , start : "top bottom-=15%" , // 15% au dessus du bas once : tru…" at bounding box center [396, 229] width 437 height 330
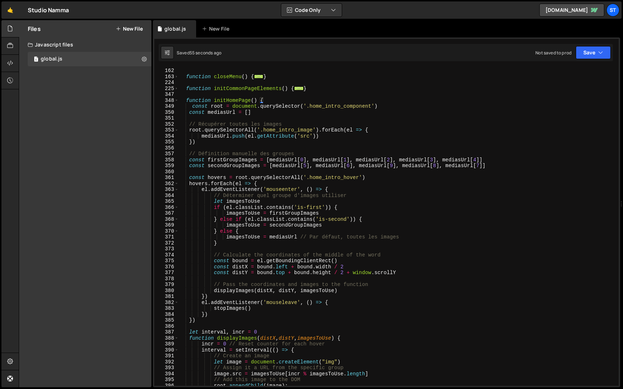
scroll to position [0, 0]
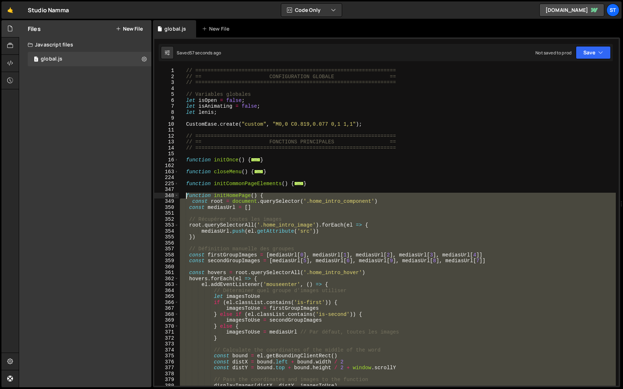
click at [186, 196] on div "// ================================================================= // == CONF…" at bounding box center [396, 233] width 437 height 330
paste textarea "}"
type textarea "}"
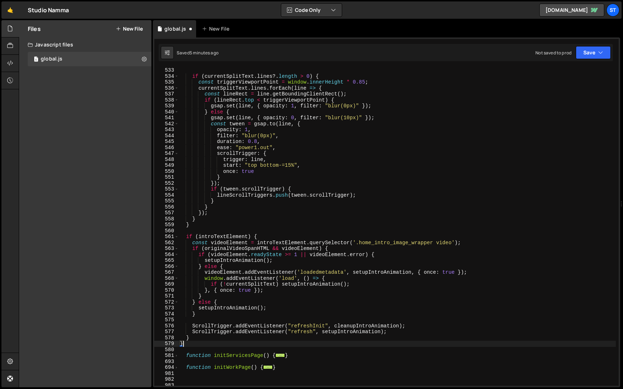
scroll to position [1237, 0]
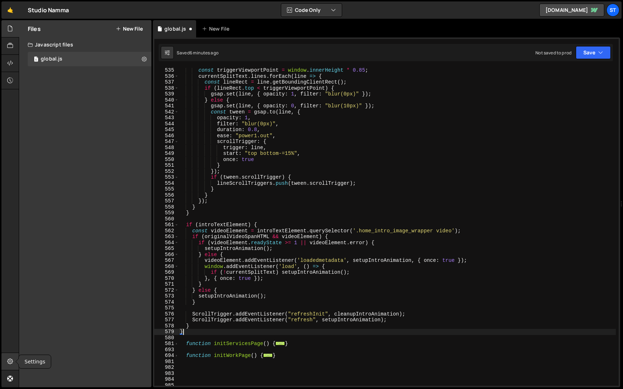
click at [8, 362] on icon at bounding box center [10, 362] width 6 height 8
select select "ace/theme/monokai"
type input "14"
checkbox input "true"
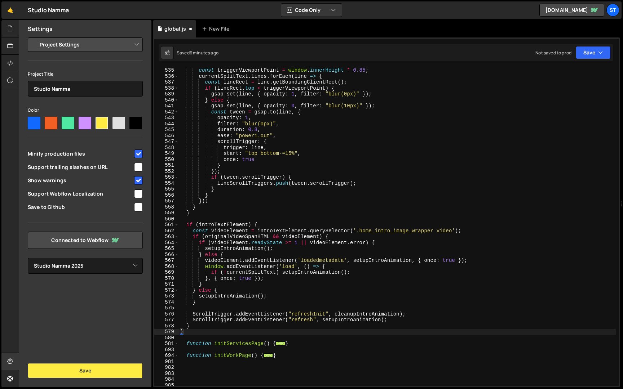
click at [88, 43] on select "Project Settings Code Editor Settings Chat Settings" at bounding box center [87, 45] width 106 height 16
select select "editor"
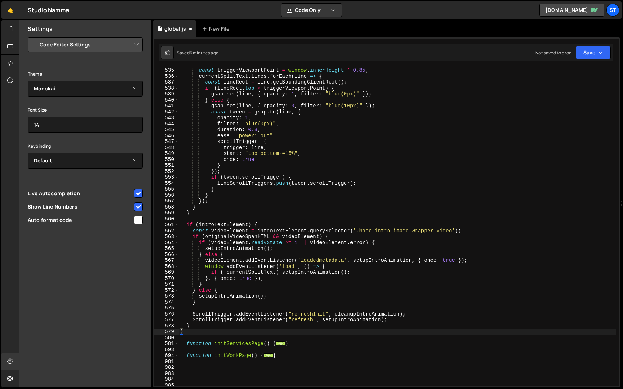
click at [135, 219] on input "checkbox" at bounding box center [138, 220] width 9 height 9
checkbox input "true"
click at [597, 53] on button "Save" at bounding box center [593, 52] width 35 height 13
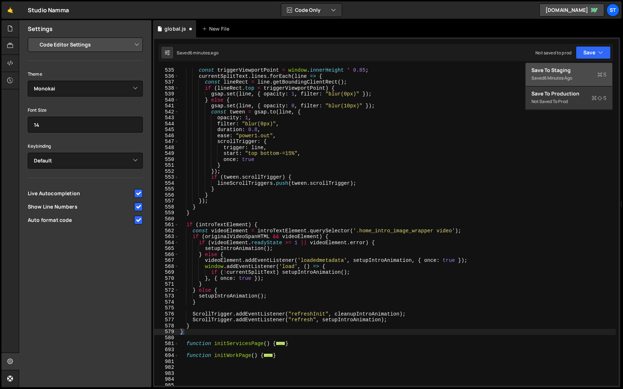
click at [584, 70] on div "Save to Staging S" at bounding box center [568, 70] width 75 height 7
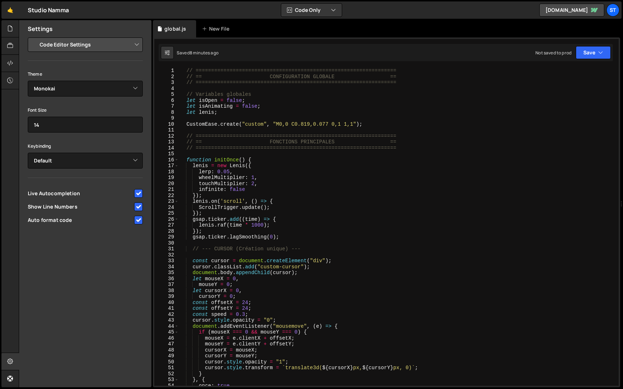
scroll to position [0, 0]
click at [178, 159] on span at bounding box center [176, 160] width 4 height 6
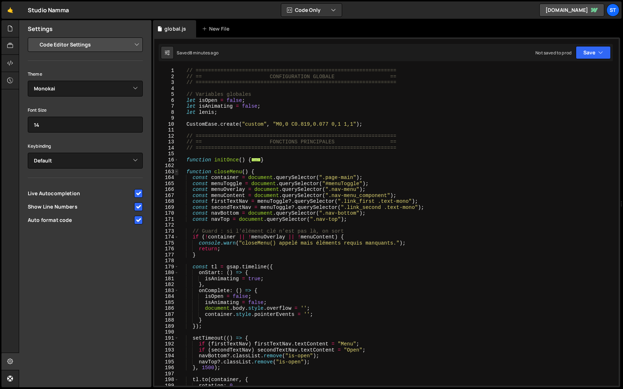
click at [177, 172] on span at bounding box center [176, 172] width 4 height 6
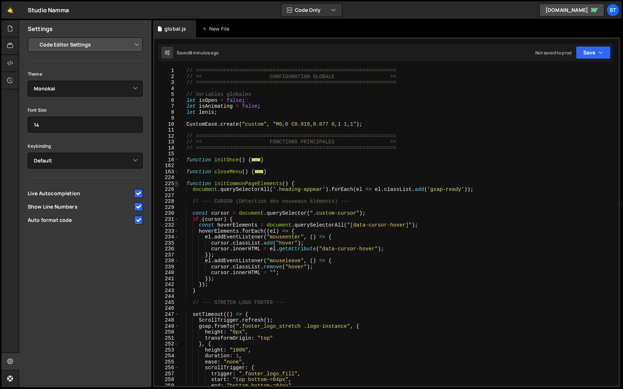
click at [177, 185] on span at bounding box center [176, 184] width 4 height 6
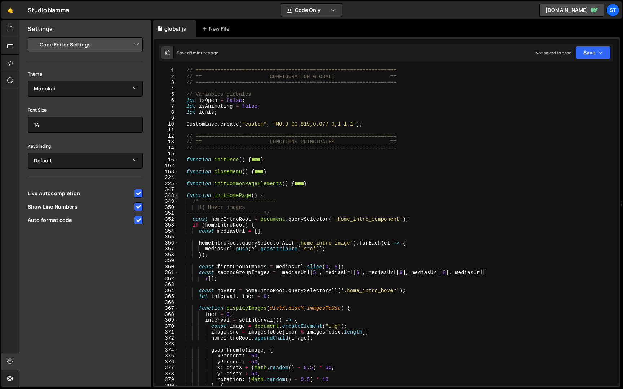
click at [177, 195] on span at bounding box center [176, 196] width 4 height 6
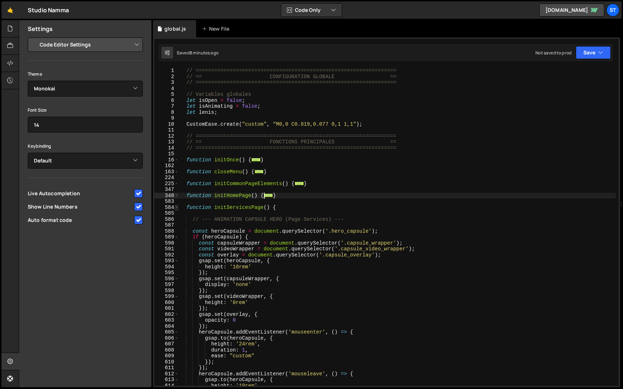
click at [177, 208] on span at bounding box center [176, 208] width 4 height 6
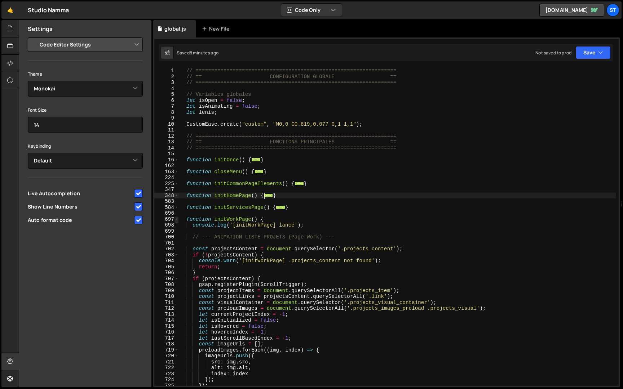
click at [178, 220] on span at bounding box center [176, 220] width 4 height 6
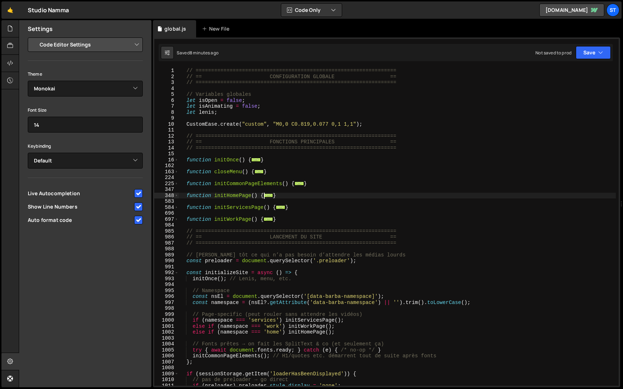
click at [285, 220] on div "// ================================================================= // == CONF…" at bounding box center [397, 233] width 437 height 330
type textarea "}"
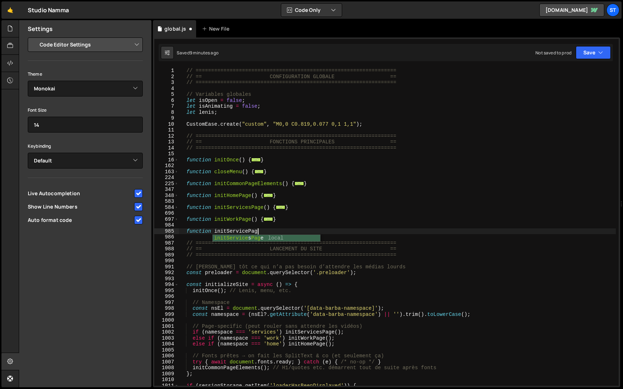
scroll to position [0, 5]
type textarea "function initServicePage()"
click at [187, 231] on div "// ================================================================= // == CONF…" at bounding box center [397, 233] width 437 height 330
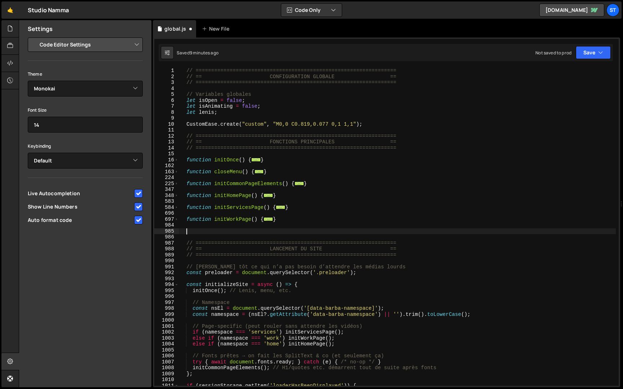
click at [299, 208] on div "// ================================================================= // == CONF…" at bounding box center [397, 233] width 437 height 330
type textarea "}"
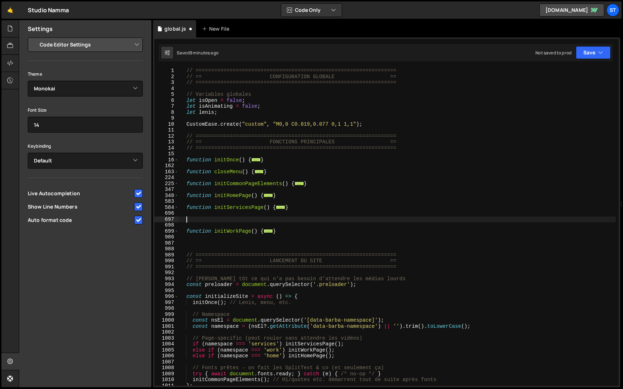
paste textarea "function initServicePage()"
type textarea "function initServicePage() {"
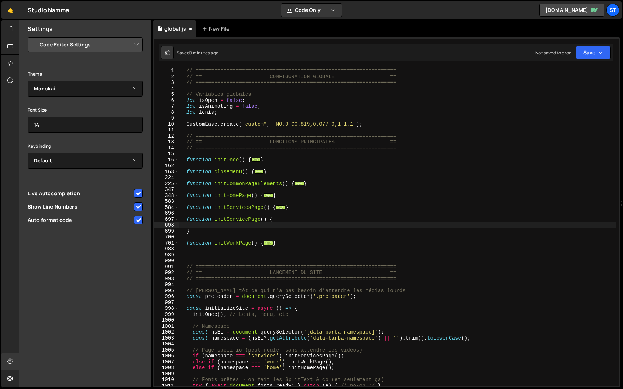
click at [138, 222] on input "checkbox" at bounding box center [138, 220] width 9 height 9
checkbox input "false"
click at [209, 226] on div "// ================================================================= // == CONF…" at bounding box center [397, 233] width 437 height 330
paste textarea "});"
type textarea "});"
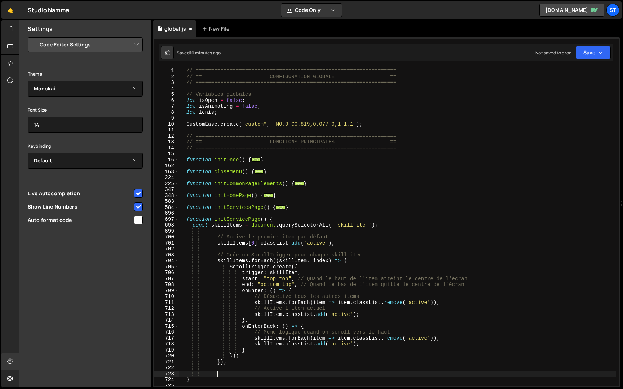
paste textarea "})"
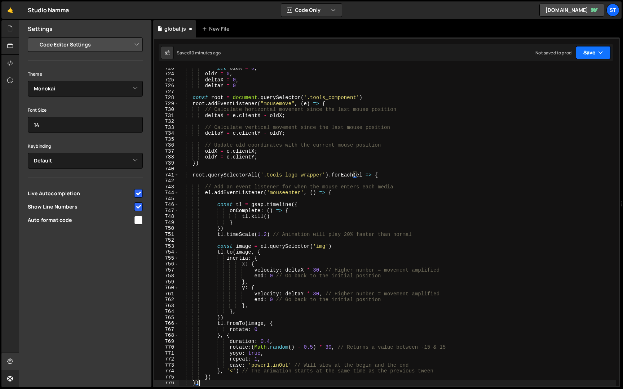
type textarea "})"
click at [599, 57] on button "Save" at bounding box center [593, 52] width 35 height 13
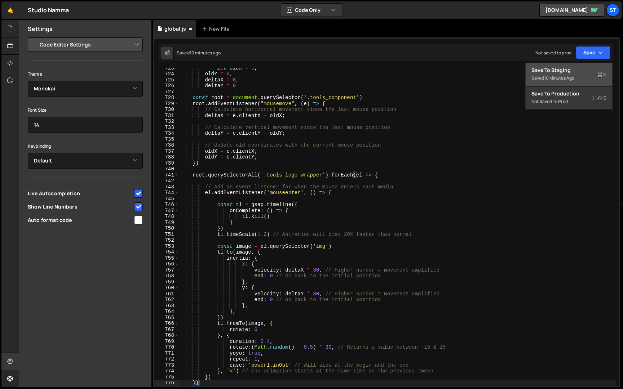
click at [575, 65] on button "Save to Staging S Saved 10 minutes ago" at bounding box center [569, 74] width 87 height 23
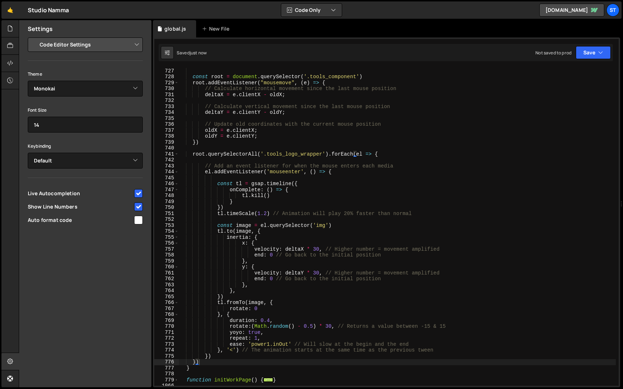
scroll to position [342, 0]
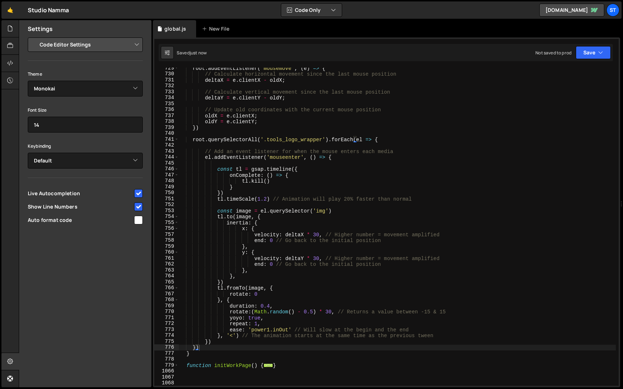
click at [137, 219] on input "checkbox" at bounding box center [138, 220] width 9 height 9
checkbox input "true"
click at [602, 53] on icon "button" at bounding box center [600, 52] width 5 height 7
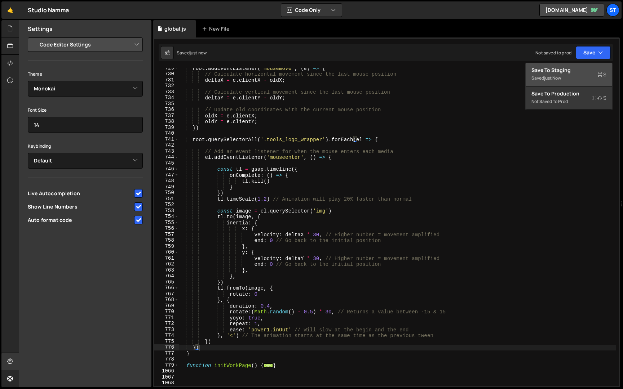
click at [574, 67] on div "Save to Staging S" at bounding box center [568, 70] width 75 height 7
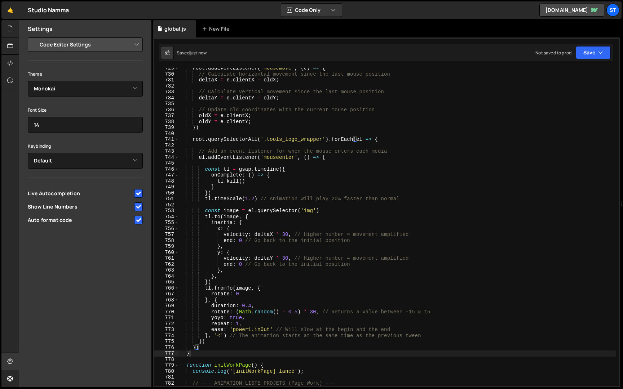
scroll to position [0, 0]
click at [203, 355] on div "root . addEventListener ( "mousemove" , ( e ) => { // Calculate horizontal move…" at bounding box center [397, 230] width 437 height 330
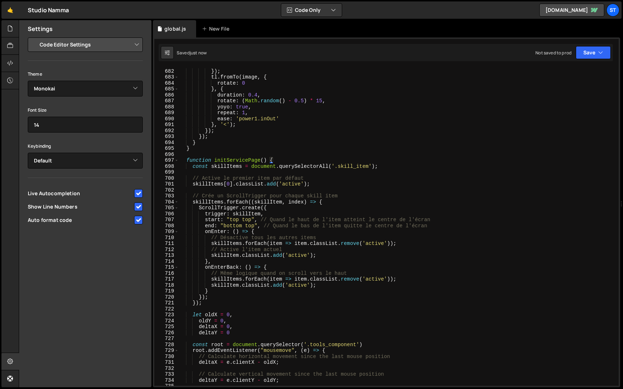
scroll to position [4044, 0]
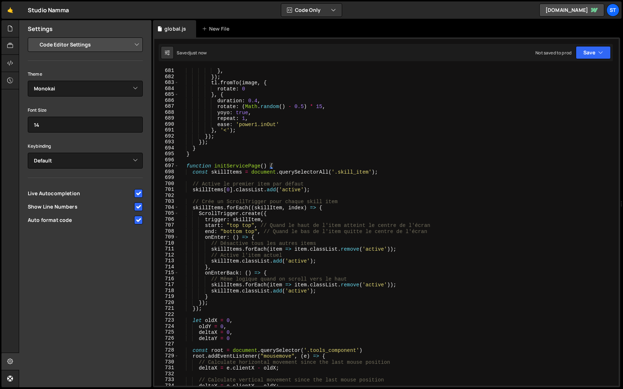
click at [187, 166] on div "} , } , }) ; tl . fromTo ( image , { rotate : 0 } , { duration : 0.4 , rotate :…" at bounding box center [397, 227] width 437 height 330
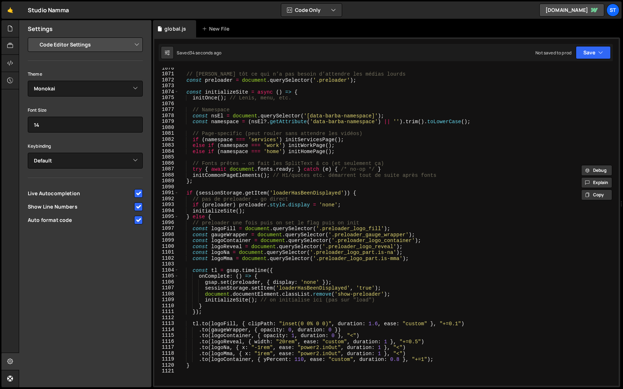
scroll to position [6360, 0]
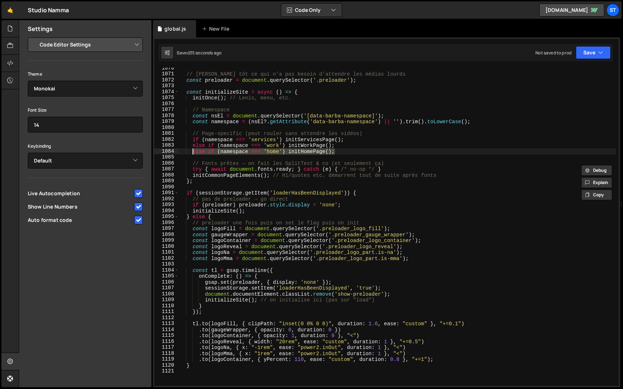
drag, startPoint x: 347, startPoint y: 153, endPoint x: 192, endPoint y: 152, distance: 155.4
click at [192, 152] on div "// [PERSON_NAME] tôt ce qui n’a pas besoin d’attendre les médias lourds const p…" at bounding box center [397, 230] width 437 height 330
type textarea "else if (namespace === 'home') initHomePage();"
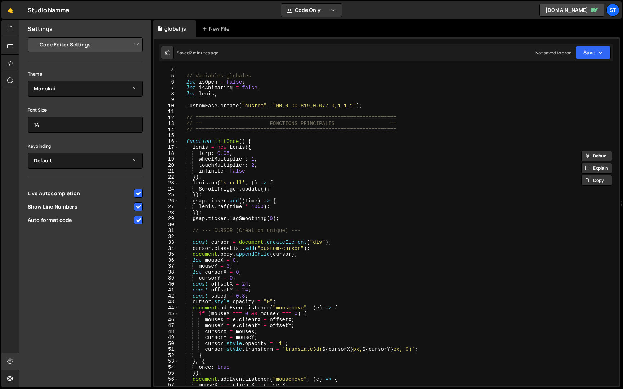
scroll to position [18, 0]
click at [137, 222] on input "checkbox" at bounding box center [138, 220] width 9 height 9
checkbox input "false"
click at [177, 140] on span at bounding box center [176, 142] width 4 height 6
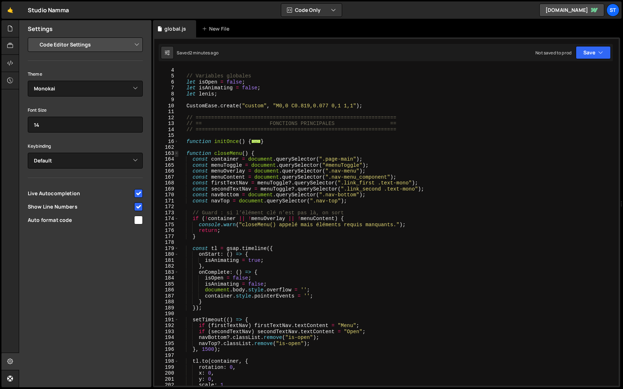
click at [178, 154] on span at bounding box center [176, 154] width 4 height 6
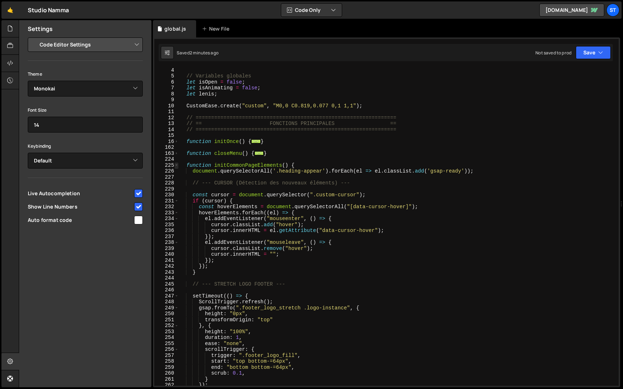
click at [177, 166] on span at bounding box center [176, 166] width 4 height 6
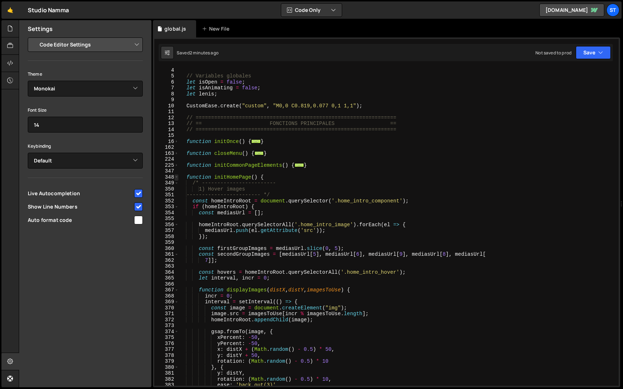
click at [178, 177] on span at bounding box center [176, 177] width 4 height 6
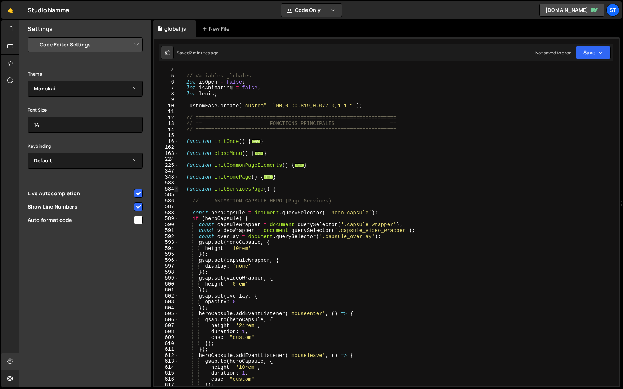
click at [178, 191] on span at bounding box center [176, 189] width 4 height 6
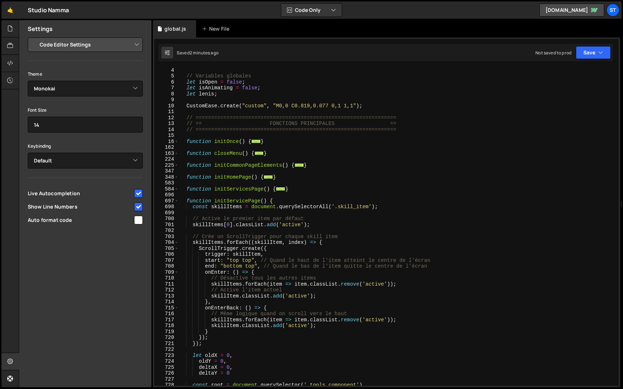
click at [187, 202] on div "// Variables globales let isOpen = false ; let isAnimating = false ; let lenis …" at bounding box center [397, 232] width 437 height 330
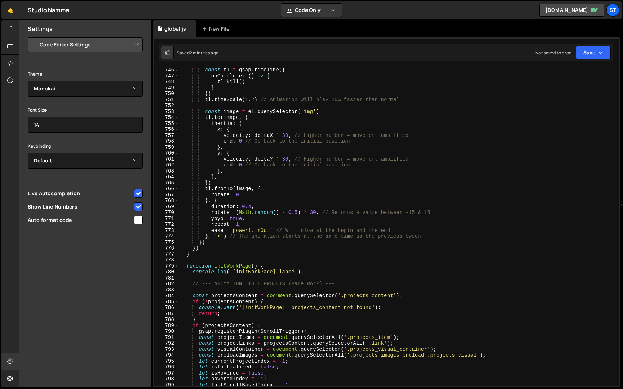
scroll to position [454, 0]
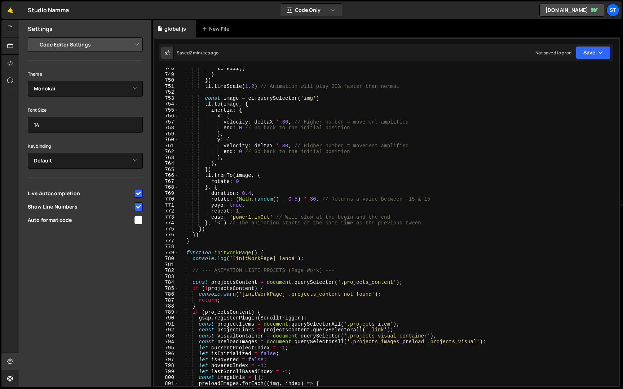
click at [194, 241] on div "tl . kill ( ) } }) tl . timeScale ( 1.2 ) // Animation will play 20% faster tha…" at bounding box center [397, 231] width 437 height 330
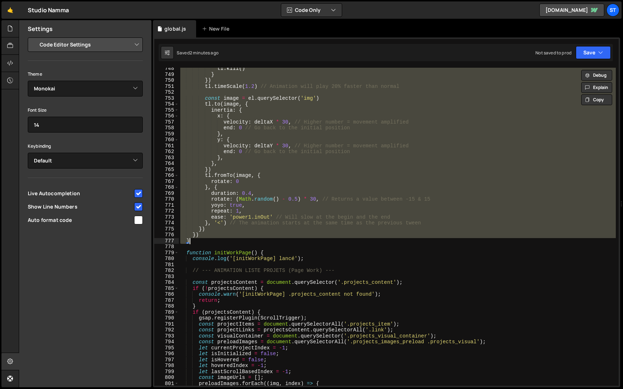
paste textarea
type textarea "}"
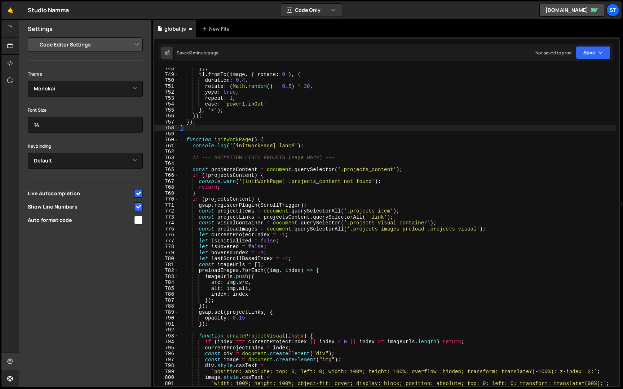
click at [139, 220] on input "checkbox" at bounding box center [138, 220] width 9 height 9
checkbox input "true"
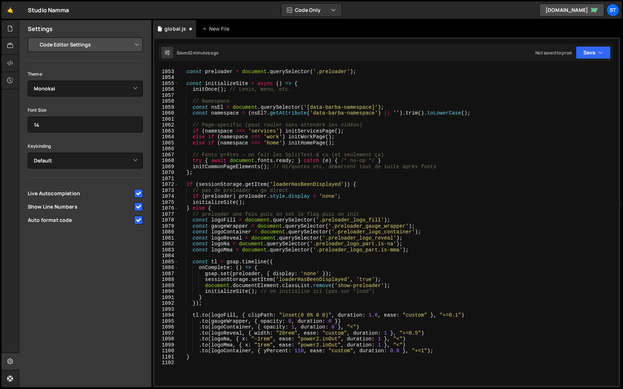
scroll to position [2259, 0]
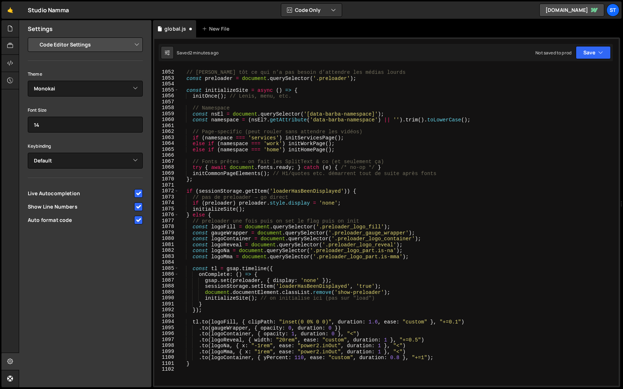
type textarea "else if (namespace === 'home') initHomePage();"
drag, startPoint x: 340, startPoint y: 152, endPoint x: 192, endPoint y: 149, distance: 148.5
click at [192, 149] on div "// [PERSON_NAME] tôt ce qui n’a pas besoin d’attendre les médias lourds const p…" at bounding box center [397, 228] width 437 height 330
drag, startPoint x: 283, startPoint y: 150, endPoint x: 256, endPoint y: 152, distance: 26.7
click at [256, 152] on div "// [PERSON_NAME] tôt ce qui n’a pas besoin d’attendre les médias lourds const p…" at bounding box center [397, 228] width 437 height 330
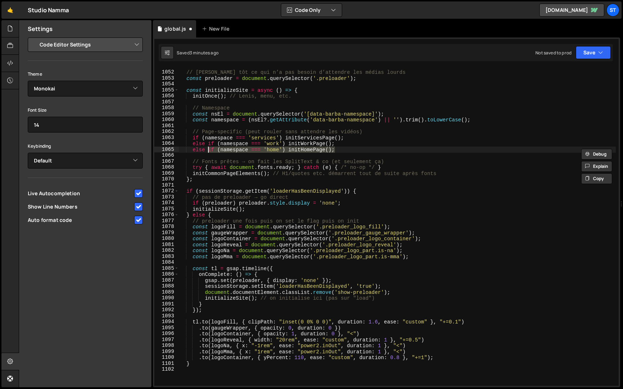
drag, startPoint x: 337, startPoint y: 149, endPoint x: 234, endPoint y: 148, distance: 103.1
click at [232, 148] on div "// [PERSON_NAME] tôt ce qui n’a pas besoin d’attendre les médias lourds const p…" at bounding box center [397, 228] width 437 height 330
click at [340, 149] on div "// [PERSON_NAME] tôt ce qui n’a pas besoin d’attendre les médias lourds const p…" at bounding box center [397, 227] width 437 height 318
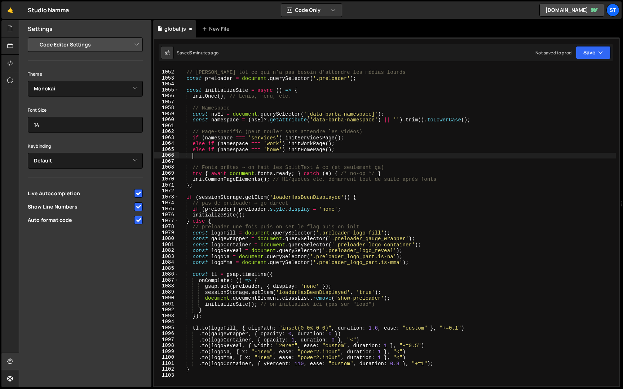
scroll to position [0, 0]
paste textarea "['webflow','design','content','advertising'].includes(namespace)"
drag, startPoint x: 338, startPoint y: 149, endPoint x: 191, endPoint y: 149, distance: 147.4
click at [191, 149] on div "// [PERSON_NAME] tôt ce qui n’a pas besoin d’attendre les médias lourds const p…" at bounding box center [397, 228] width 437 height 330
type textarea "else if (namespace === 'home') initHomePage();"
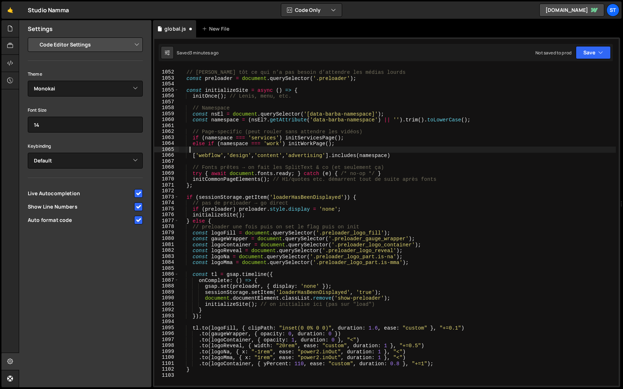
type textarea "else if (namespace === 'home') initHomePage();"
click at [303, 149] on div "// [PERSON_NAME] tôt ce qui n’a pas besoin d’attendre les médias lourds const p…" at bounding box center [397, 227] width 437 height 318
drag, startPoint x: 340, startPoint y: 150, endPoint x: 191, endPoint y: 151, distance: 148.9
click at [191, 151] on div "// [PERSON_NAME] tôt ce qui n’a pas besoin d’attendre les médias lourds const p…" at bounding box center [397, 228] width 437 height 330
click at [342, 149] on div "// [PERSON_NAME] tôt ce qui n’a pas besoin d’attendre les médias lourds const p…" at bounding box center [397, 227] width 437 height 318
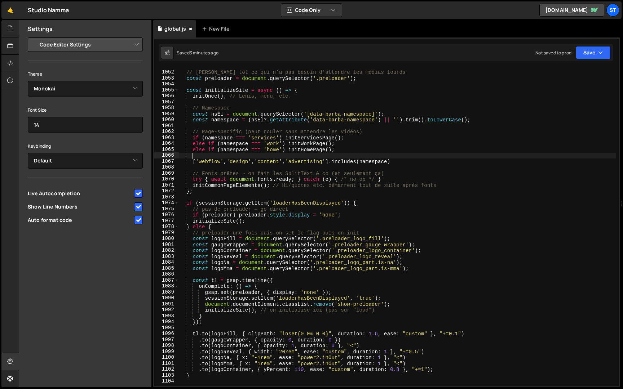
paste textarea "else if (namespace === 'home') initHomePage();"
click at [313, 156] on div "// [PERSON_NAME] tôt ce qui n’a pas besoin d’attendre les médias lourds const p…" at bounding box center [397, 228] width 437 height 330
click at [361, 145] on div "// [PERSON_NAME] tôt ce qui n’a pas besoin d’attendre les médias lourds const p…" at bounding box center [397, 228] width 437 height 330
click at [394, 163] on div "// [PERSON_NAME] tôt ce qui n’a pas besoin d’attendre les médias lourds const p…" at bounding box center [397, 228] width 437 height 330
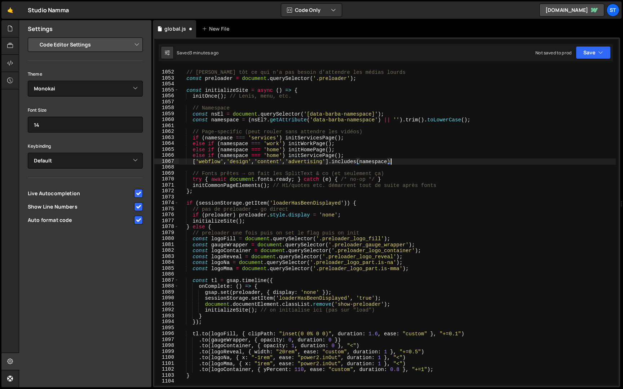
type textarea "['webflow','design','content','advertising'].includes(namespace)"
click at [194, 163] on div "// [PERSON_NAME] tôt ce qui n’a pas besoin d’attendre les médias lourds const p…" at bounding box center [397, 228] width 437 height 330
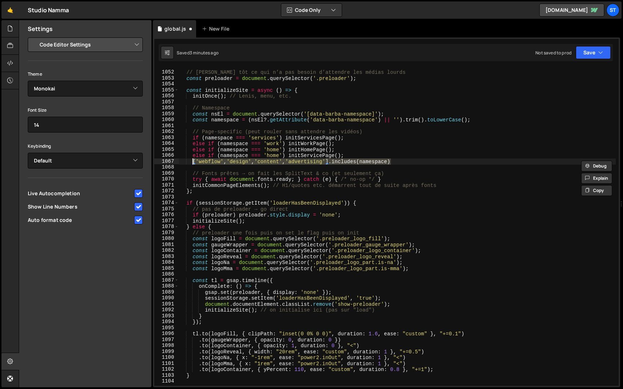
scroll to position [0, 0]
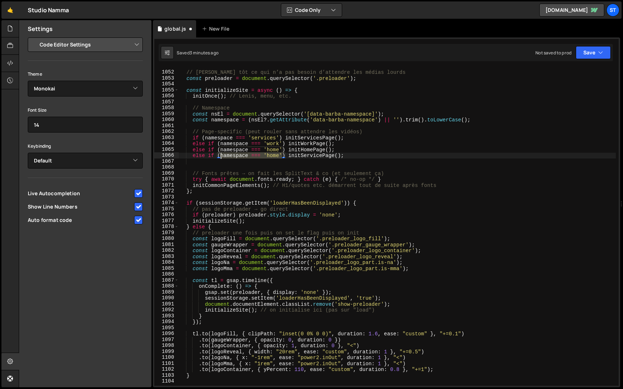
drag, startPoint x: 282, startPoint y: 155, endPoint x: 221, endPoint y: 154, distance: 60.9
click at [221, 154] on div "// [PERSON_NAME] tôt ce qui n’a pas besoin d’attendre les médias lourds const p…" at bounding box center [397, 228] width 437 height 330
paste textarea "['webflow','design','content','advertising'].includes(namespace)"
click at [588, 49] on button "Save" at bounding box center [593, 52] width 35 height 13
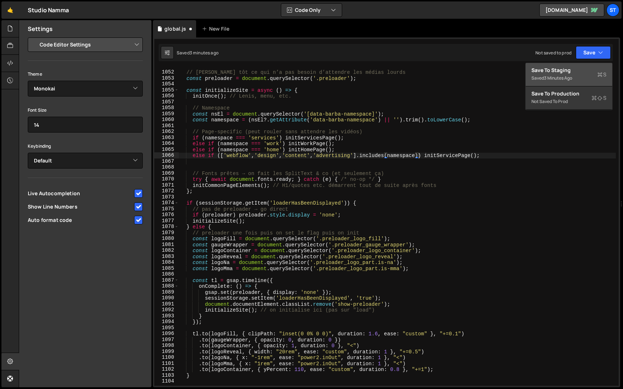
click at [573, 70] on div "Save to Staging S" at bounding box center [568, 70] width 75 height 7
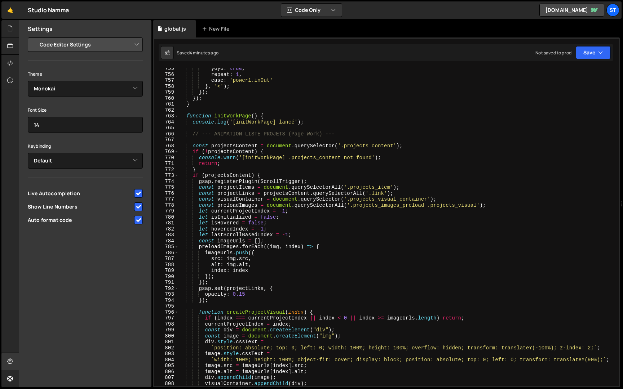
scroll to position [4485, 0]
click at [177, 117] on span at bounding box center [176, 118] width 4 height 6
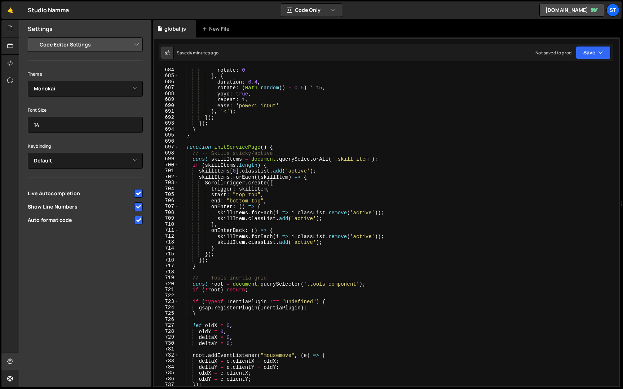
scroll to position [4059, 0]
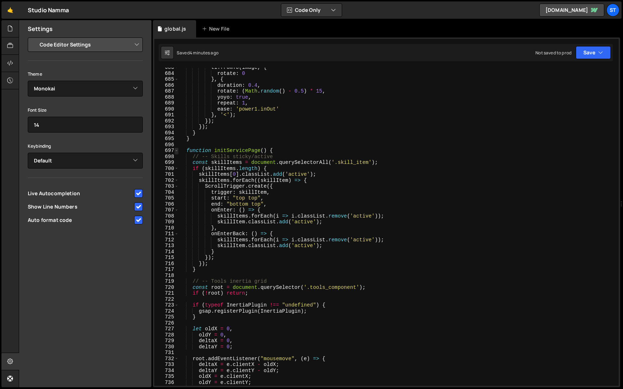
click at [176, 151] on span at bounding box center [176, 151] width 4 height 6
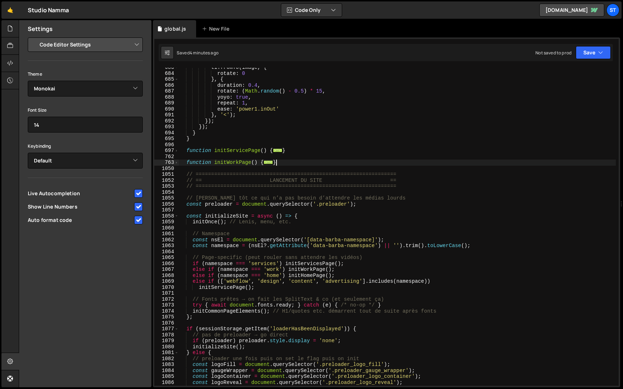
click at [286, 164] on div "tl . fromTo ( image , { rotate : 0 } , { duration : 0.4 , rotate : ( Math . ran…" at bounding box center [397, 230] width 437 height 330
type textarea "}"
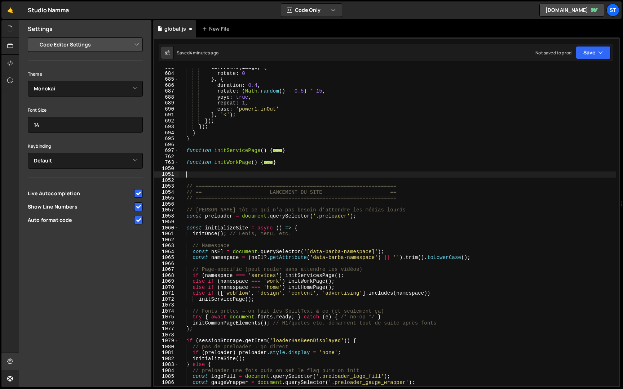
paste textarea "}"
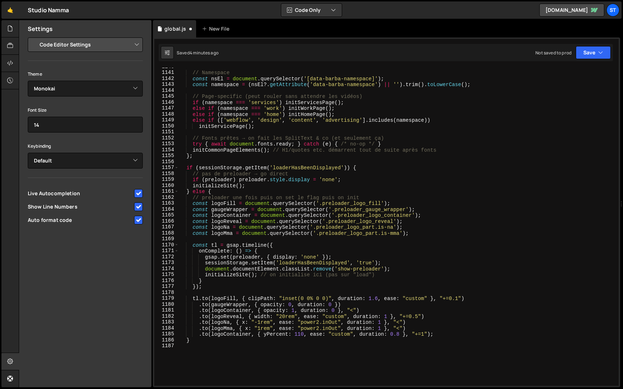
scroll to position [4675, 0]
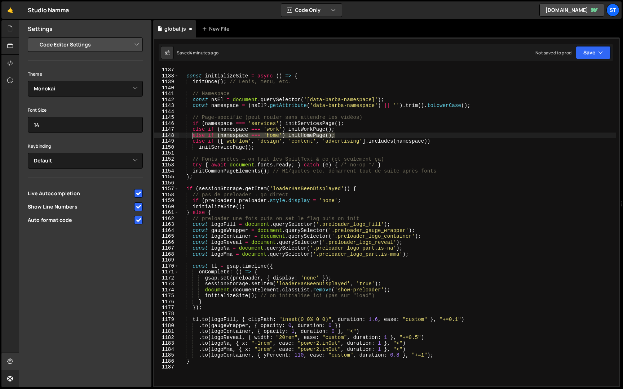
drag, startPoint x: 343, startPoint y: 137, endPoint x: 192, endPoint y: 136, distance: 150.3
click at [192, 136] on div "const initializeSite = async ( ) => { initOnce ( ) ; // Lenis, menu, etc. // Na…" at bounding box center [397, 232] width 437 height 330
click at [262, 149] on div "const initializeSite = async ( ) => { initOnce ( ) ; // Lenis, menu, etc. // Na…" at bounding box center [397, 232] width 437 height 330
type textarea "initServicePage();"
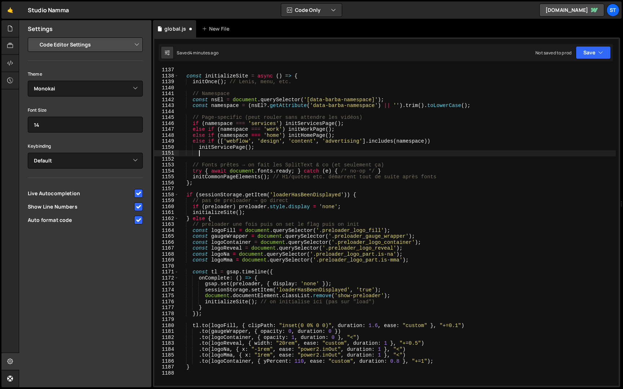
paste textarea "else if (namespace === 'home') initHomePage();"
click at [198, 155] on div "const initializeSite = async ( ) => { initOnce ( ) ; // Lenis, menu, etc. // Na…" at bounding box center [397, 232] width 437 height 330
click at [280, 155] on div "const initializeSite = async ( ) => { initOnce ( ) ; // Lenis, menu, etc. // Na…" at bounding box center [397, 232] width 437 height 330
click at [319, 154] on div "const initializeSite = async ( ) => { initOnce ( ) ; // Lenis, menu, etc. // Na…" at bounding box center [397, 232] width 437 height 330
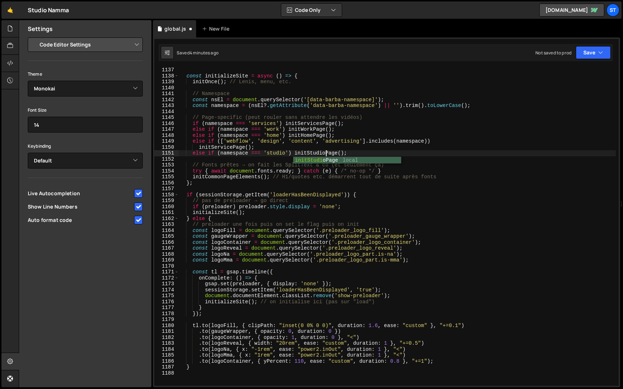
scroll to position [0, 10]
click at [341, 147] on div "const initializeSite = async ( ) => { initOnce ( ) ; // Lenis, menu, etc. // Na…" at bounding box center [397, 232] width 437 height 330
click at [597, 53] on button "Save" at bounding box center [593, 52] width 35 height 13
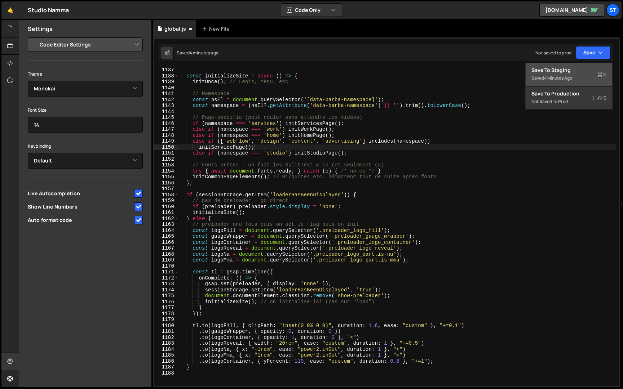
click at [575, 72] on div "Save to Staging S" at bounding box center [568, 70] width 75 height 7
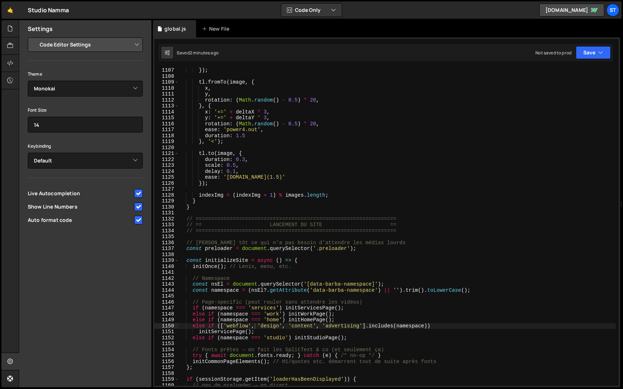
scroll to position [6576, 0]
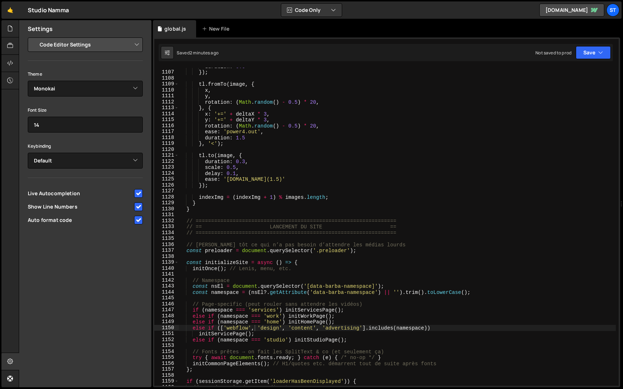
type textarea "}"
click at [215, 209] on div "duration : 0.6 }) ; tl . fromTo ( image , { x , y , rotation : ( Math . random …" at bounding box center [397, 228] width 437 height 330
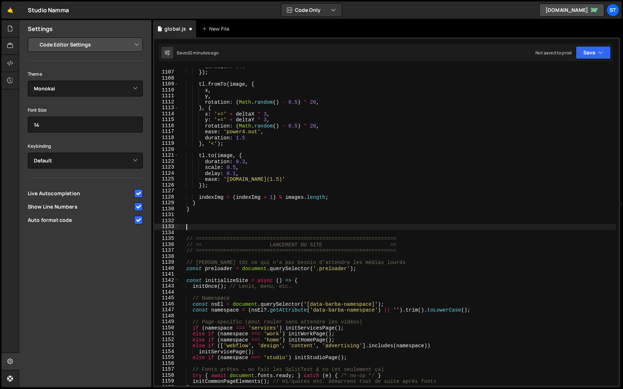
paste textarea "}"
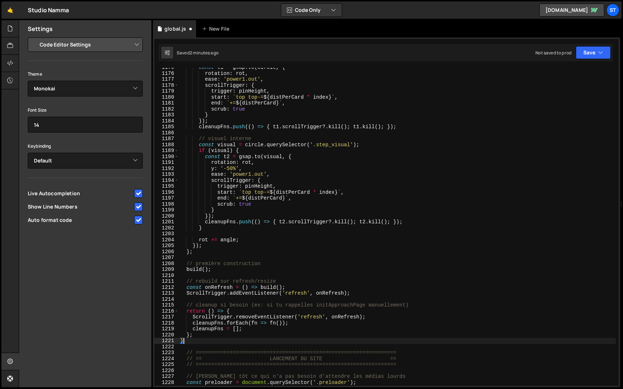
scroll to position [6985, 0]
click at [589, 50] on button "Save" at bounding box center [593, 52] width 35 height 13
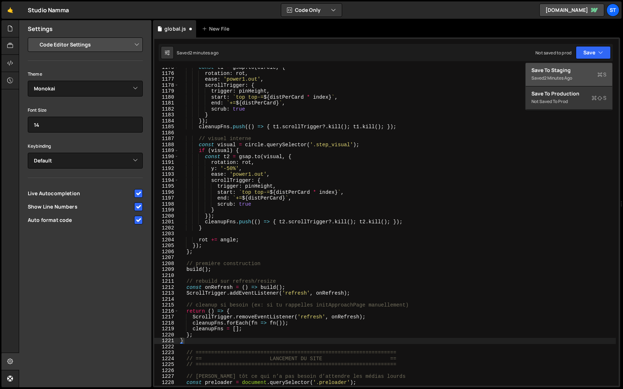
click at [568, 72] on div "Save to Staging S" at bounding box center [568, 70] width 75 height 7
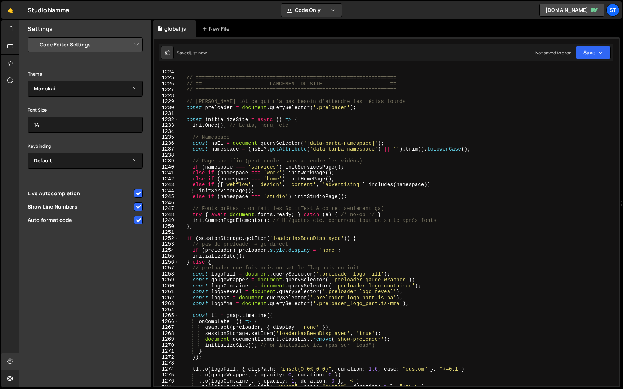
scroll to position [7247, 0]
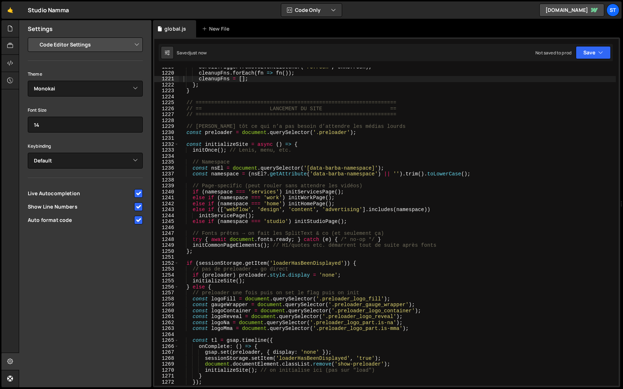
type textarea "else if (namespace === 'studio') initStudioPage();"
drag, startPoint x: 360, startPoint y: 222, endPoint x: 191, endPoint y: 221, distance: 168.7
click at [191, 221] on div "ScrollTrigger . removeEventListener ( 'refresh' , onRefresh ) ; cleanupFns . fo…" at bounding box center [397, 229] width 437 height 330
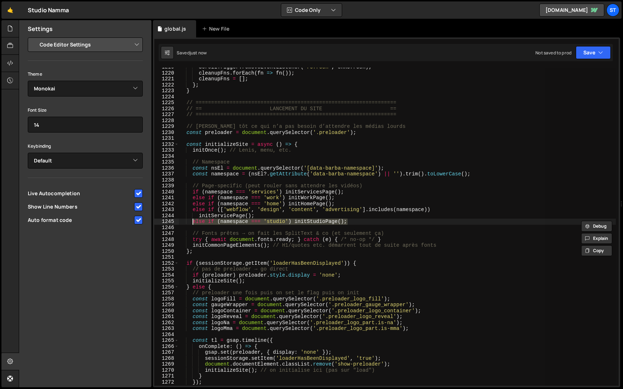
click at [375, 222] on div "ScrollTrigger . removeEventListener ( 'refresh' , onRefresh ) ; cleanupFns . fo…" at bounding box center [397, 227] width 437 height 318
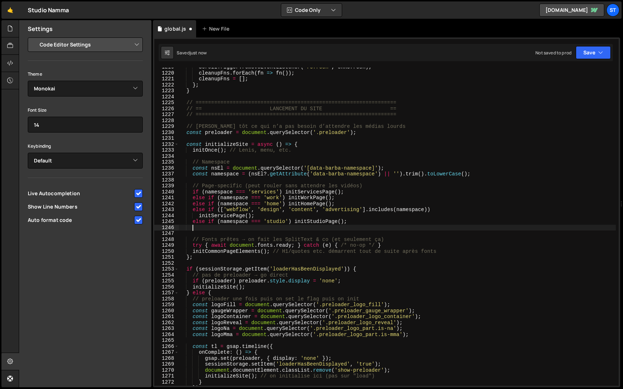
paste textarea "else if (namespace === 'studio') initStudioPage();"
click at [284, 228] on div "ScrollTrigger . removeEventListener ( 'refresh' , onRefresh ) ; cleanupFns . fo…" at bounding box center [397, 229] width 437 height 330
click at [336, 227] on div "ScrollTrigger . removeEventListener ( 'refresh' , onRefresh ) ; cleanupFns . fo…" at bounding box center [397, 229] width 437 height 330
drag, startPoint x: 331, startPoint y: 227, endPoint x: 314, endPoint y: 226, distance: 17.3
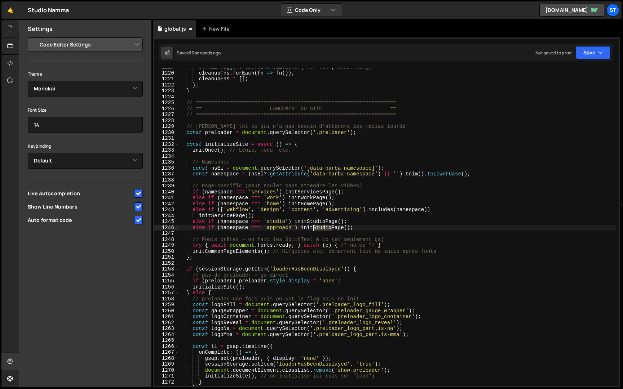
click at [314, 226] on div "ScrollTrigger . removeEventListener ( 'refresh' , onRefresh ) ; cleanupFns . fo…" at bounding box center [397, 229] width 437 height 330
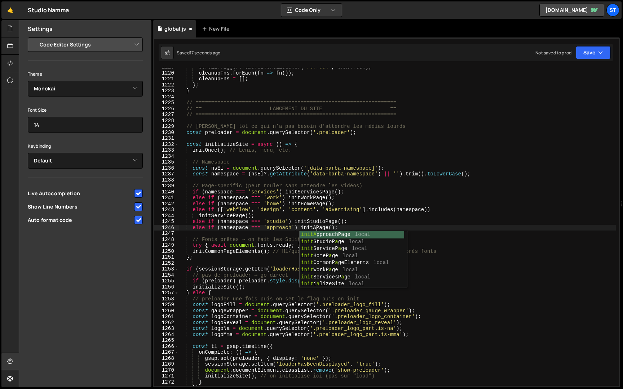
scroll to position [0, 9]
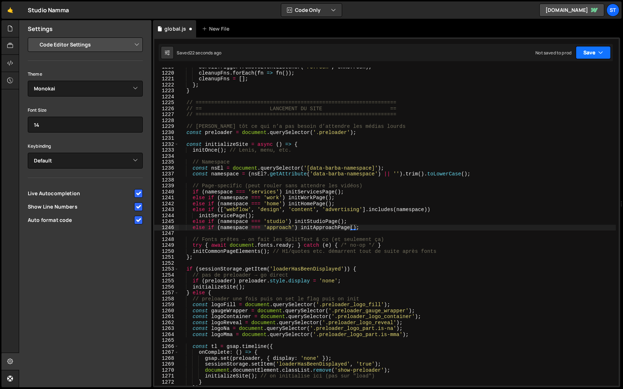
click at [596, 53] on button "Save" at bounding box center [593, 52] width 35 height 13
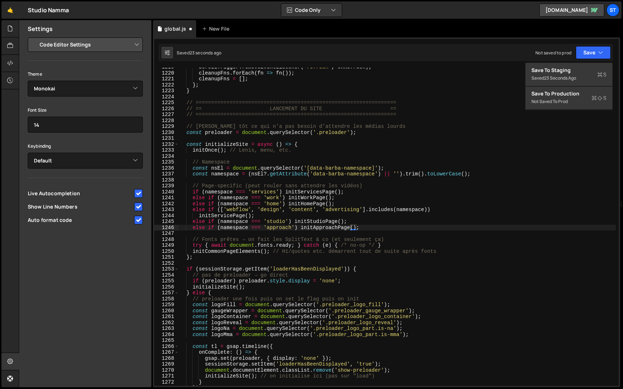
click at [466, 150] on div "ScrollTrigger . removeEventListener ( 'refresh' , onRefresh ) ; cleanupFns . fo…" at bounding box center [397, 229] width 437 height 330
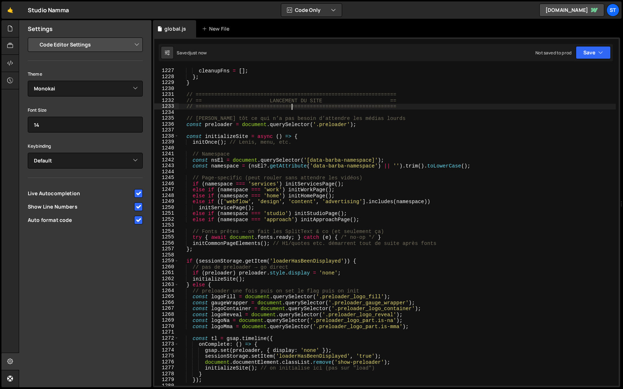
scroll to position [7291, 0]
click at [203, 82] on div "cleanupFns . forEach ( fn => fn ( )) ; cleanupFns = [ ] ; } ; } // ============…" at bounding box center [397, 227] width 437 height 330
type textarea "}"
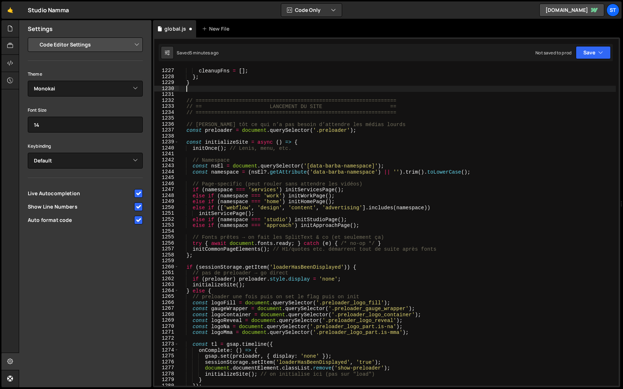
scroll to position [0, 0]
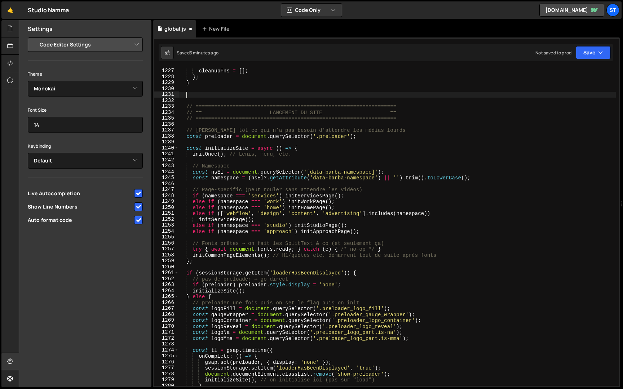
paste textarea "}"
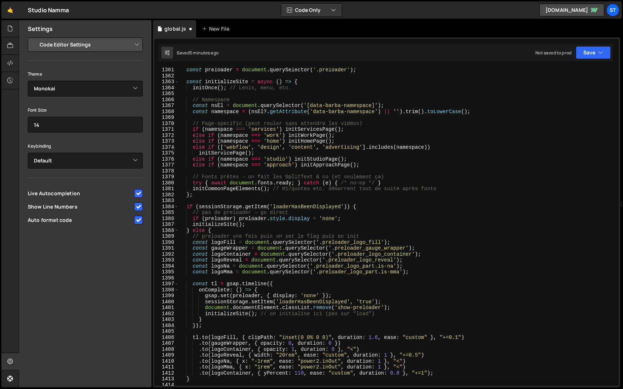
scroll to position [8085, 0]
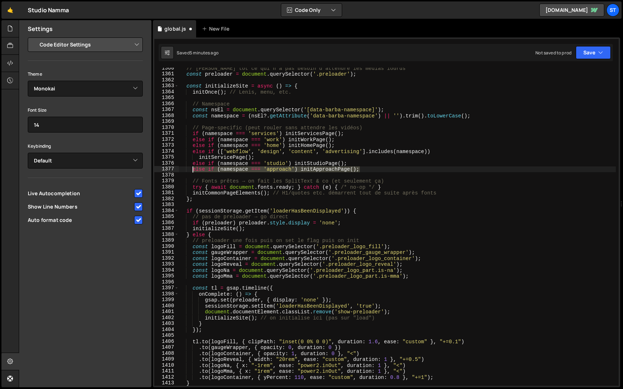
drag, startPoint x: 367, startPoint y: 169, endPoint x: 192, endPoint y: 170, distance: 174.1
click at [192, 170] on div "// [PERSON_NAME] tôt ce qui n’a pas besoin d’attendre les médias lourds const p…" at bounding box center [397, 230] width 437 height 330
type textarea "else if (namespace === 'approach') initApproachPage();"
click at [378, 168] on div "// [PERSON_NAME] tôt ce qui n’a pas besoin d’attendre les médias lourds const p…" at bounding box center [397, 227] width 437 height 318
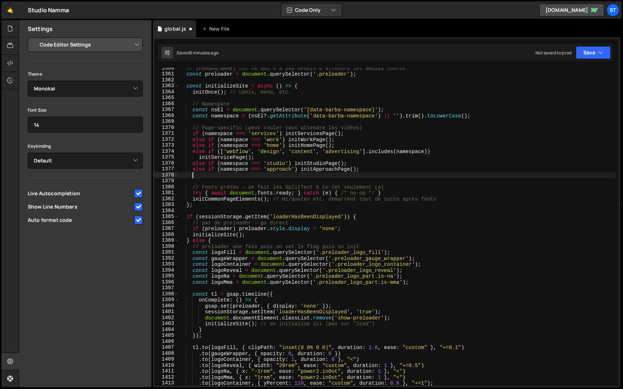
paste textarea "else if (namespace === 'approach') initApproachPage();"
drag, startPoint x: 291, startPoint y: 177, endPoint x: 266, endPoint y: 177, distance: 25.6
click at [266, 177] on div "// [PERSON_NAME] tôt ce qui n’a pas besoin d’attendre les médias lourds const p…" at bounding box center [397, 230] width 437 height 330
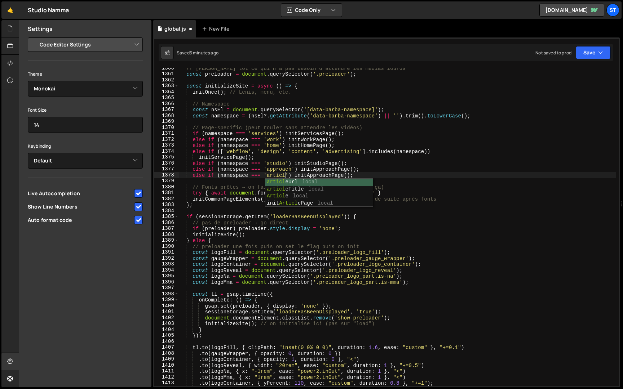
scroll to position [0, 7]
drag, startPoint x: 334, startPoint y: 177, endPoint x: 314, endPoint y: 176, distance: 20.9
click at [314, 176] on div "// [PERSON_NAME] tôt ce qui n’a pas besoin d’attendre les médias lourds const p…" at bounding box center [397, 230] width 437 height 330
click at [367, 172] on div "// [PERSON_NAME] tôt ce qui n’a pas besoin d’attendre les médias lourds const p…" at bounding box center [397, 230] width 437 height 330
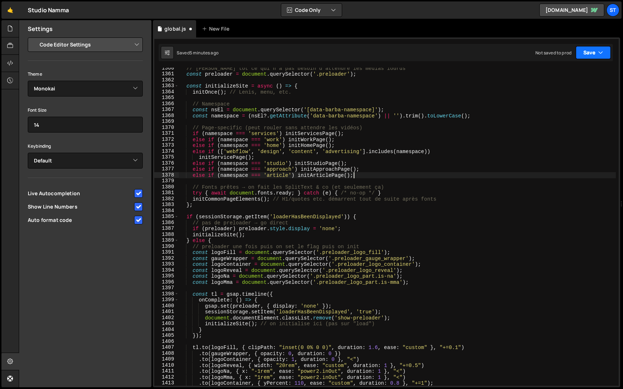
type textarea "else if (namespace === 'article') initArticlePage();"
click at [593, 57] on button "Save" at bounding box center [593, 52] width 35 height 13
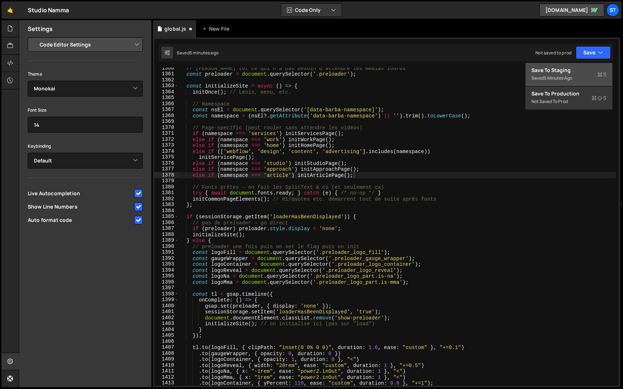
click at [580, 72] on div "Save to Staging S" at bounding box center [568, 70] width 75 height 7
